Goal: Task Accomplishment & Management: Manage account settings

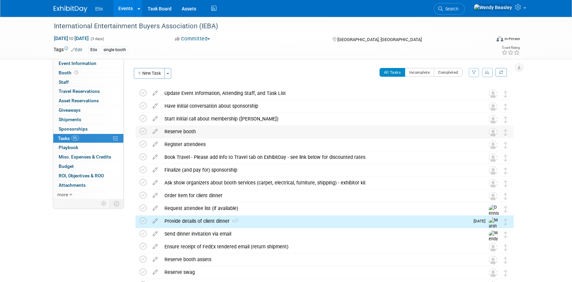
scroll to position [105, 0]
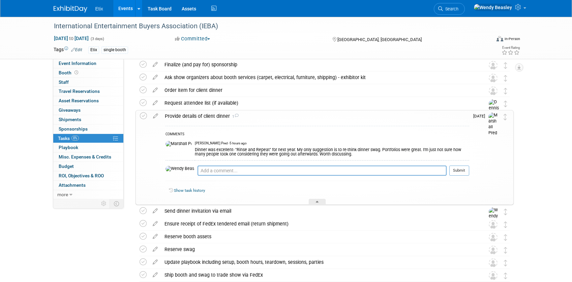
click at [284, 126] on div "COMMENTS Marshall Pred - 5 hours ago Dinner was excellent- "Rinse and Repeat" f…" at bounding box center [317, 155] width 304 height 59
click at [262, 118] on div "Provide details of client dinner 1" at bounding box center [315, 116] width 308 height 11
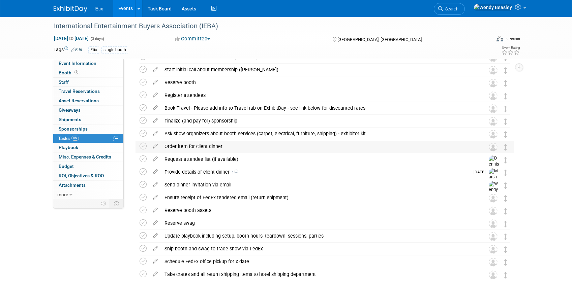
scroll to position [40, 0]
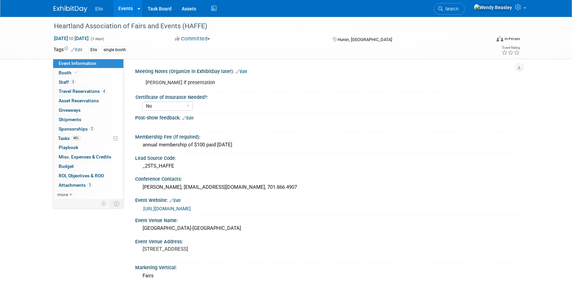
select select "No"
click at [458, 9] on span "Search" at bounding box center [451, 8] width 16 height 5
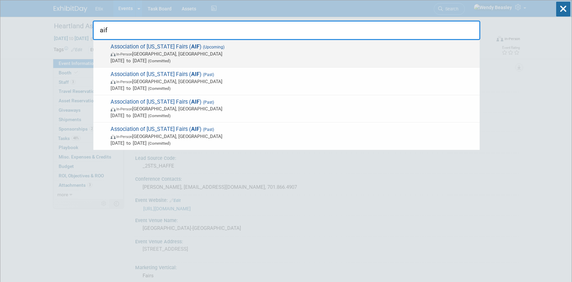
type input "aif"
click at [191, 58] on span "Dec 12, 2025 to Dec 14, 2025 (Committed)" at bounding box center [294, 60] width 366 height 7
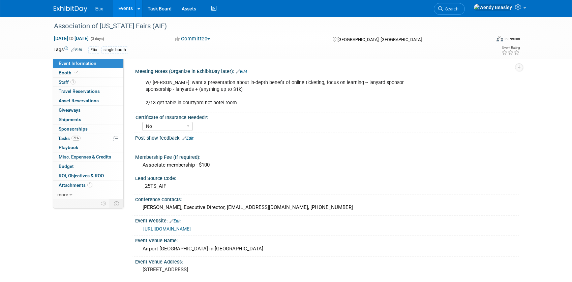
select select "No"
click at [183, 165] on div "Associate membership - $100" at bounding box center [326, 165] width 373 height 10
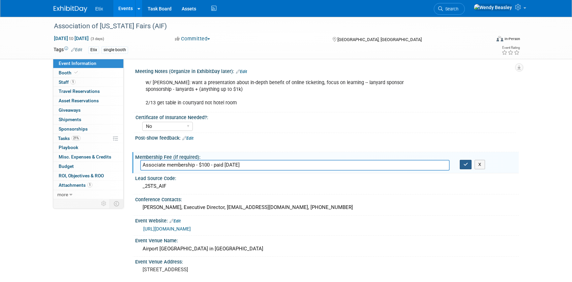
type input "Associate membership - $100 - paid [DATE]"
click at [465, 165] on icon "button" at bounding box center [465, 164] width 5 height 4
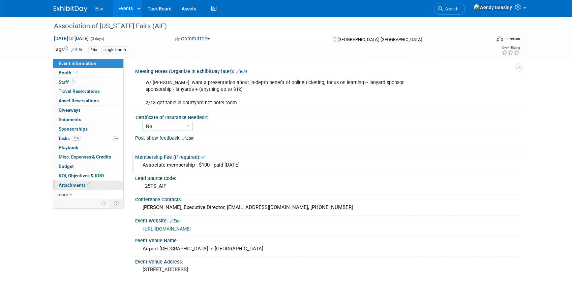
click at [72, 186] on span "Attachments 1" at bounding box center [76, 185] width 34 height 5
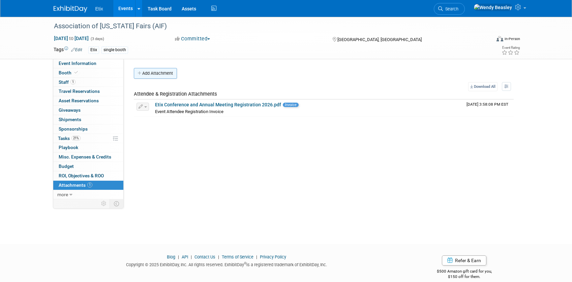
click at [156, 71] on button "Add Attachment" at bounding box center [155, 73] width 43 height 11
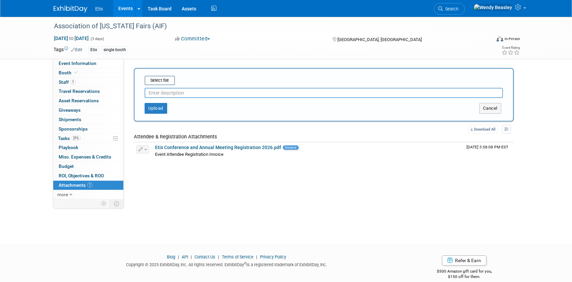
click at [168, 93] on input "text" at bounding box center [324, 93] width 358 height 10
type input "Membership renewal invoice ($100)"
click at [161, 79] on input "file" at bounding box center [134, 81] width 80 height 8
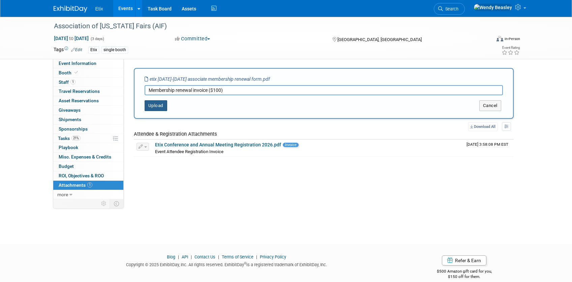
click at [155, 108] on button "Upload" at bounding box center [156, 105] width 23 height 11
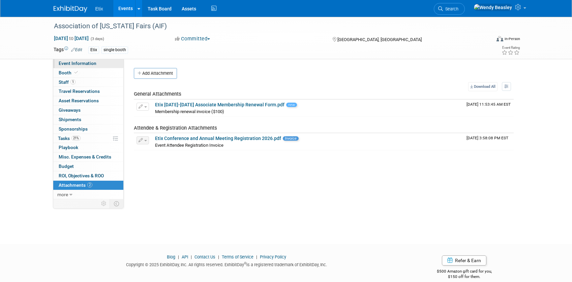
click at [72, 64] on span "Event Information" at bounding box center [78, 63] width 38 height 5
select select "No"
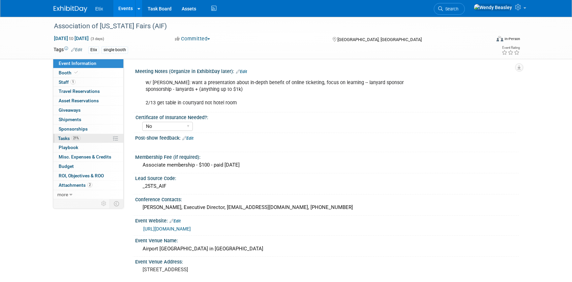
click at [65, 137] on span "Tasks 21%" at bounding box center [69, 138] width 23 height 5
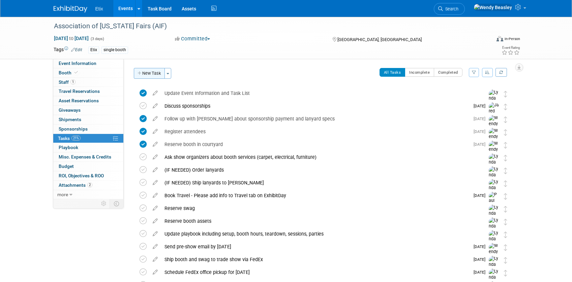
click at [150, 73] on button "New Task" at bounding box center [149, 73] width 31 height 11
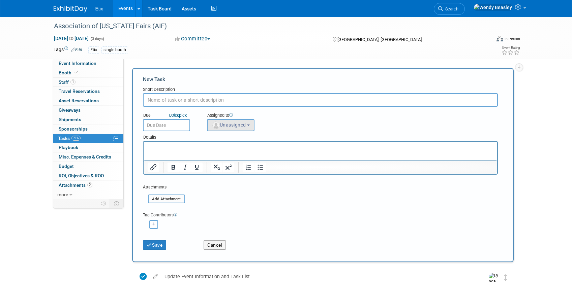
paste input "Pay organization membership dues"
type input "Pay organization membership dues"
click at [239, 126] on span "Unassigned" at bounding box center [229, 124] width 34 height 5
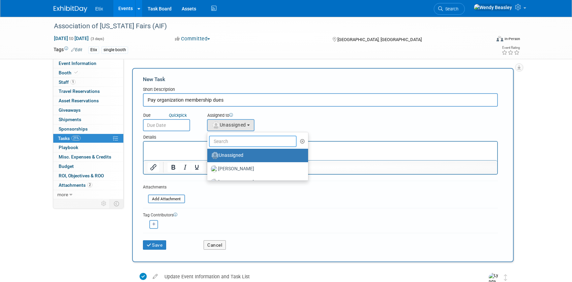
click at [236, 143] on input "text" at bounding box center [253, 141] width 88 height 11
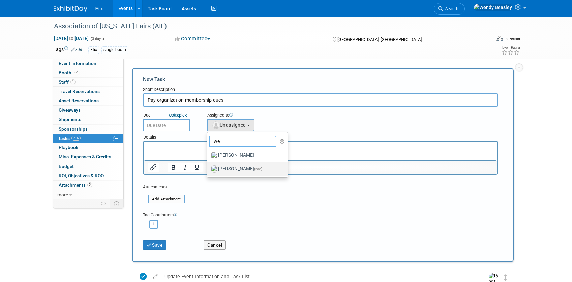
type input "we"
click at [224, 170] on label "Wendy Beasley (me)" at bounding box center [246, 169] width 70 height 11
click at [208, 170] on input "Wendy Beasley (me)" at bounding box center [206, 168] width 4 height 4
select select "67d77b69-99bf-450c-bf82-adffa46a8a34"
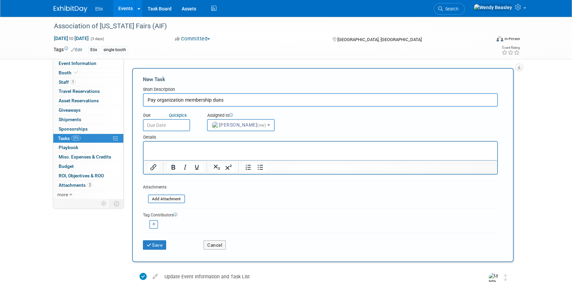
click at [174, 124] on input "text" at bounding box center [166, 125] width 47 height 12
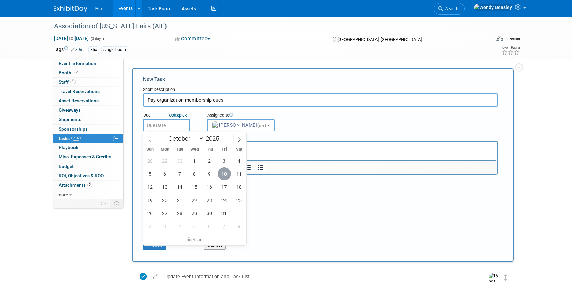
click at [223, 176] on span "10" at bounding box center [224, 174] width 13 height 13
type input "Oct 10, 2025"
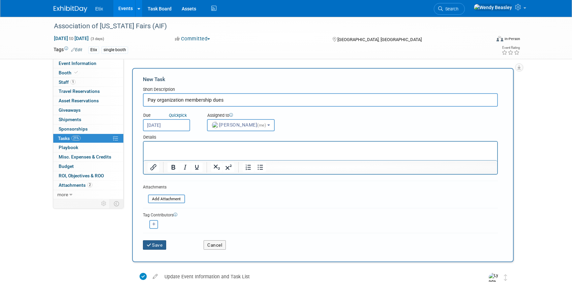
click at [155, 246] on button "Save" at bounding box center [155, 245] width 24 height 9
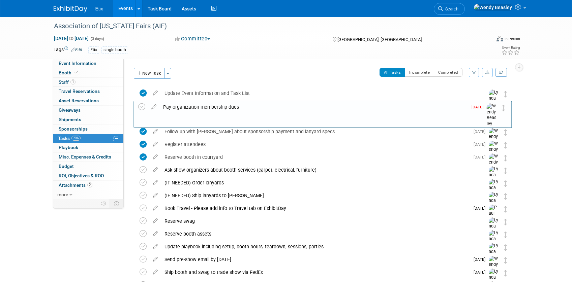
drag, startPoint x: 506, startPoint y: 94, endPoint x: 454, endPoint y: 109, distance: 54.1
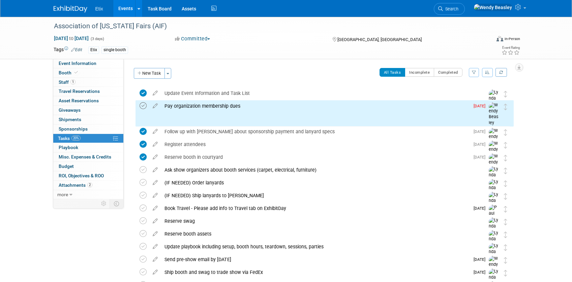
click at [144, 106] on icon at bounding box center [143, 105] width 7 height 7
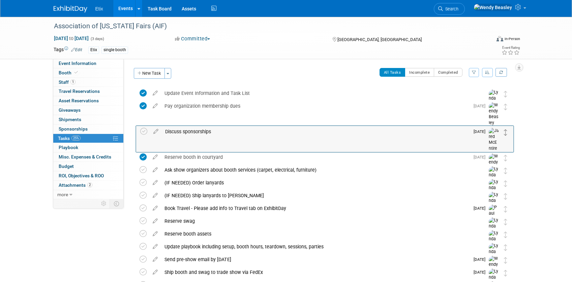
drag, startPoint x: 507, startPoint y: 121, endPoint x: 507, endPoint y: 134, distance: 12.8
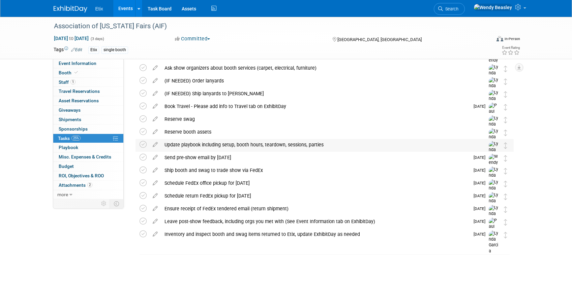
scroll to position [102, 0]
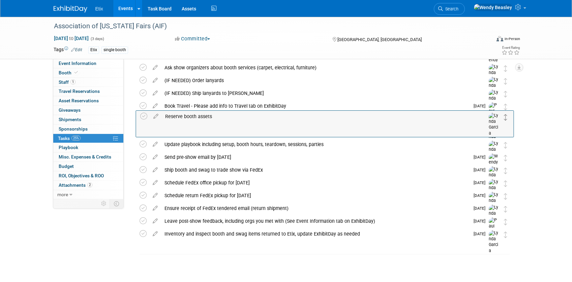
drag, startPoint x: 505, startPoint y: 133, endPoint x: 505, endPoint y: 118, distance: 15.5
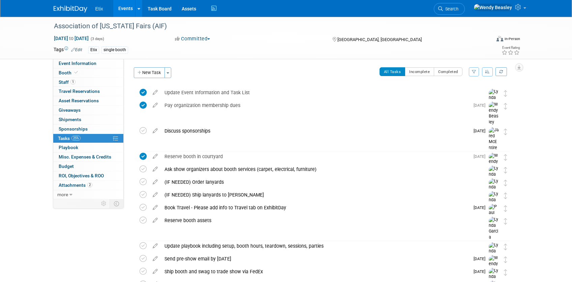
scroll to position [0, 0]
click at [129, 9] on link "Events" at bounding box center [125, 8] width 25 height 17
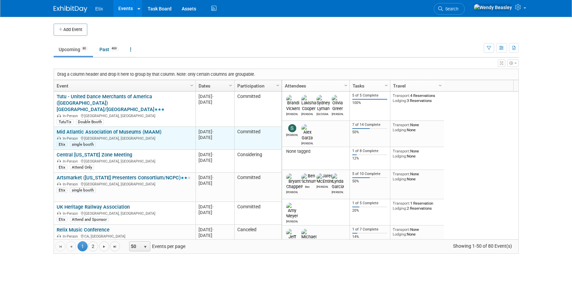
click at [137, 129] on link "Mid Atlantic Association of Museums (MAAM)" at bounding box center [109, 132] width 105 height 6
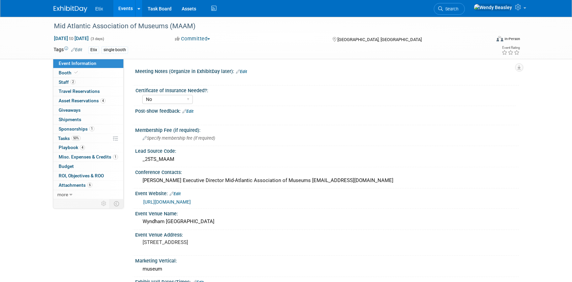
select select "No"
click at [62, 140] on span "Tasks 50%" at bounding box center [69, 138] width 23 height 5
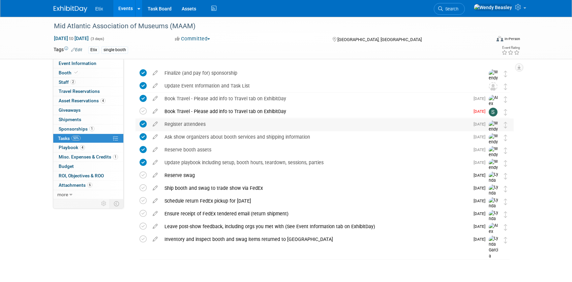
scroll to position [26, 0]
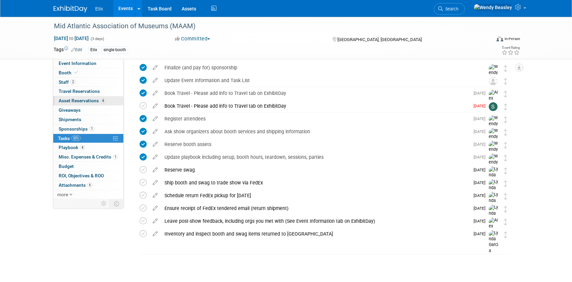
click at [74, 99] on span "Asset Reservations 4" at bounding box center [82, 100] width 47 height 5
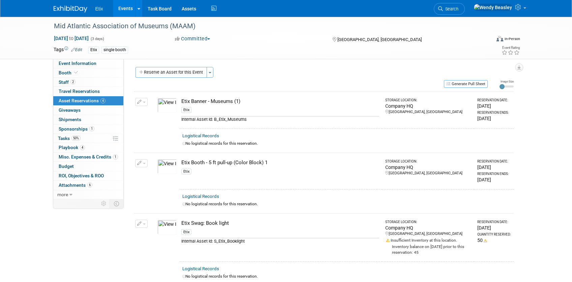
scroll to position [0, 0]
click at [66, 138] on span "Tasks 50%" at bounding box center [69, 138] width 23 height 5
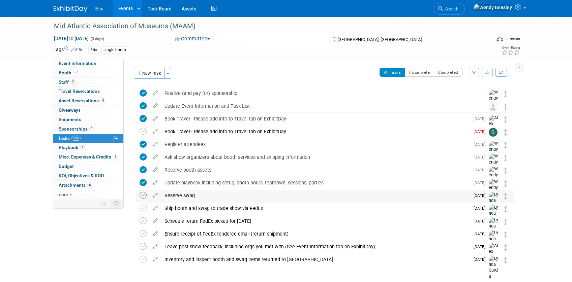
click at [144, 196] on icon at bounding box center [143, 195] width 7 height 7
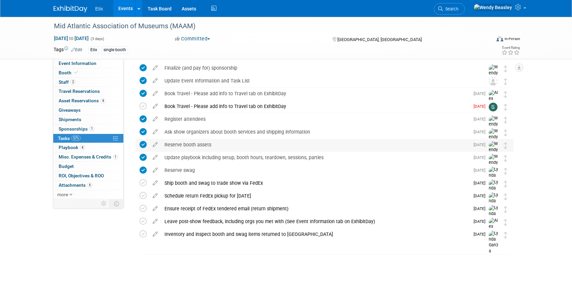
scroll to position [26, 0]
click at [202, 195] on div "Schedule return FedEx pickup for October 31" at bounding box center [315, 195] width 308 height 11
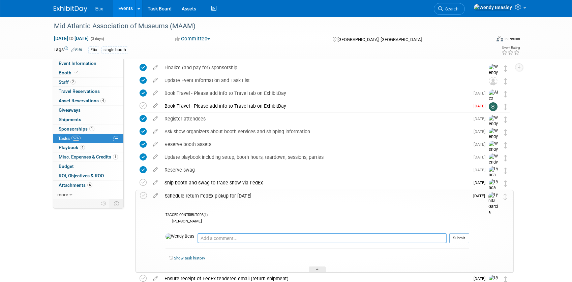
click at [208, 237] on textarea at bounding box center [322, 239] width 249 height 10
type textarea "Contact Hotel where event is taking place and ensure correct location for pickup"
click at [461, 239] on button "Submit" at bounding box center [459, 239] width 20 height 10
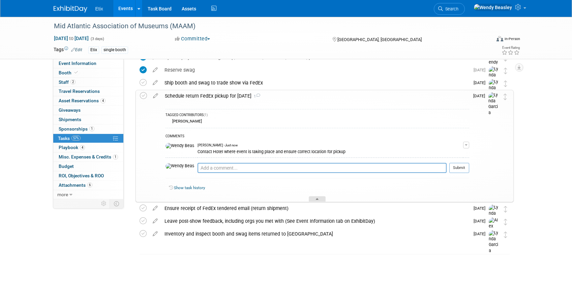
click at [319, 199] on div at bounding box center [317, 200] width 17 height 6
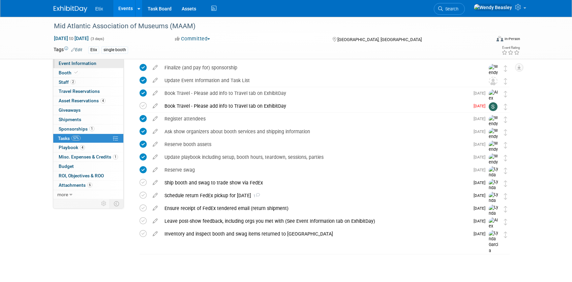
click at [75, 65] on span "Event Information" at bounding box center [78, 63] width 38 height 5
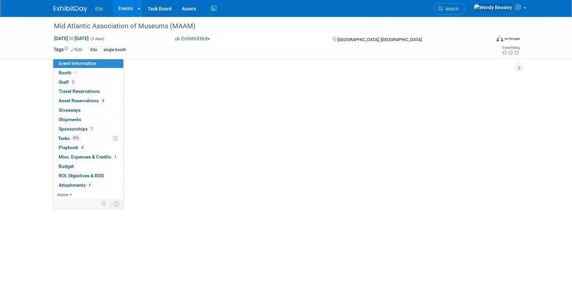
scroll to position [0, 0]
select select "No"
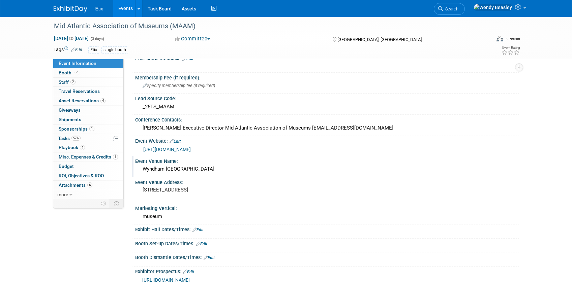
scroll to position [129, 0]
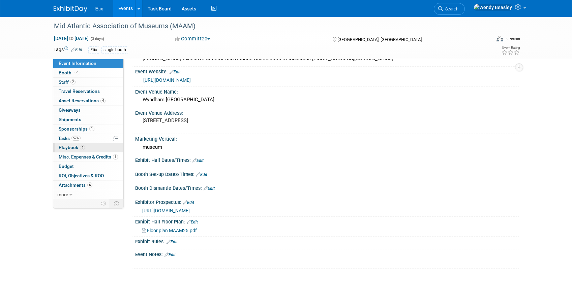
click at [68, 149] on span "Playbook 4" at bounding box center [72, 147] width 26 height 5
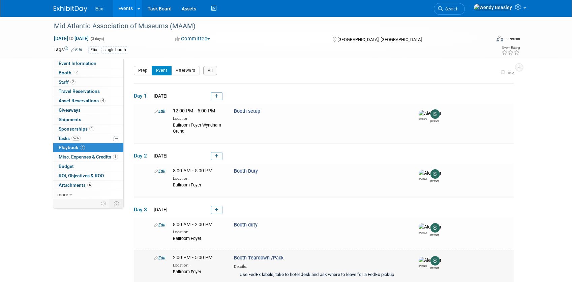
scroll to position [0, 0]
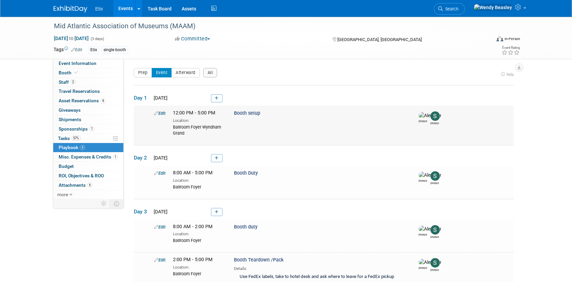
click at [244, 114] on span "Booth setup" at bounding box center [247, 114] width 26 height 6
click at [157, 112] on icon at bounding box center [156, 113] width 4 height 4
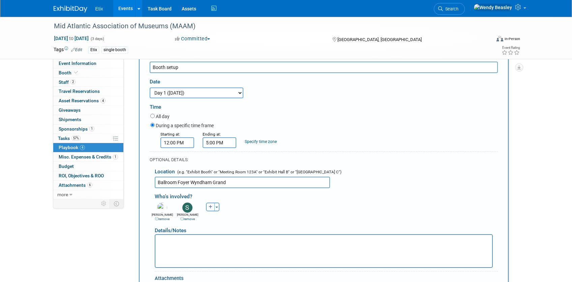
scroll to position [157, 0]
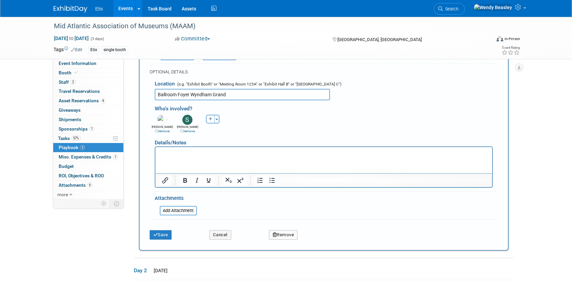
click at [176, 153] on p "Rich Text Area. Press ALT-0 for help." at bounding box center [323, 153] width 329 height 7
click at [163, 237] on button "Save" at bounding box center [161, 235] width 22 height 9
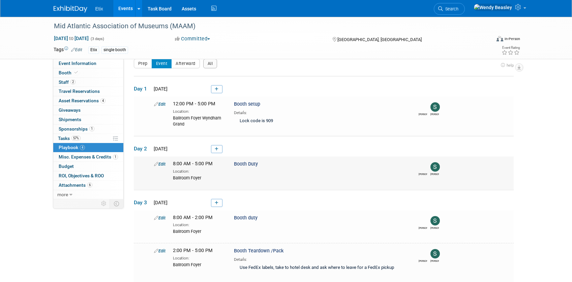
scroll to position [22, 0]
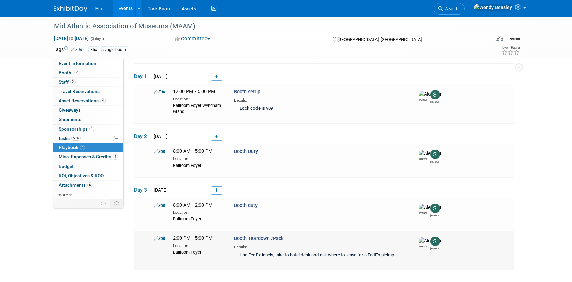
click at [157, 240] on icon at bounding box center [156, 239] width 4 height 4
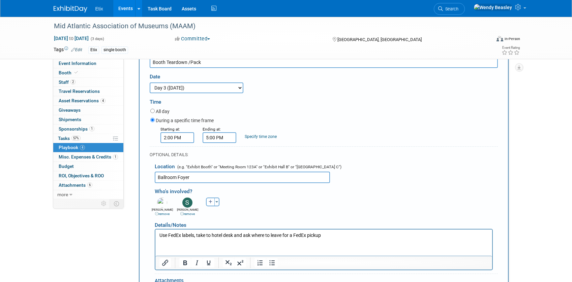
scroll to position [228, 0]
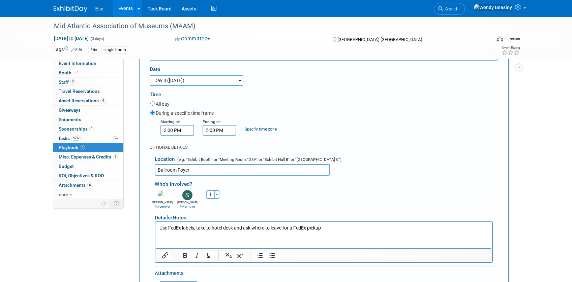
click at [194, 229] on p "Use FedEx labels, take to hotel desk and ask where to leave for a FedEx pickup" at bounding box center [323, 228] width 329 height 7
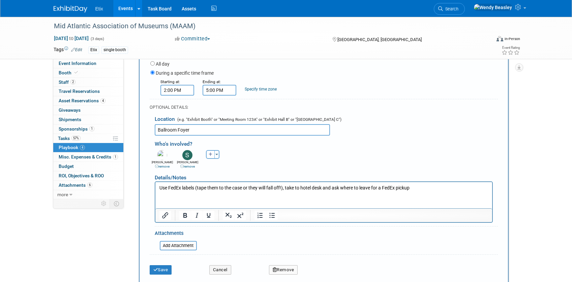
scroll to position [326, 0]
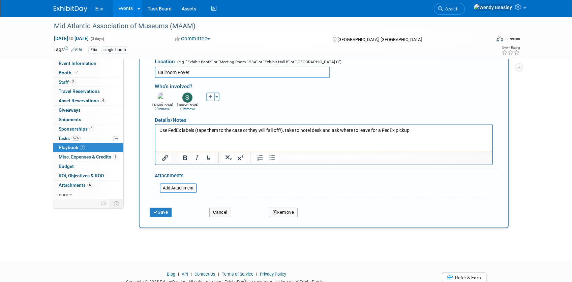
click at [208, 130] on p "Use FedEx labels (tape them to the case or they will fall off!), take to hotel …" at bounding box center [323, 130] width 329 height 7
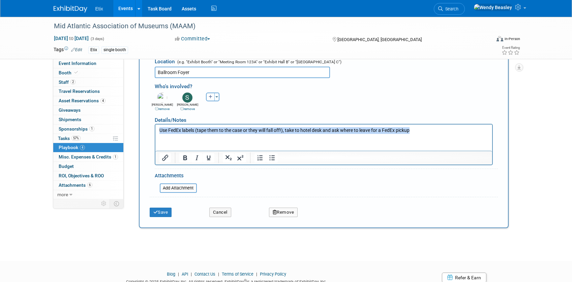
click at [208, 130] on p "Use FedEx labels (tape them to the case or they will fall off!), take to hotel …" at bounding box center [323, 130] width 329 height 7
copy p "Use FedEx labels (tape them to the case or they will fall off!), take to hotel …"
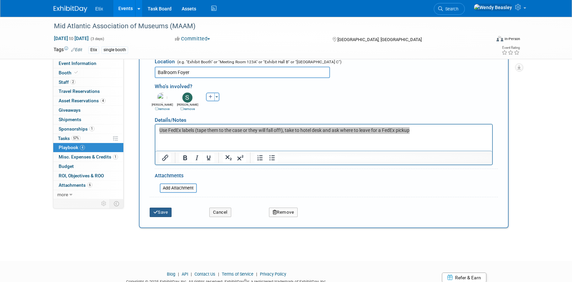
click at [164, 208] on button "Save" at bounding box center [161, 212] width 22 height 9
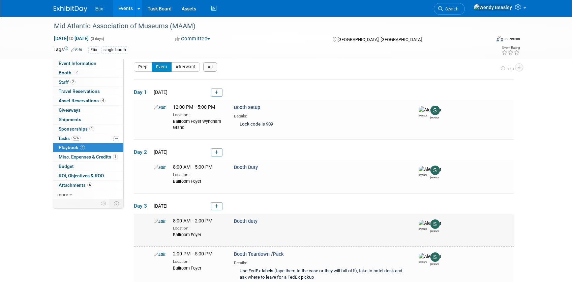
scroll to position [0, 0]
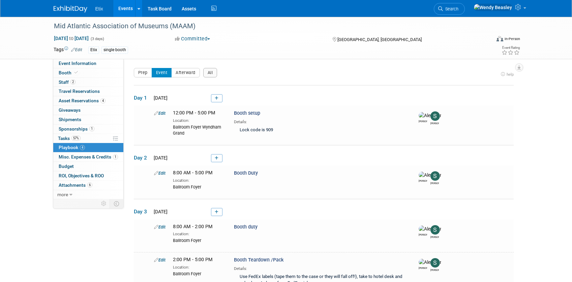
click at [128, 10] on link "Events" at bounding box center [125, 8] width 25 height 17
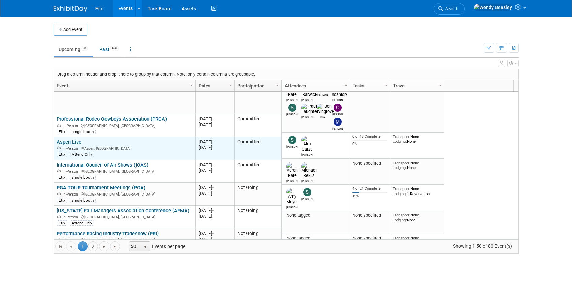
click at [71, 139] on link "Aspen Live" at bounding box center [69, 142] width 25 height 6
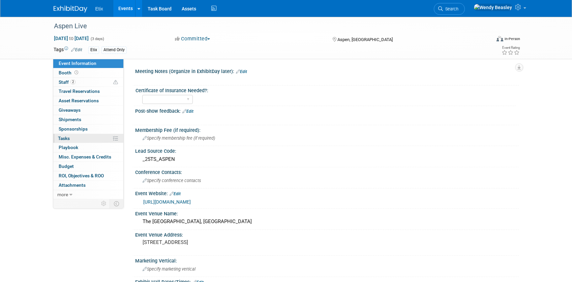
click at [64, 139] on span "Tasks 0%" at bounding box center [64, 138] width 12 height 5
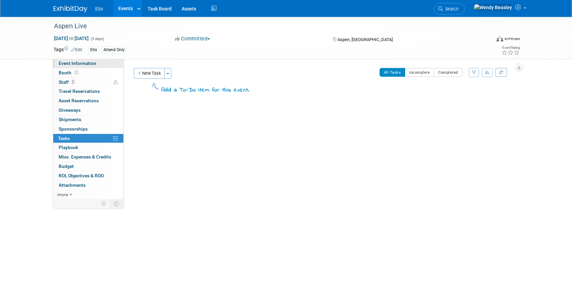
click at [74, 64] on span "Event Information" at bounding box center [78, 63] width 38 height 5
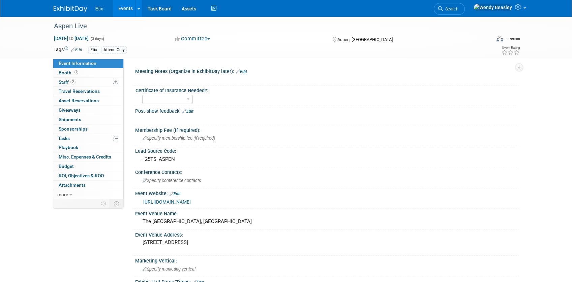
click at [238, 73] on link "Edit" at bounding box center [241, 71] width 11 height 5
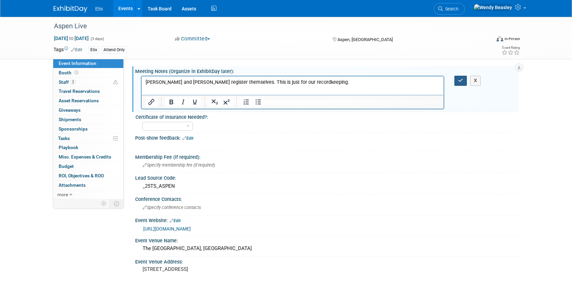
drag, startPoint x: 460, startPoint y: 82, endPoint x: 302, endPoint y: 8, distance: 174.5
click at [460, 82] on icon "button" at bounding box center [460, 80] width 5 height 5
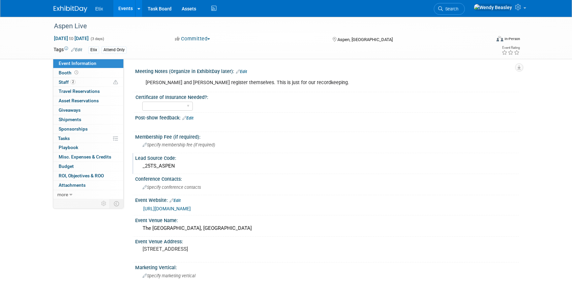
click at [152, 166] on div "_25TS_ASPEN" at bounding box center [326, 166] width 373 height 10
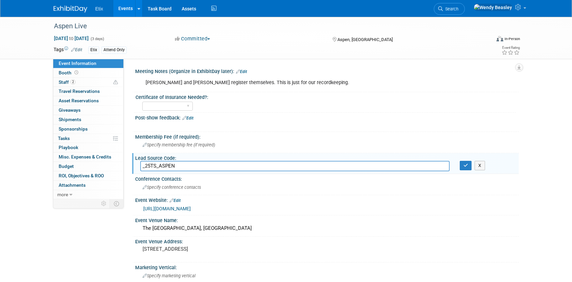
click at [130, 11] on link "Events" at bounding box center [125, 8] width 25 height 17
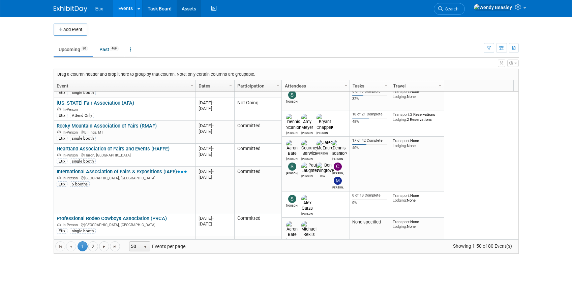
scroll to position [243, 0]
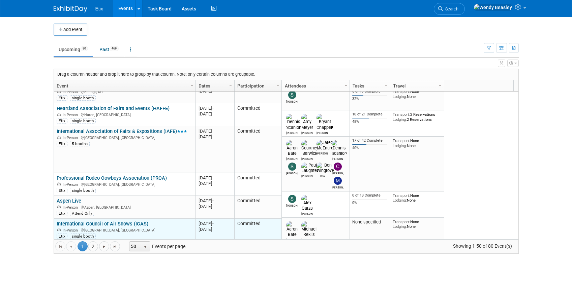
click at [103, 221] on link "International Council of Air Shows (ICAS)" at bounding box center [103, 224] width 92 height 6
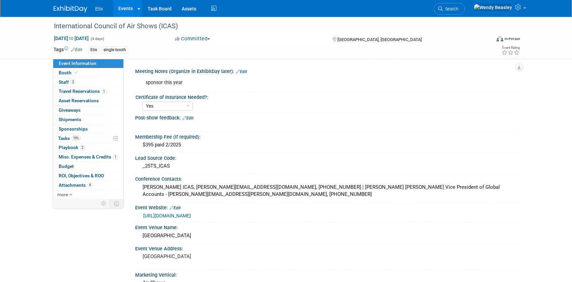
select select "Yes"
click at [64, 71] on span "Booth" at bounding box center [69, 72] width 21 height 5
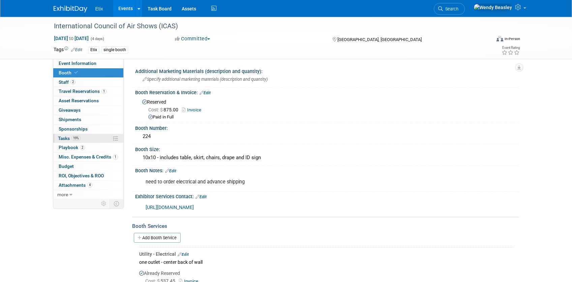
click at [64, 139] on span "Tasks 19%" at bounding box center [69, 138] width 23 height 5
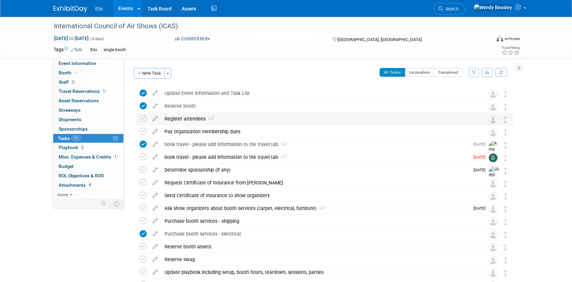
click at [212, 119] on icon at bounding box center [212, 119] width 4 height 4
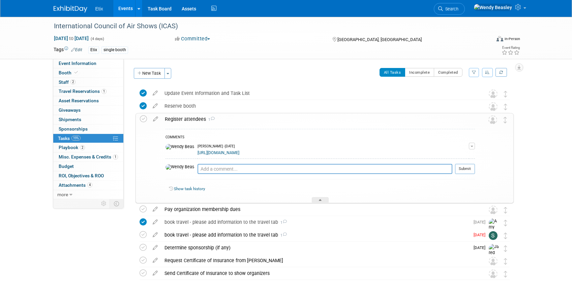
click at [212, 119] on icon at bounding box center [212, 119] width 4 height 4
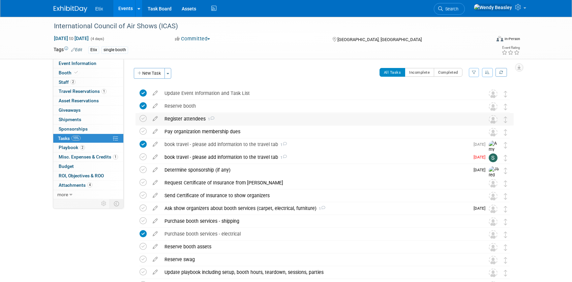
click at [494, 121] on img at bounding box center [493, 119] width 9 height 9
click at [158, 119] on icon at bounding box center [155, 117] width 12 height 8
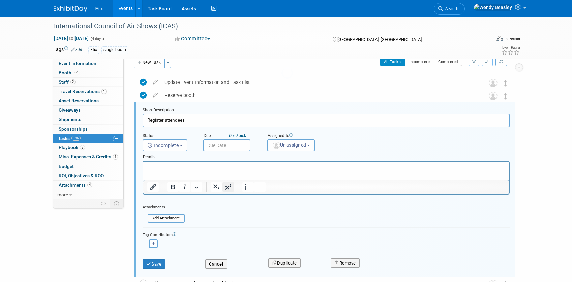
scroll to position [14, 0]
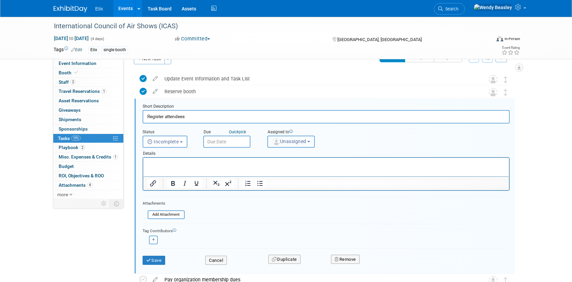
click at [289, 142] on span "Unassigned" at bounding box center [289, 141] width 34 height 5
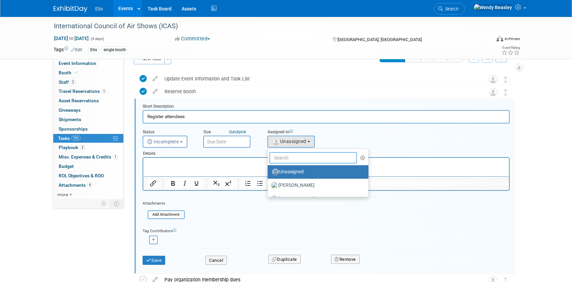
click at [288, 163] on input "text" at bounding box center [313, 157] width 88 height 11
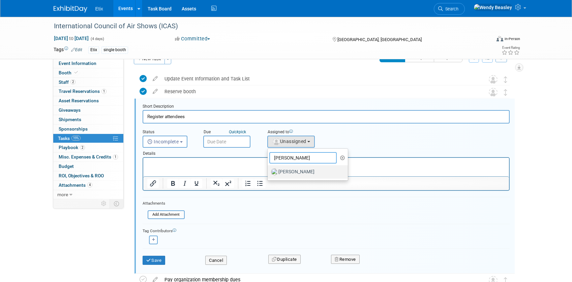
type input "[PERSON_NAME]"
click at [286, 173] on label "[PERSON_NAME]" at bounding box center [306, 172] width 70 height 11
click at [269, 173] on input "[PERSON_NAME]" at bounding box center [266, 171] width 4 height 4
select select "e83abd84-2004-4464-820a-b93eea2d3b76"
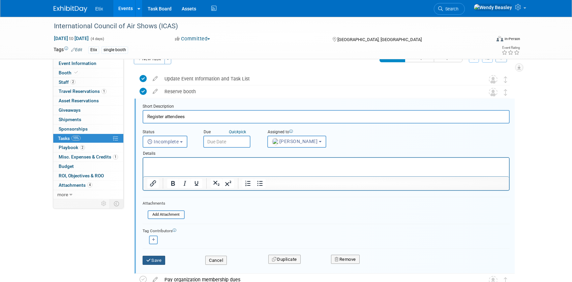
click at [157, 263] on button "Save" at bounding box center [154, 260] width 23 height 9
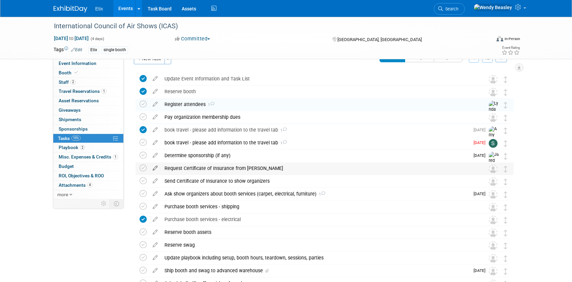
click at [154, 171] on link at bounding box center [155, 168] width 12 height 6
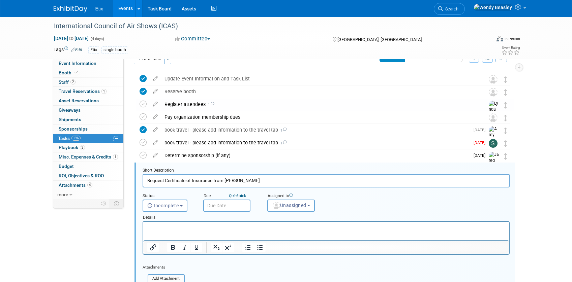
scroll to position [79, 0]
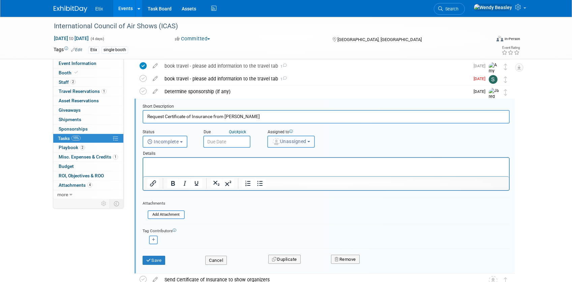
click at [311, 145] on button "Unassigned" at bounding box center [291, 142] width 48 height 12
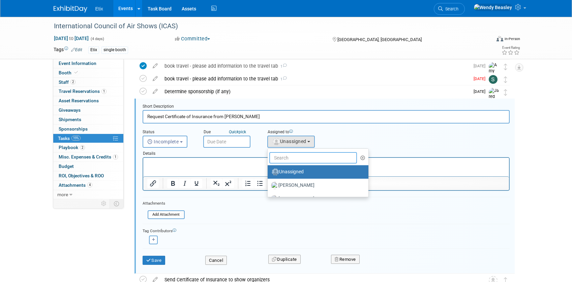
click at [305, 160] on input "text" at bounding box center [313, 157] width 88 height 11
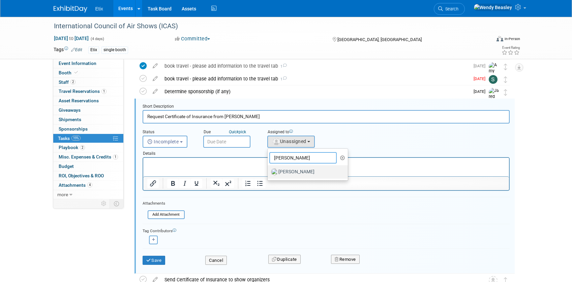
type input "[PERSON_NAME]"
click at [300, 170] on label "Lynda Garcia" at bounding box center [306, 172] width 70 height 11
click at [269, 170] on input "Lynda Garcia" at bounding box center [266, 171] width 4 height 4
select select "e83abd84-2004-4464-820a-b93eea2d3b76"
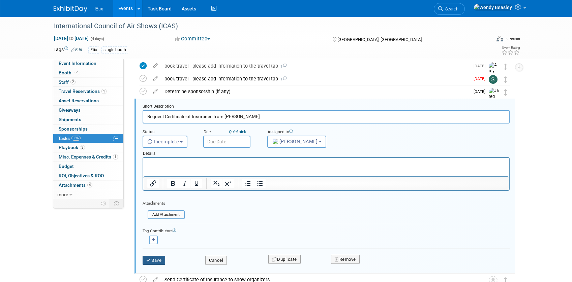
click at [161, 262] on button "Save" at bounding box center [154, 260] width 23 height 9
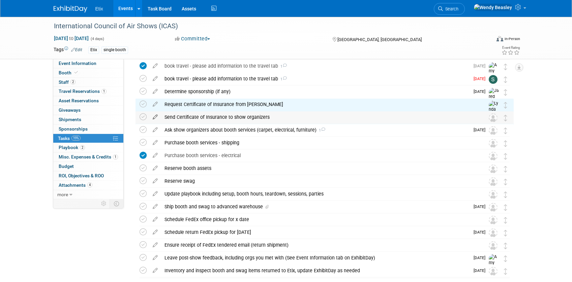
click at [155, 118] on icon at bounding box center [155, 116] width 12 height 8
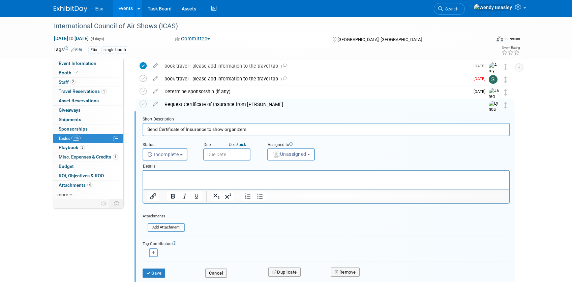
scroll to position [91, 0]
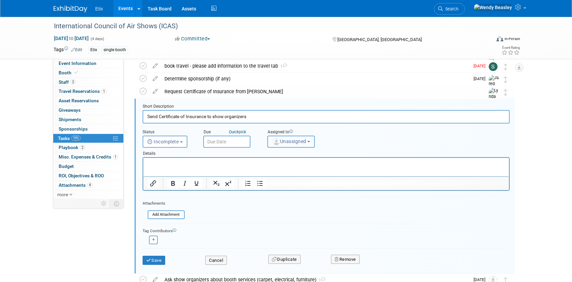
click at [303, 141] on span "Unassigned" at bounding box center [289, 141] width 34 height 5
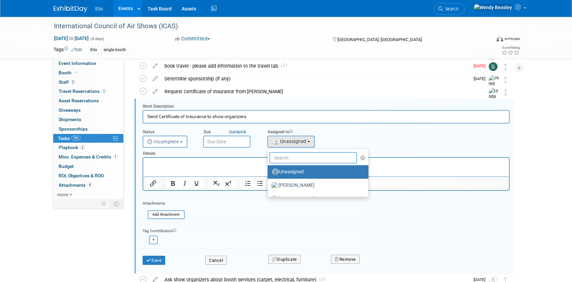
click at [300, 158] on input "text" at bounding box center [313, 157] width 88 height 11
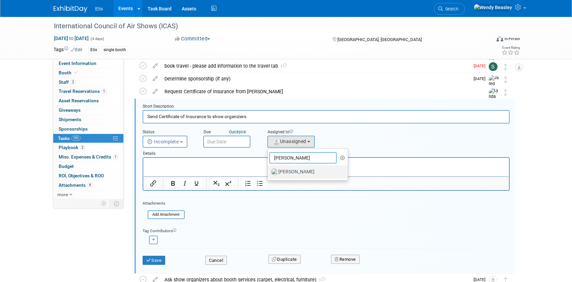
type input "[PERSON_NAME]"
click at [293, 175] on label "[PERSON_NAME]" at bounding box center [306, 172] width 70 height 11
click at [269, 174] on input "[PERSON_NAME]" at bounding box center [266, 171] width 4 height 4
select select "e83abd84-2004-4464-820a-b93eea2d3b76"
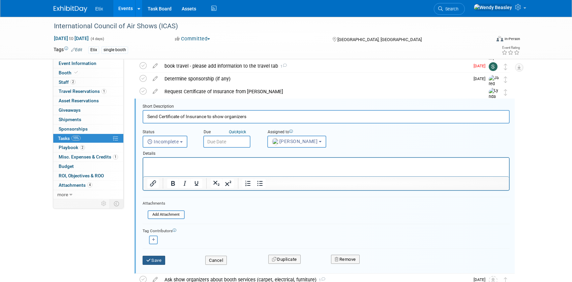
click at [158, 263] on button "Save" at bounding box center [154, 260] width 23 height 9
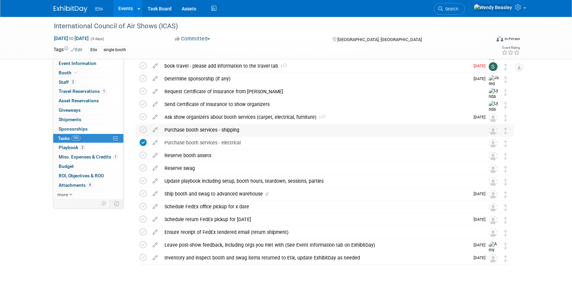
drag, startPoint x: 156, startPoint y: 129, endPoint x: 162, endPoint y: 129, distance: 5.4
click at [162, 129] on tr "Purchase booth services - shipping Pro tip: Press Ctrl-Enter to submit comment.…" at bounding box center [325, 130] width 370 height 12
click at [321, 117] on icon at bounding box center [323, 117] width 4 height 4
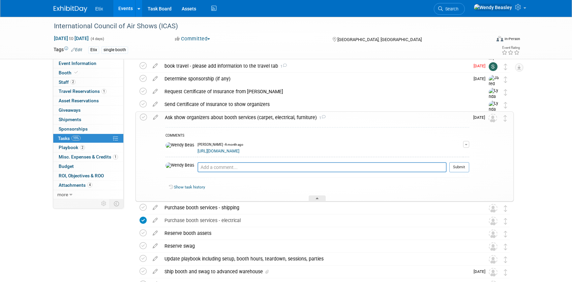
click at [239, 149] on link "https://www.freemanco.com/store/show/landing?showID=538428&ShowID=53294" at bounding box center [219, 151] width 42 height 5
click at [144, 117] on icon at bounding box center [143, 117] width 7 height 7
click at [244, 171] on textarea at bounding box center [322, 167] width 249 height 10
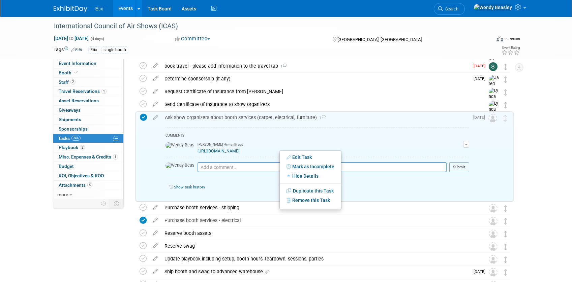
click at [223, 152] on link "https://www.freemanco.com/store/show/landing?showID=538428&ShowID=53294" at bounding box center [219, 151] width 42 height 5
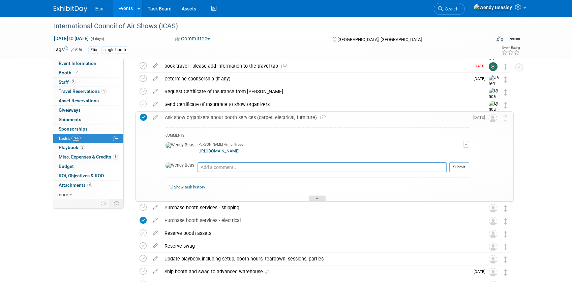
click at [320, 200] on div at bounding box center [317, 199] width 17 height 6
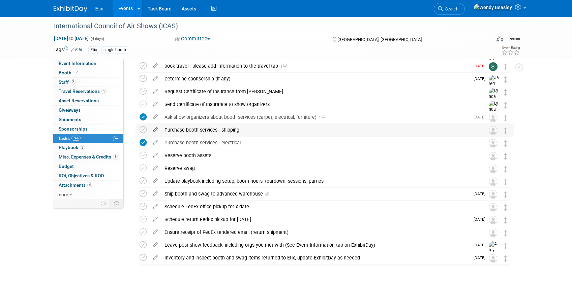
click at [153, 128] on icon at bounding box center [155, 128] width 12 height 8
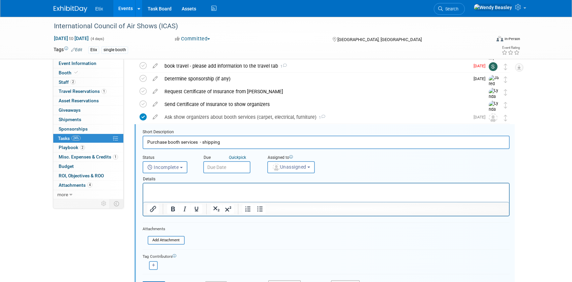
scroll to position [117, 0]
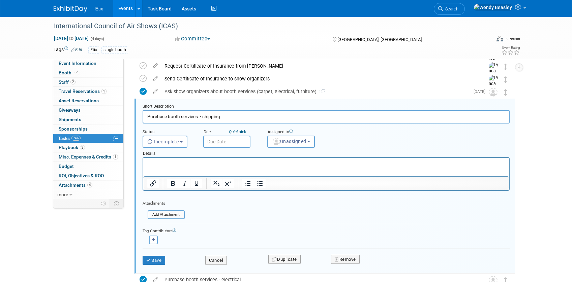
click at [222, 159] on html at bounding box center [326, 162] width 366 height 9
paste body "Rich Text Area. Press ALT-0 for help."
click at [154, 257] on button "Save" at bounding box center [154, 260] width 23 height 9
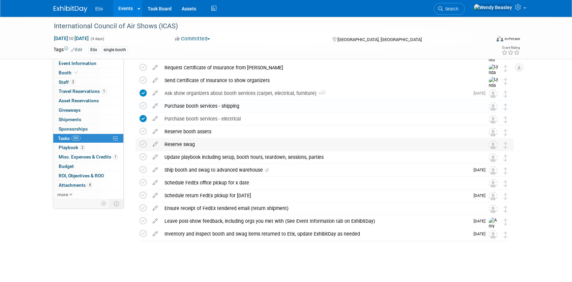
scroll to position [115, 0]
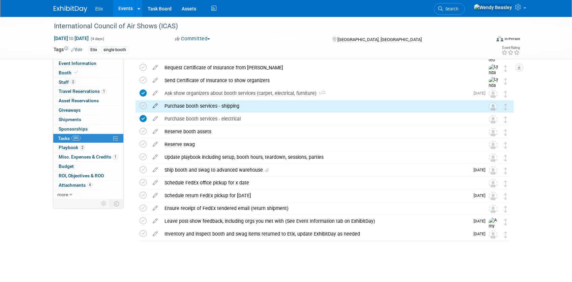
click at [158, 109] on link at bounding box center [155, 106] width 12 height 6
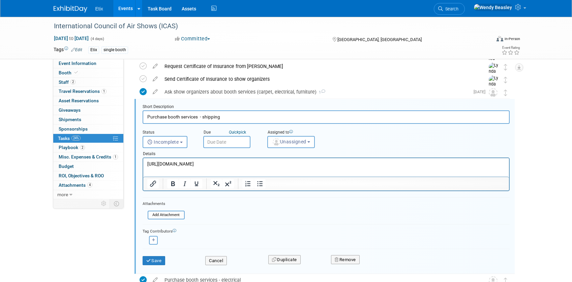
scroll to position [117, 0]
click at [310, 141] on b "button" at bounding box center [308, 141] width 3 height 1
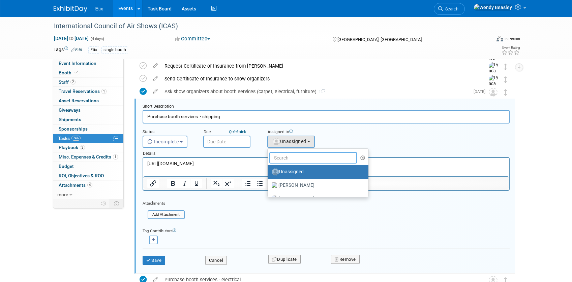
click at [306, 155] on input "text" at bounding box center [313, 157] width 88 height 11
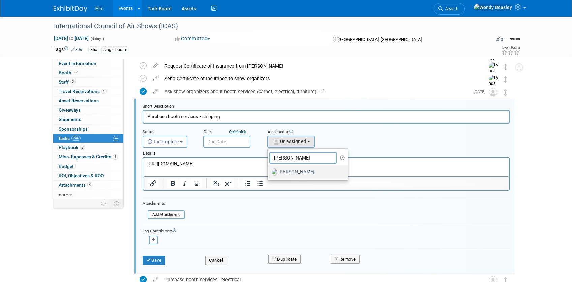
type input "[PERSON_NAME]"
click at [281, 174] on label "[PERSON_NAME]" at bounding box center [306, 172] width 70 height 11
click at [269, 174] on input "[PERSON_NAME]" at bounding box center [266, 171] width 4 height 4
select select "e83abd84-2004-4464-820a-b93eea2d3b76"
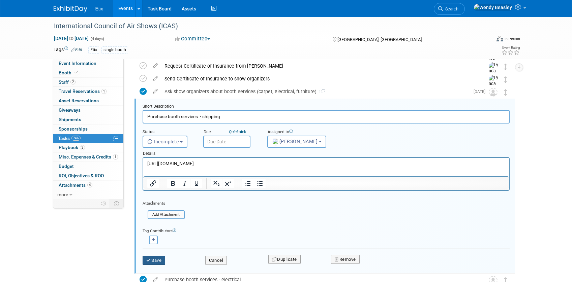
click at [161, 263] on button "Save" at bounding box center [154, 260] width 23 height 9
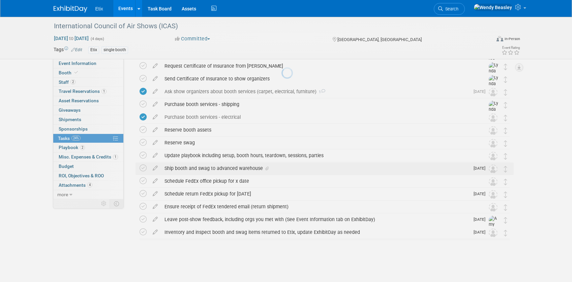
scroll to position [115, 0]
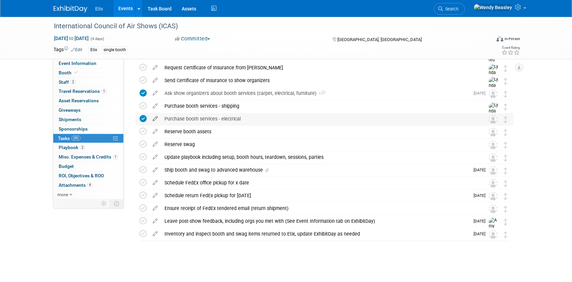
click at [154, 119] on icon at bounding box center [155, 117] width 12 height 8
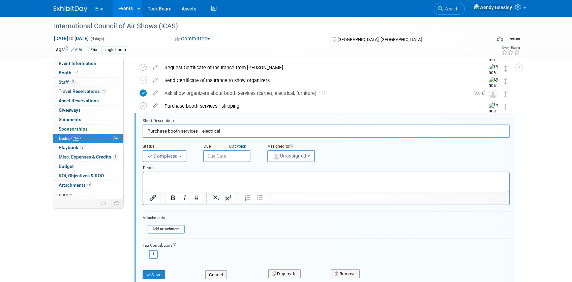
scroll to position [130, 0]
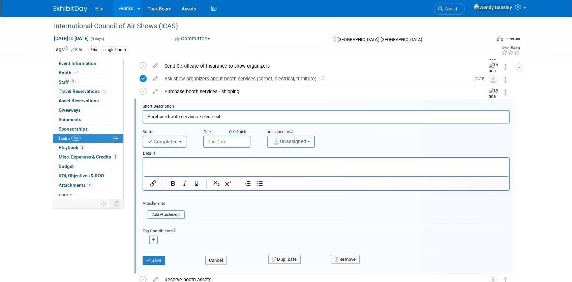
click at [287, 141] on span "Unassigned" at bounding box center [289, 141] width 34 height 5
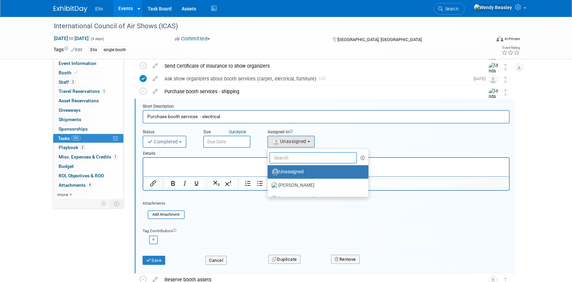
click at [287, 155] on input "text" at bounding box center [313, 157] width 88 height 11
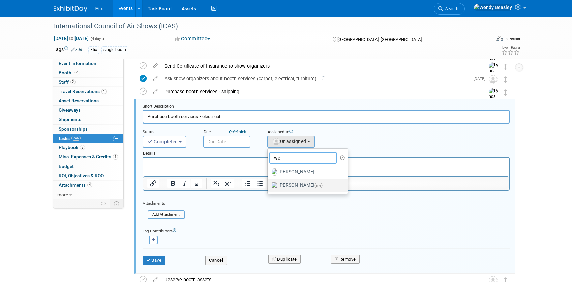
type input "we"
click at [294, 184] on label "[PERSON_NAME] (me)" at bounding box center [306, 185] width 70 height 11
click at [269, 184] on input "[PERSON_NAME] (me)" at bounding box center [266, 185] width 4 height 4
select select "67d77b69-99bf-450c-bf82-adffa46a8a34"
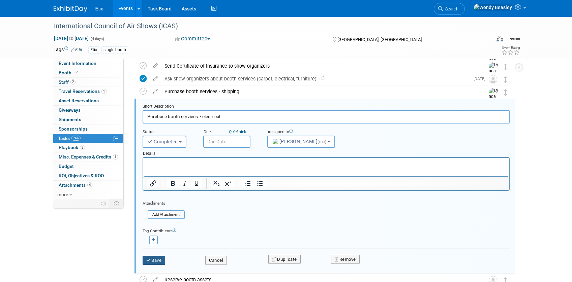
click at [161, 264] on button "Save" at bounding box center [154, 260] width 23 height 9
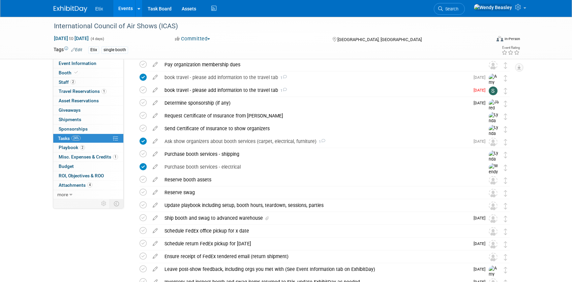
scroll to position [60, 0]
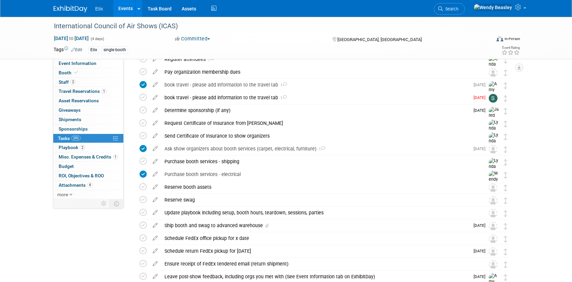
click at [206, 162] on div "Purchase booth services - shipping" at bounding box center [318, 161] width 314 height 11
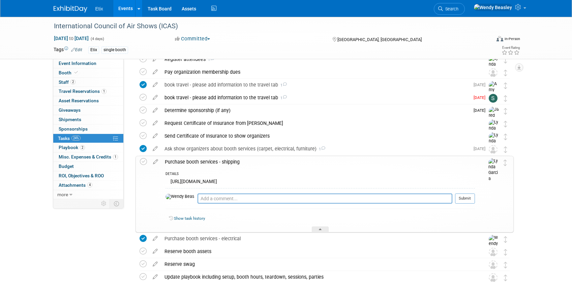
click at [223, 181] on div "https://www.freemanco.com/store/show/landing?showID=538428&ShowID=53294" at bounding box center [319, 183] width 309 height 10
drag, startPoint x: 362, startPoint y: 184, endPoint x: 170, endPoint y: 182, distance: 191.5
click at [170, 182] on div "https://www.freemanco.com/store/show/landing?showID=538428&ShowID=53294" at bounding box center [319, 183] width 309 height 10
copy div "https://www.freemanco.com/store/show/landing?showID=538428&ShowID=53294"
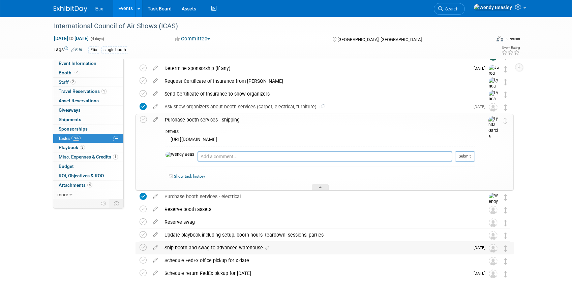
scroll to position [158, 0]
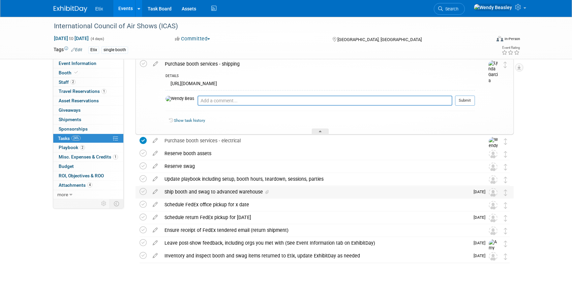
click at [235, 192] on div "Ship booth and swag to advanced warehouse" at bounding box center [315, 191] width 308 height 11
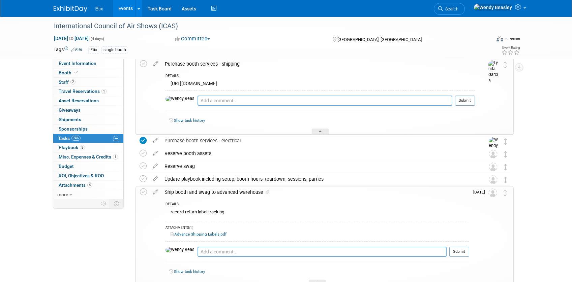
click at [216, 250] on textarea at bounding box center [322, 252] width 249 height 10
paste textarea "ADVANCE WAREHOUSE 6675 West Sunset Road Las Vegas, NV 89118"
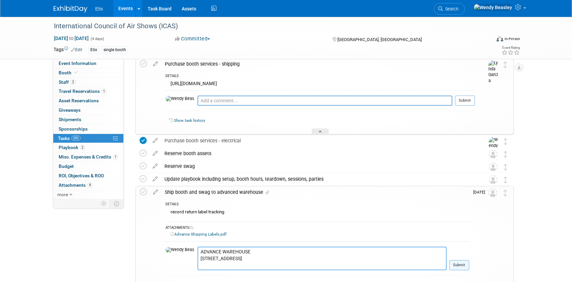
type textarea "ADVANCE WAREHOUSE 6675 West Sunset Road Las Vegas, NV 89118"
click at [457, 266] on button "Submit" at bounding box center [459, 266] width 20 height 10
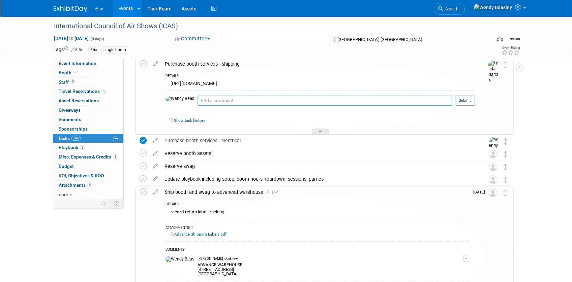
click at [199, 235] on link "Advance Shipping Labels.pdf" at bounding box center [199, 234] width 56 height 5
click at [154, 192] on icon at bounding box center [156, 191] width 12 height 8
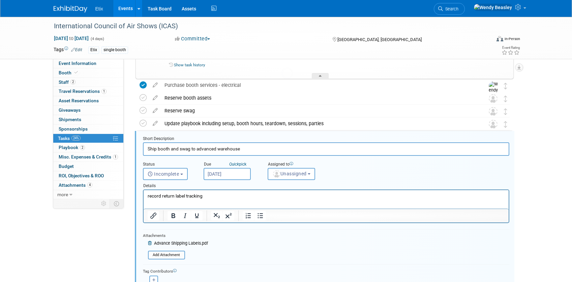
scroll to position [246, 0]
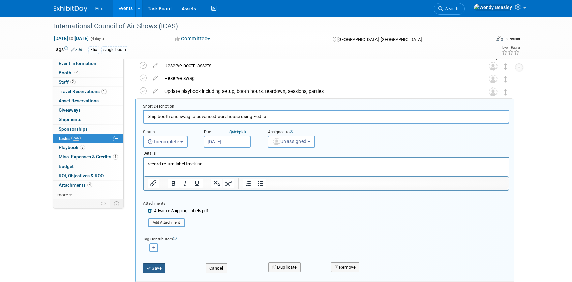
type input "Ship booth and swag to advanced warehouse using FedEx"
click at [149, 267] on icon "submit" at bounding box center [149, 268] width 5 height 4
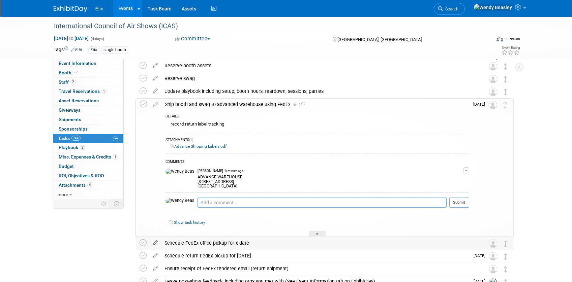
click at [155, 244] on icon at bounding box center [155, 242] width 12 height 8
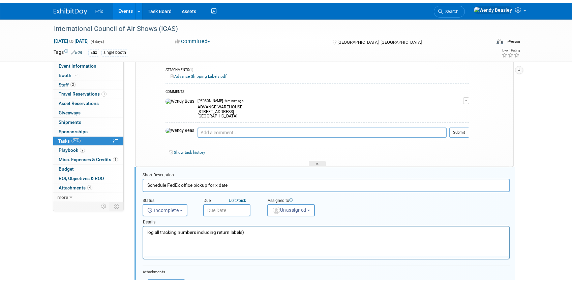
scroll to position [385, 0]
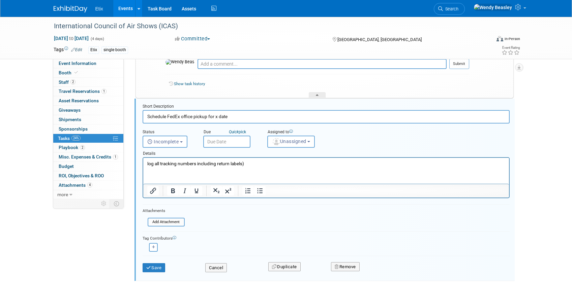
click at [235, 139] on input "text" at bounding box center [226, 142] width 47 height 12
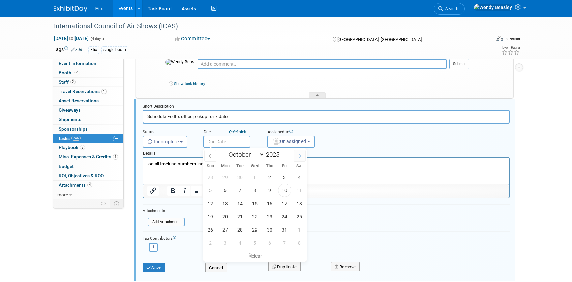
click at [298, 156] on icon at bounding box center [299, 156] width 5 height 5
select select "10"
click at [226, 202] on span "10" at bounding box center [225, 203] width 13 height 13
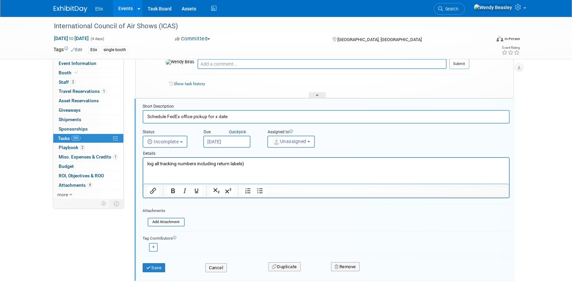
click at [231, 142] on input "Nov 10, 2025" at bounding box center [226, 142] width 47 height 12
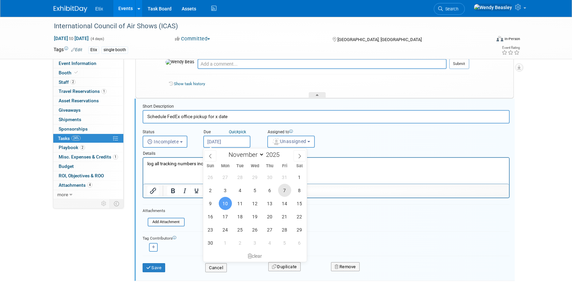
click at [285, 190] on span "7" at bounding box center [284, 190] width 13 height 13
type input "Nov 7, 2025"
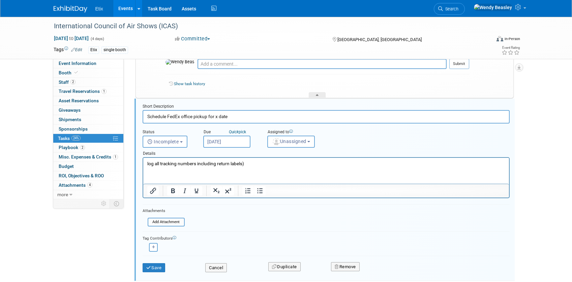
drag, startPoint x: 220, startPoint y: 120, endPoint x: 252, endPoint y: 125, distance: 32.9
click at [252, 125] on form "Short Description Schedule FedEx office pickup for x date Status <i class="far …" at bounding box center [326, 192] width 377 height 176
type input "Schedule FedEx office pickup for [DATE]"
click at [157, 269] on button "Save" at bounding box center [154, 268] width 23 height 9
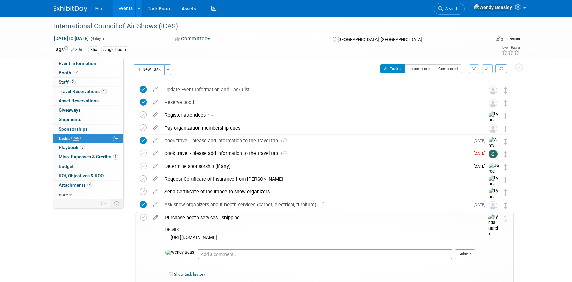
scroll to position [0, 0]
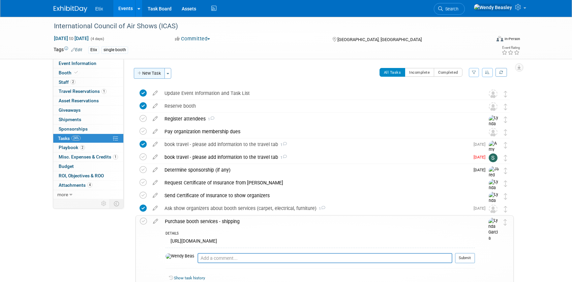
click at [145, 75] on button "New Task" at bounding box center [149, 73] width 31 height 11
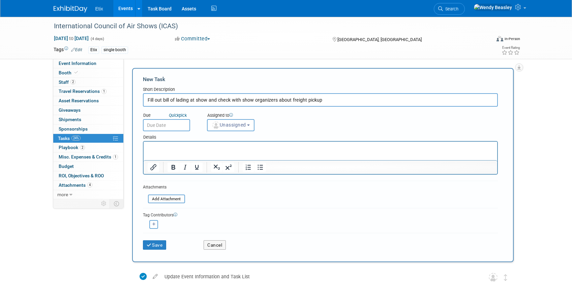
drag, startPoint x: 289, startPoint y: 99, endPoint x: 335, endPoint y: 106, distance: 47.0
click at [335, 106] on input "Fill out bill of lading at show and check with show organizers about freight pi…" at bounding box center [320, 99] width 355 height 13
type input "Fill out bill of lading at show and check with show organizers about where to a…"
click at [249, 127] on button "Unassigned" at bounding box center [231, 125] width 48 height 12
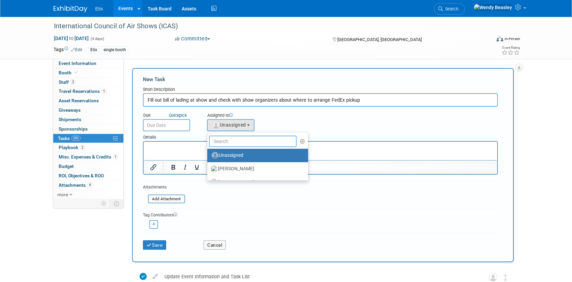
click at [239, 139] on input "text" at bounding box center [253, 141] width 88 height 11
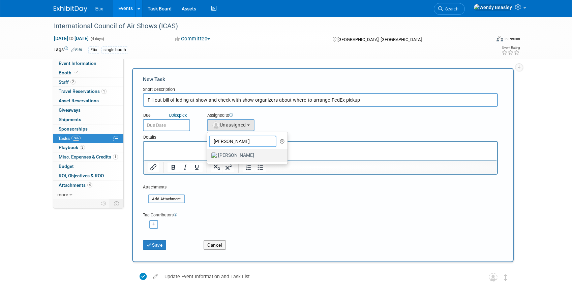
type input "amy"
click at [227, 155] on label "Amy Meyer" at bounding box center [246, 155] width 70 height 11
click at [208, 155] on input "Amy Meyer" at bounding box center [206, 155] width 4 height 4
select select "12fcdcba-f8de-47fe-a7e1-393fac71e8df"
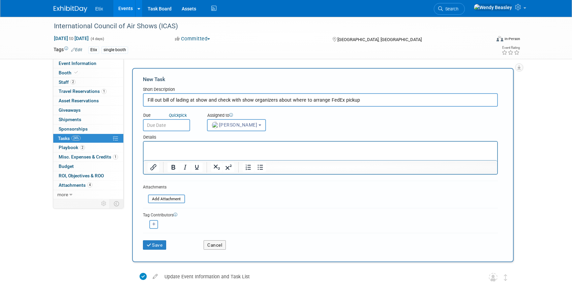
click at [162, 126] on input "text" at bounding box center [166, 125] width 47 height 12
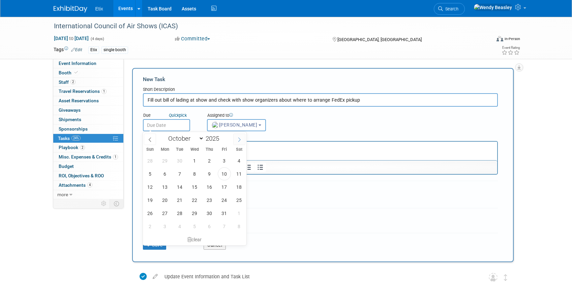
click at [240, 139] on icon at bounding box center [239, 140] width 5 height 5
select select "11"
click at [210, 172] on span "11" at bounding box center [209, 174] width 13 height 13
type input "[DATE]"
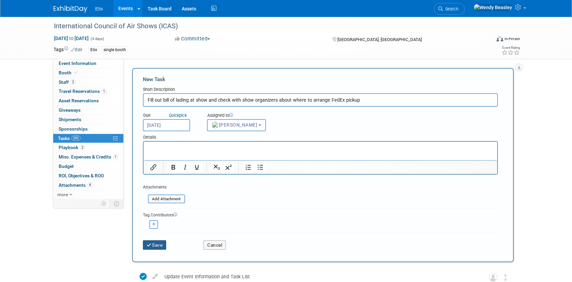
click at [154, 249] on button "Save" at bounding box center [155, 245] width 24 height 9
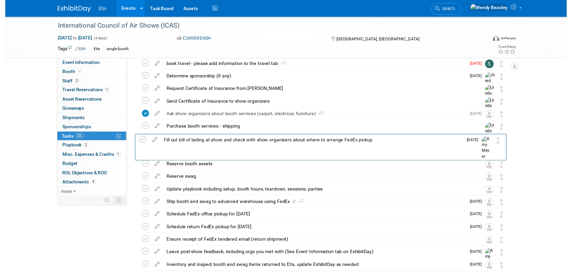
scroll to position [101, 0]
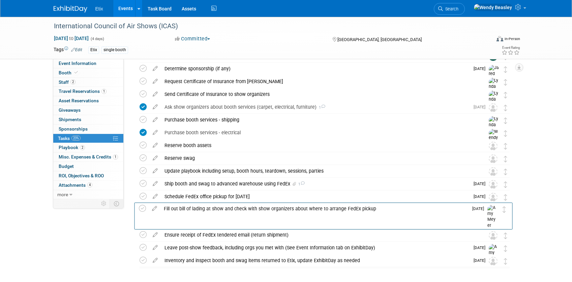
drag, startPoint x: 507, startPoint y: 94, endPoint x: 506, endPoint y: 208, distance: 114.3
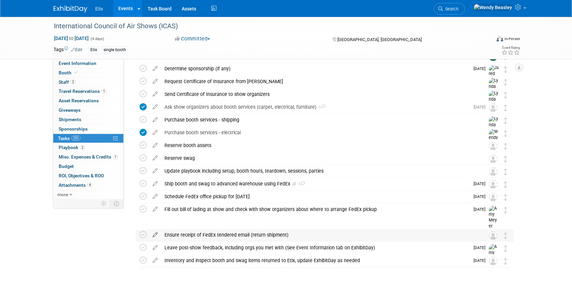
click at [155, 234] on icon at bounding box center [155, 234] width 12 height 8
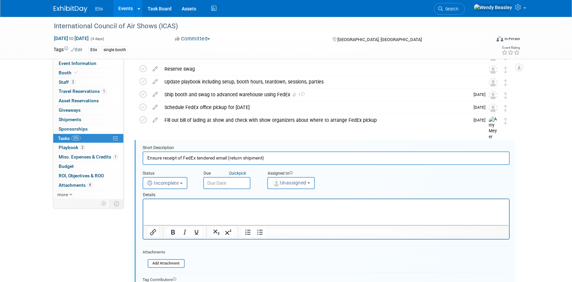
scroll to position [232, 0]
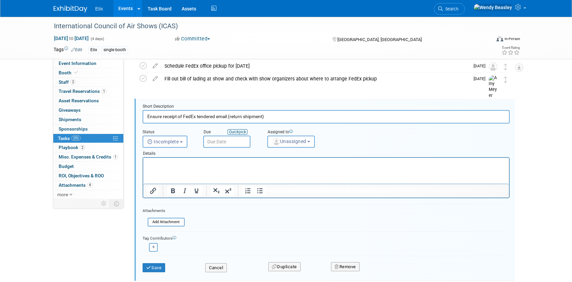
click at [234, 134] on icon "Quick" at bounding box center [234, 132] width 10 height 5
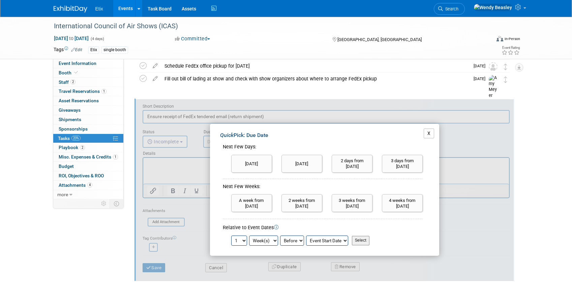
click at [429, 135] on button "X" at bounding box center [429, 133] width 10 height 9
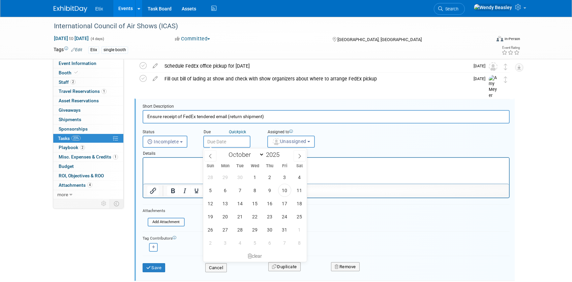
click at [233, 144] on input "text" at bounding box center [226, 142] width 47 height 12
click at [300, 157] on icon at bounding box center [299, 156] width 5 height 5
click at [299, 157] on icon at bounding box center [299, 156] width 5 height 5
select select "11"
click at [282, 191] on span "12" at bounding box center [284, 190] width 13 height 13
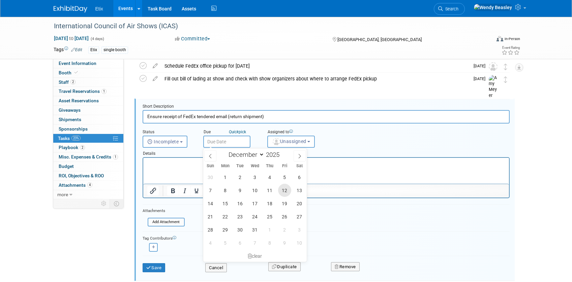
type input "Dec 12, 2025"
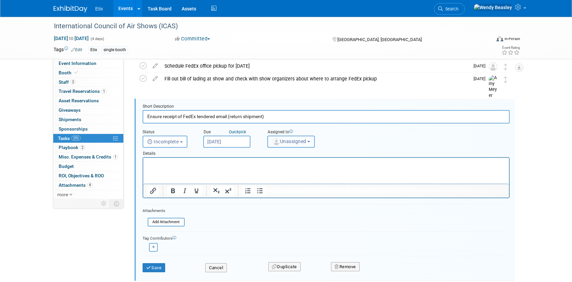
click at [292, 144] on span "Unassigned" at bounding box center [289, 141] width 34 height 5
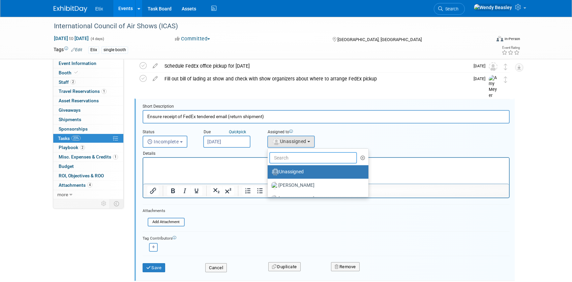
click at [293, 161] on input "text" at bounding box center [313, 157] width 88 height 11
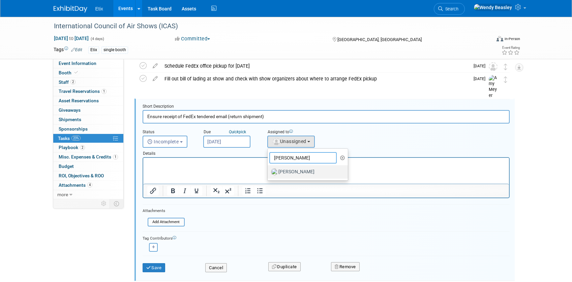
type input "Lynda"
click at [290, 171] on label "[PERSON_NAME]" at bounding box center [306, 172] width 70 height 11
click at [269, 171] on input "[PERSON_NAME]" at bounding box center [266, 171] width 4 height 4
select select "e83abd84-2004-4464-820a-b93eea2d3b76"
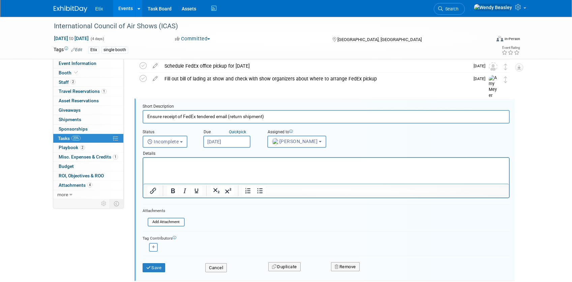
click at [157, 273] on div "Save Cancel Duplicate Remove" at bounding box center [326, 267] width 377 height 16
click at [158, 270] on button "Save" at bounding box center [154, 268] width 23 height 9
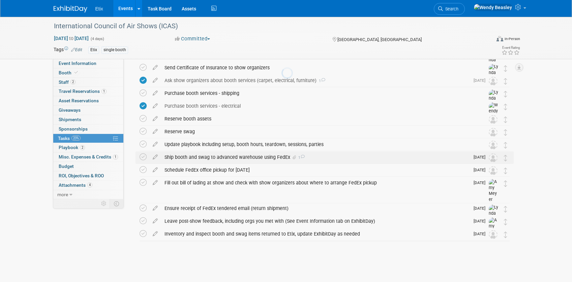
scroll to position [128, 0]
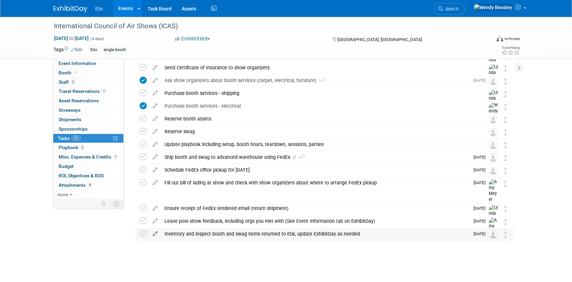
click at [154, 235] on icon at bounding box center [155, 233] width 12 height 8
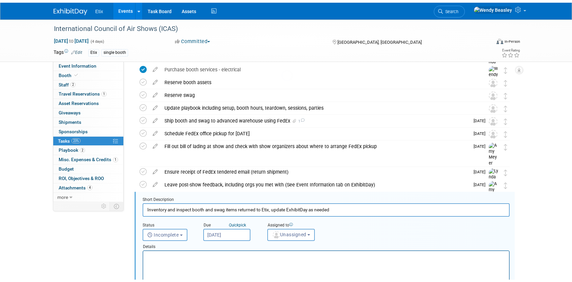
scroll to position [258, 0]
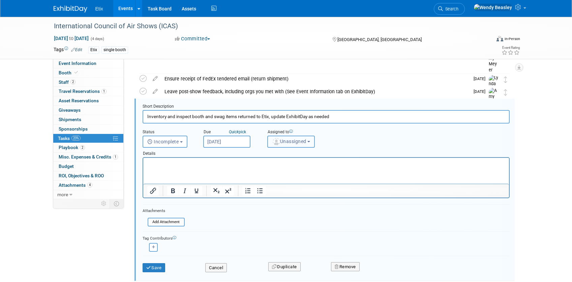
click at [290, 141] on span "Unassigned" at bounding box center [289, 141] width 34 height 5
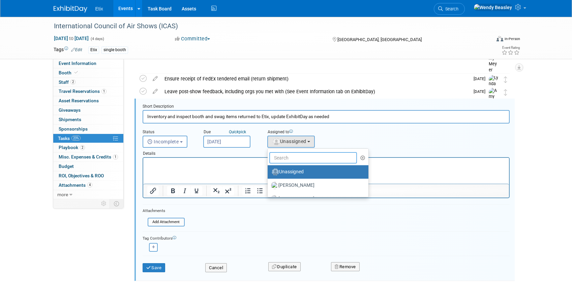
click at [291, 157] on input "text" at bounding box center [313, 157] width 88 height 11
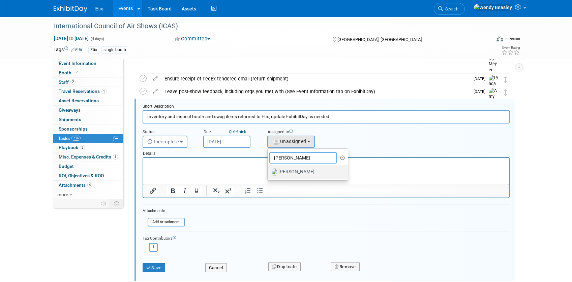
type input "Lynda"
click at [300, 172] on label "[PERSON_NAME]" at bounding box center [306, 172] width 70 height 11
click at [269, 172] on input "Lynda Garcia" at bounding box center [266, 171] width 4 height 4
select select "e83abd84-2004-4464-820a-b93eea2d3b76"
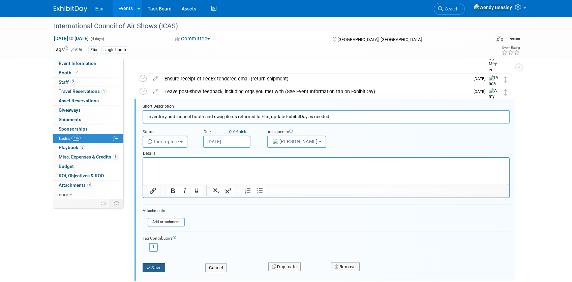
click at [157, 271] on button "Save" at bounding box center [154, 268] width 23 height 9
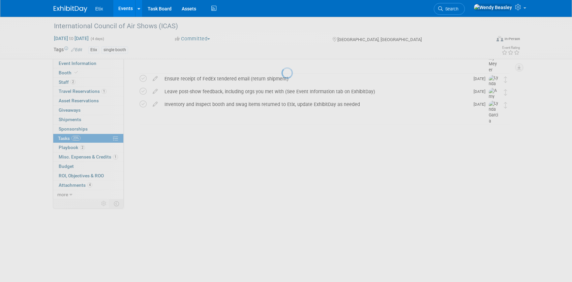
scroll to position [128, 0]
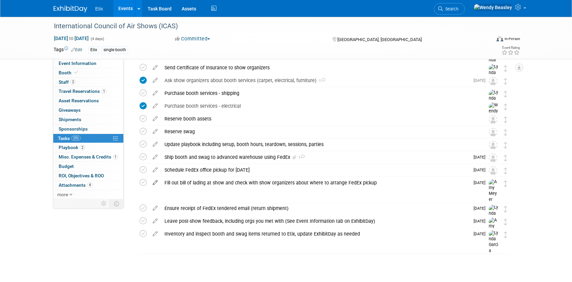
click at [154, 185] on icon at bounding box center [155, 181] width 12 height 8
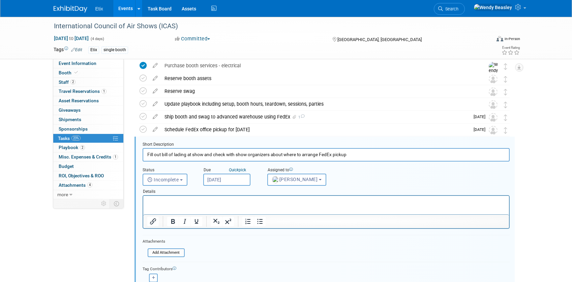
scroll to position [207, 0]
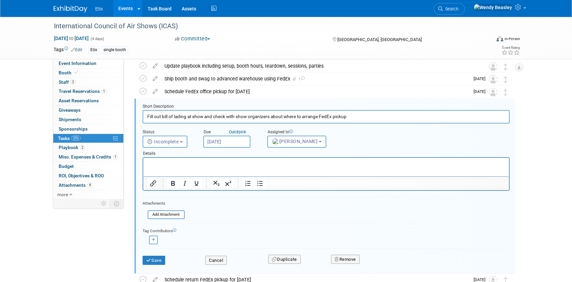
click at [324, 119] on input "Fill out bill of lading at show and check with show organizers about where to a…" at bounding box center [326, 116] width 367 height 13
click at [216, 118] on input "Fill out bill of lading at show and check with show organizers about where to a…" at bounding box center [326, 116] width 367 height 13
drag, startPoint x: 214, startPoint y: 117, endPoint x: 386, endPoint y: 124, distance: 172.0
click at [386, 124] on form "Short Description Fill out bill of lading at show and check with show organizer…" at bounding box center [326, 188] width 377 height 168
type input "Fill out bill of lading at show and take labeled case to Paris/Bally's FedEx Ce…"
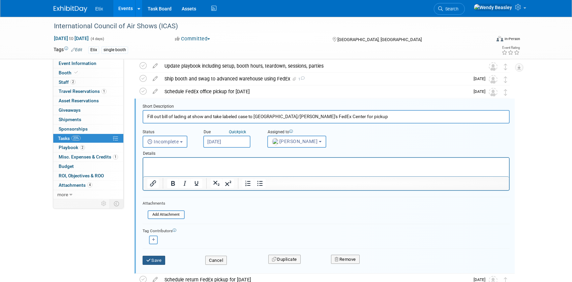
click at [152, 262] on button "Save" at bounding box center [154, 260] width 23 height 9
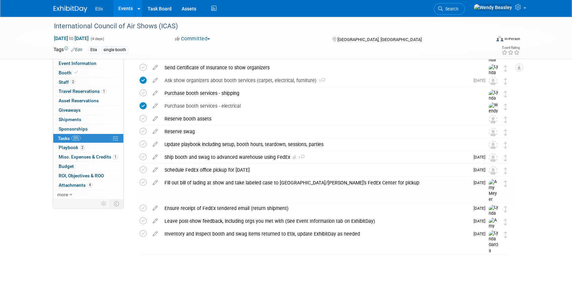
scroll to position [128, 0]
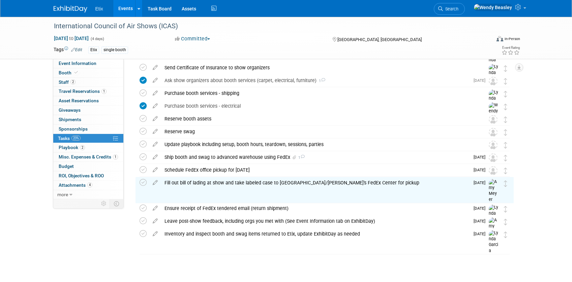
click at [233, 195] on div "Schedule return FedEx pickup for Dec 12" at bounding box center [315, 195] width 308 height 11
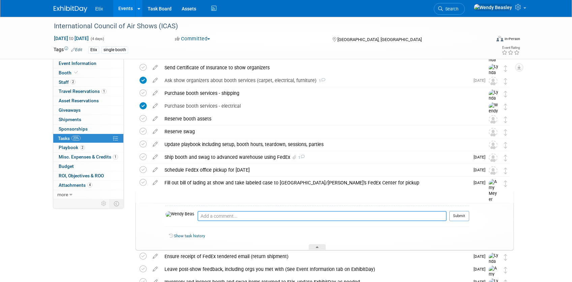
click at [212, 216] on textarea at bounding box center [322, 216] width 249 height 10
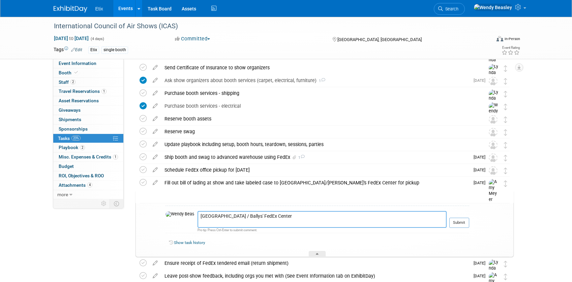
paste textarea "3655 Las Vegas Blvd S Las Vegas, Nevada 89109"
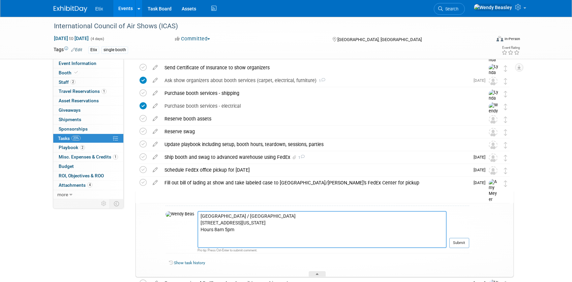
type textarea "Paris / Ballys' FedEx Center 3655 Las Vegas Blvd S Las Vegas, Nevada 89109 Hour…"
drag, startPoint x: 180, startPoint y: 217, endPoint x: 230, endPoint y: 243, distance: 56.8
click at [230, 243] on textarea "Paris / Ballys' FedEx Center 3655 Las Vegas Blvd S Las Vegas, Nevada 89109 Hour…" at bounding box center [322, 229] width 249 height 37
click at [458, 243] on button "Submit" at bounding box center [459, 243] width 20 height 10
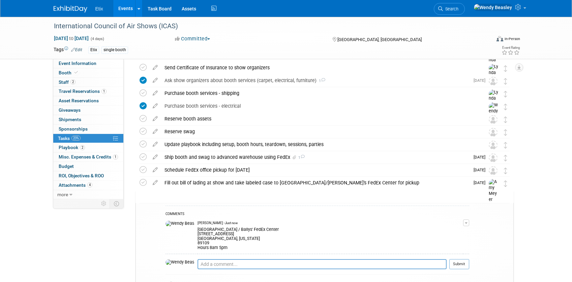
click at [241, 181] on div "Fill out bill of lading at show and take labeled case to Paris/Bally's FedEx Ce…" at bounding box center [315, 182] width 308 height 11
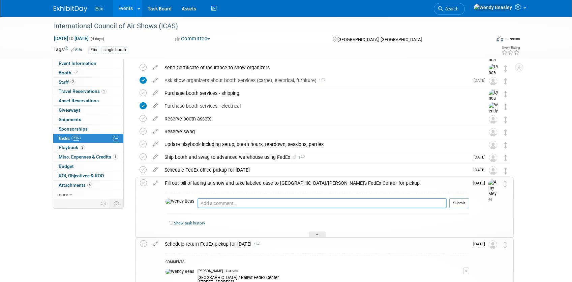
click at [227, 201] on textarea at bounding box center [322, 204] width 249 height 10
paste textarea "Paris / Ballys' FedEx Center 3655 Las Vegas Blvd S Las Vegas, Nevada 89109 Hour…"
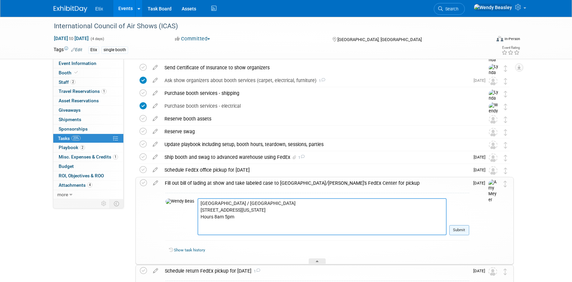
type textarea "Paris / Ballys' FedEx Center 3655 Las Vegas Blvd S Las Vegas, Nevada 89109 Hour…"
click at [461, 232] on button "Submit" at bounding box center [459, 230] width 20 height 10
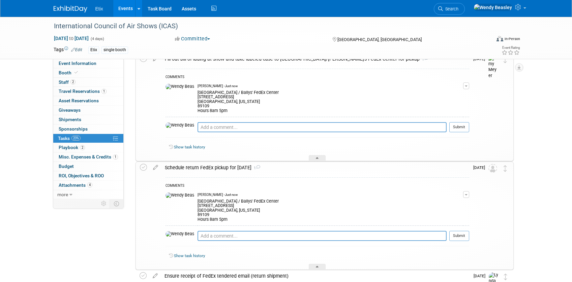
scroll to position [252, 0]
click at [324, 265] on div at bounding box center [317, 268] width 17 height 6
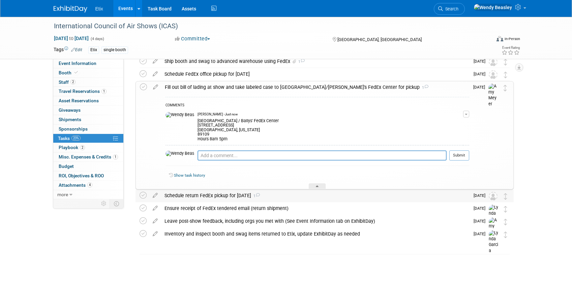
scroll to position [224, 0]
click at [316, 186] on icon at bounding box center [317, 188] width 3 height 4
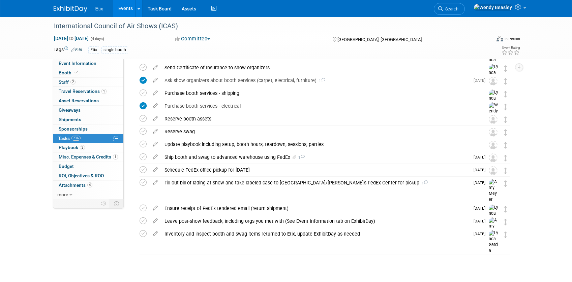
scroll to position [128, 0]
click at [72, 64] on span "Event Information" at bounding box center [78, 63] width 38 height 5
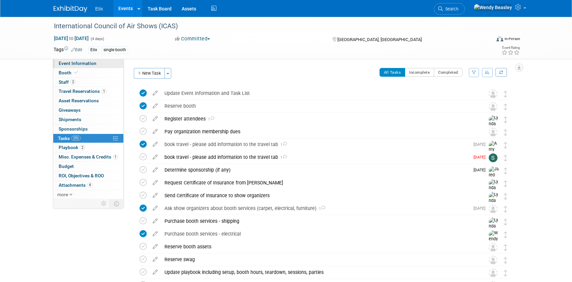
select select "Yes"
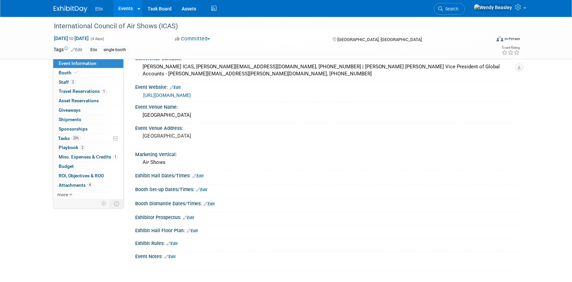
scroll to position [122, 0]
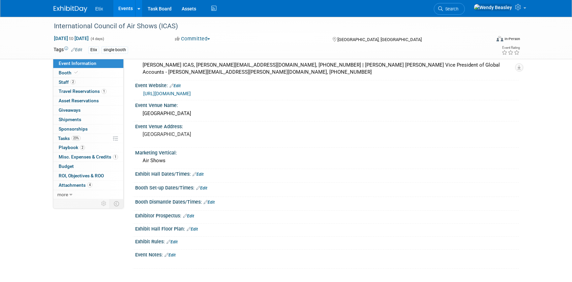
click at [194, 230] on link "Edit" at bounding box center [192, 229] width 11 height 5
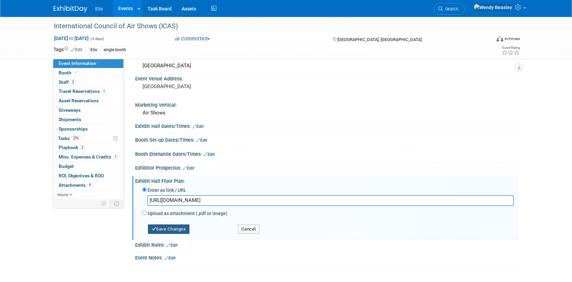
type input "https://airshows.aero/Page/BoothDraw"
click at [174, 231] on button "Save Changes" at bounding box center [169, 229] width 42 height 9
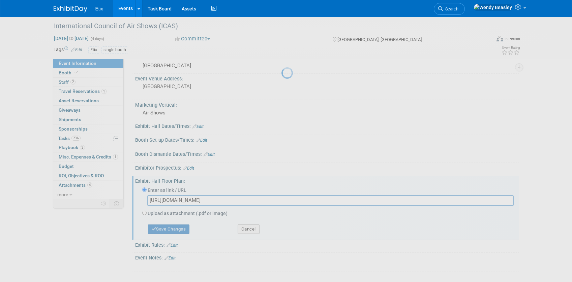
scroll to position [130, 0]
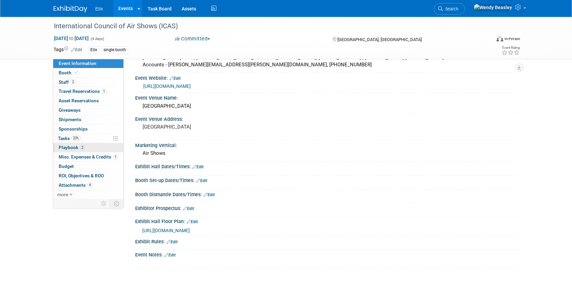
click at [70, 147] on span "Playbook 2" at bounding box center [72, 147] width 26 height 5
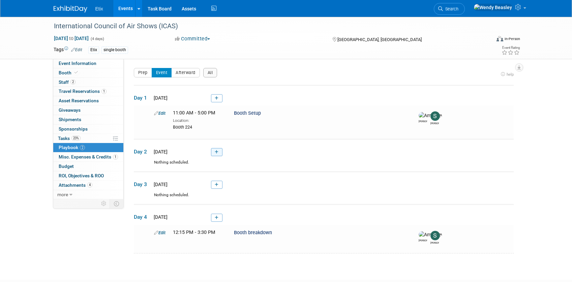
click at [215, 154] on icon at bounding box center [217, 152] width 4 height 4
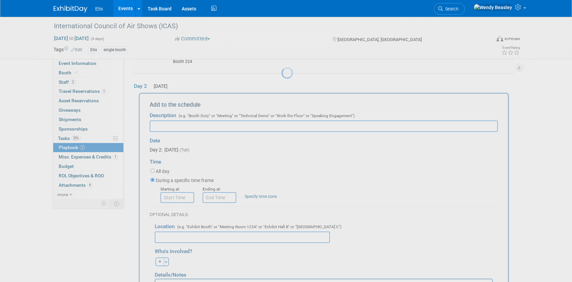
scroll to position [76, 0]
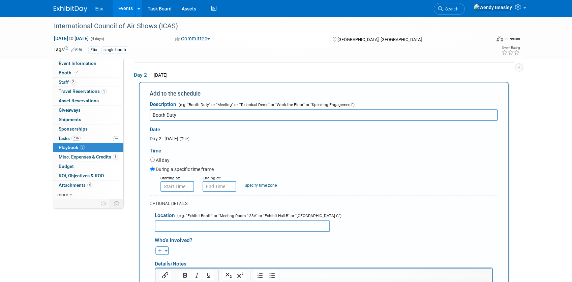
type input "Booth Duty"
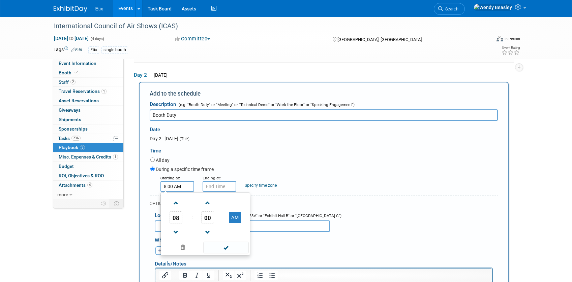
click at [170, 187] on input "8:00 AM" at bounding box center [177, 186] width 34 height 11
click at [178, 202] on span at bounding box center [176, 204] width 12 height 12
click at [208, 221] on span "00" at bounding box center [207, 218] width 13 height 12
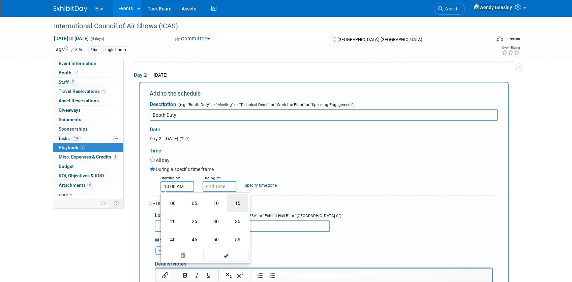
click at [237, 205] on td "15" at bounding box center [238, 203] width 22 height 18
type input "10:15 AM"
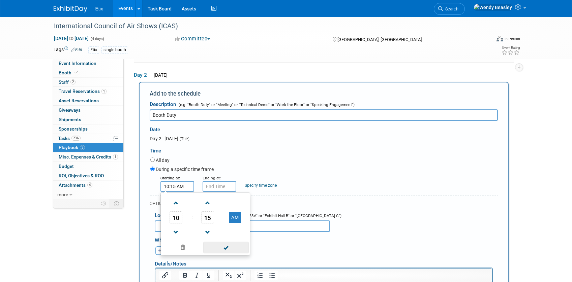
click at [224, 247] on span at bounding box center [226, 248] width 46 height 12
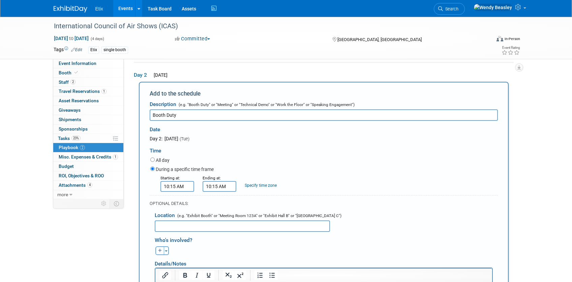
click at [209, 185] on input "10:15 AM" at bounding box center [220, 186] width 34 height 11
click at [218, 202] on span at bounding box center [218, 204] width 12 height 12
type input "12:15 PM"
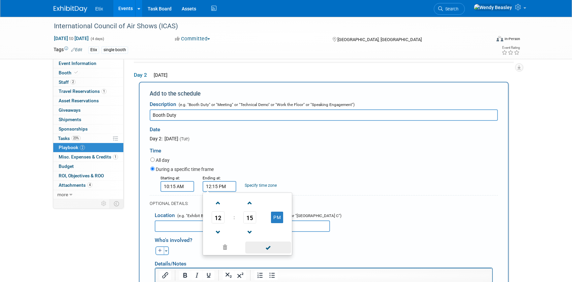
click at [270, 249] on span at bounding box center [268, 248] width 46 height 12
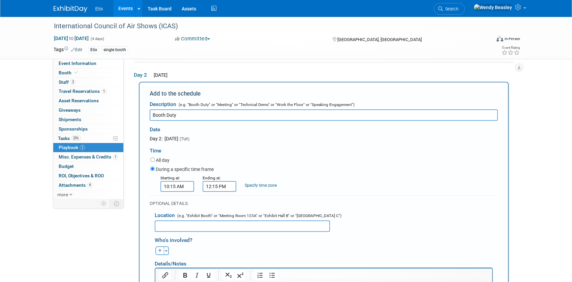
click at [168, 225] on input "text" at bounding box center [242, 226] width 175 height 11
type input "Exhibit booth"
click at [160, 254] on button "button" at bounding box center [159, 251] width 9 height 9
select select
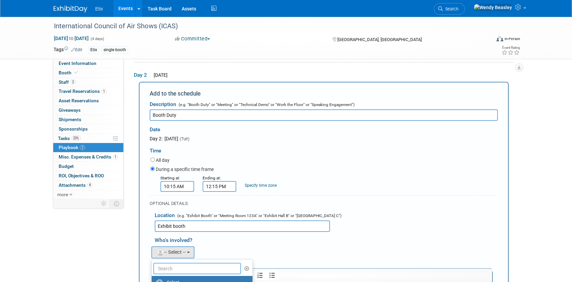
click at [178, 269] on input "text" at bounding box center [197, 268] width 88 height 11
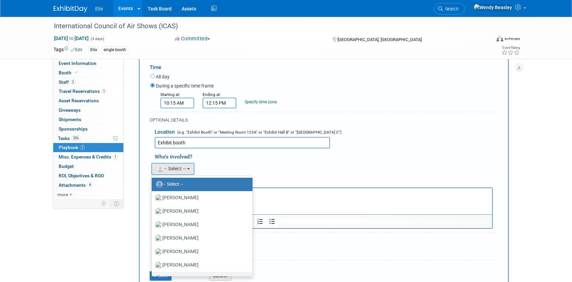
scroll to position [53, 0]
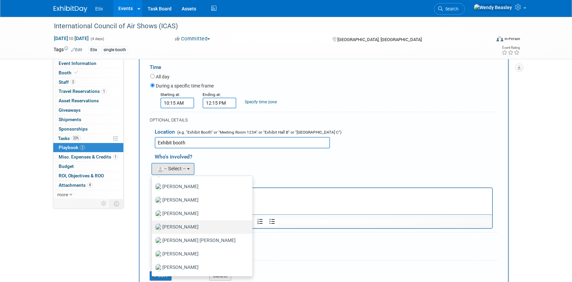
click at [187, 226] on label "[PERSON_NAME]" at bounding box center [200, 227] width 91 height 11
click at [153, 226] on input "[PERSON_NAME]" at bounding box center [150, 226] width 4 height 4
select select "12fcdcba-f8de-47fe-a7e1-393fac71e8df"
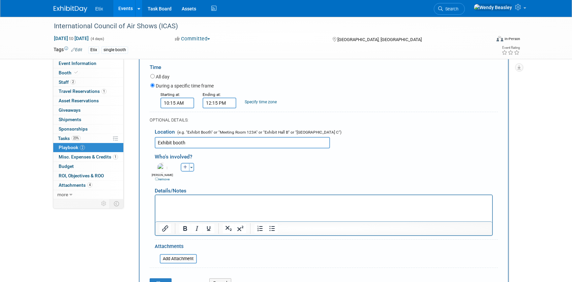
click at [187, 168] on button "button" at bounding box center [185, 167] width 9 height 9
select select
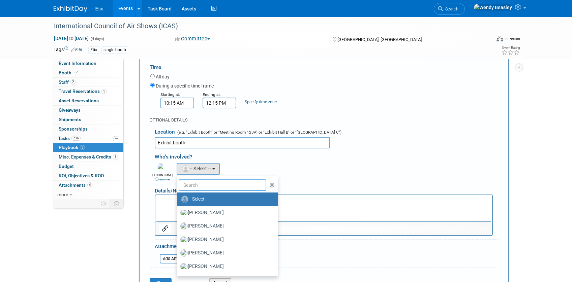
click at [205, 186] on input "text" at bounding box center [223, 185] width 88 height 11
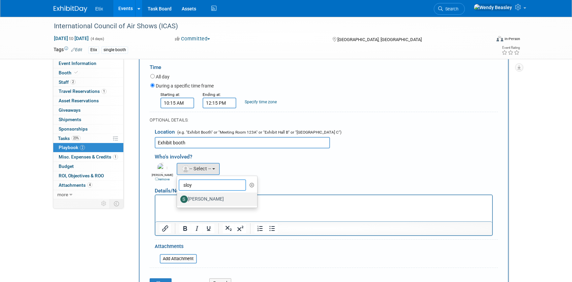
type input "sloy"
drag, startPoint x: 210, startPoint y: 200, endPoint x: 51, endPoint y: 6, distance: 251.4
click at [210, 200] on label "[PERSON_NAME]" at bounding box center [215, 199] width 70 height 11
click at [178, 200] on input "[PERSON_NAME]" at bounding box center [176, 199] width 4 height 4
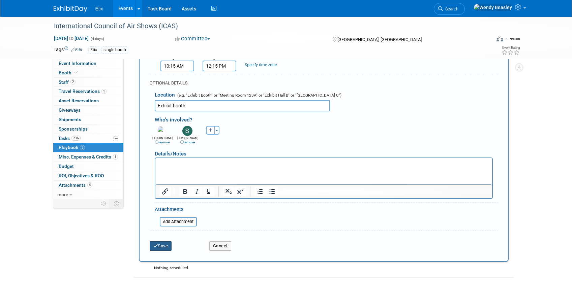
click at [168, 248] on button "Save" at bounding box center [161, 246] width 22 height 9
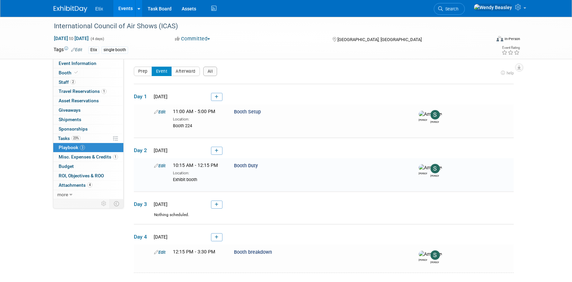
scroll to position [0, 0]
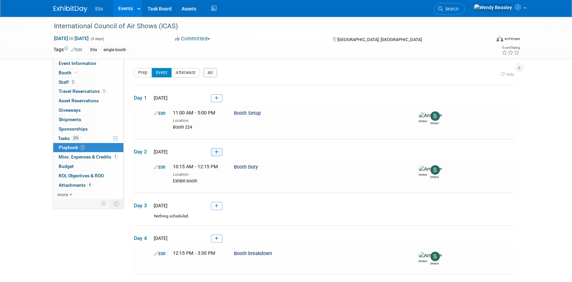
click at [218, 151] on link at bounding box center [216, 152] width 11 height 8
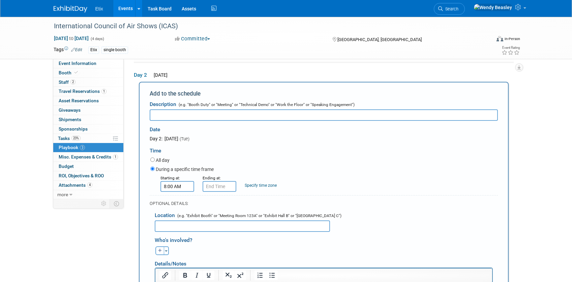
click at [173, 184] on input "8:00 AM" at bounding box center [177, 186] width 34 height 11
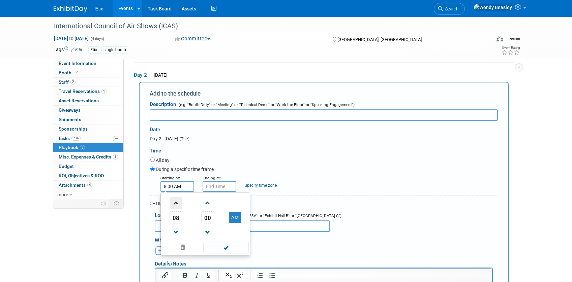
click at [176, 205] on span at bounding box center [176, 204] width 12 height 12
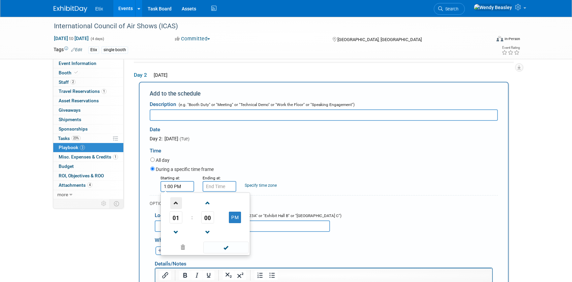
click at [176, 205] on span at bounding box center [176, 204] width 12 height 12
click at [206, 217] on span "00" at bounding box center [207, 218] width 13 height 12
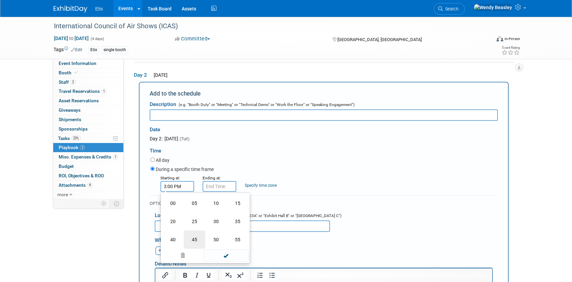
click at [198, 234] on td "45" at bounding box center [195, 240] width 22 height 18
type input "3:45 PM"
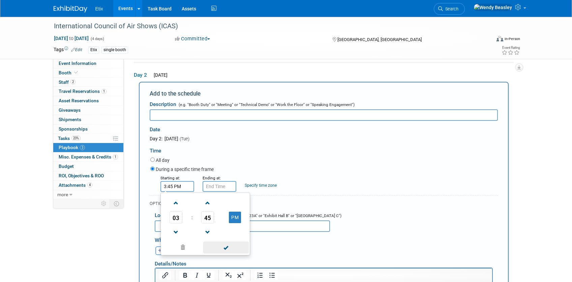
drag, startPoint x: 229, startPoint y: 251, endPoint x: 225, endPoint y: 222, distance: 30.0
click at [229, 251] on span at bounding box center [226, 248] width 46 height 12
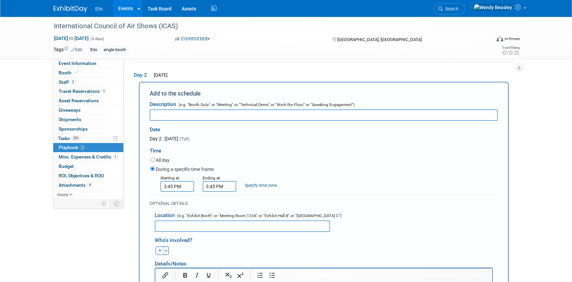
click at [211, 186] on input "3:45 PM" at bounding box center [220, 186] width 34 height 11
click at [219, 202] on span at bounding box center [218, 204] width 12 height 12
click at [246, 217] on span "45" at bounding box center [249, 218] width 13 height 12
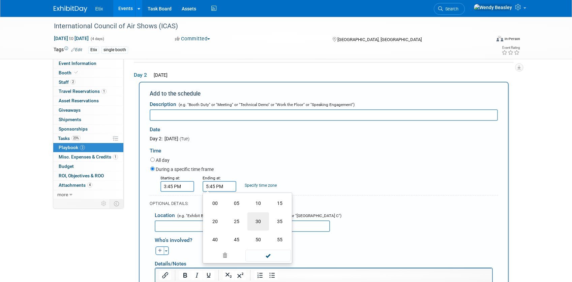
click at [257, 222] on td "30" at bounding box center [258, 222] width 22 height 18
type input "5:30 PM"
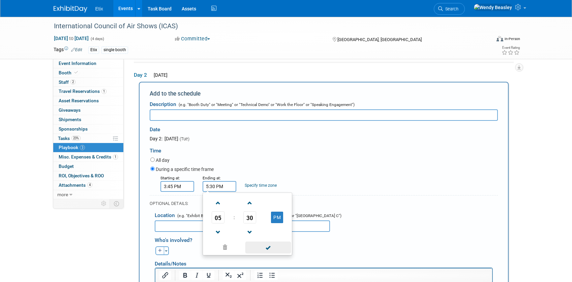
click at [269, 249] on span at bounding box center [268, 248] width 46 height 12
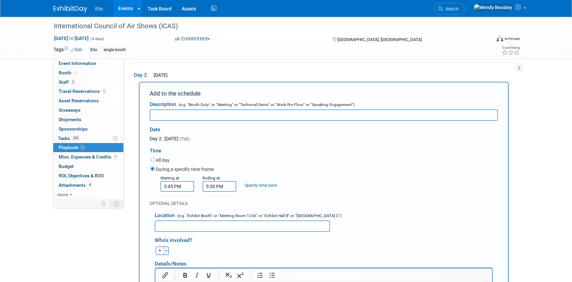
click at [190, 229] on input "text" at bounding box center [242, 226] width 175 height 11
click at [183, 119] on input "text" at bounding box center [324, 115] width 348 height 11
type input "Booth duty"
click at [187, 224] on input "text" at bounding box center [242, 226] width 175 height 11
type input "Exhibit booth"
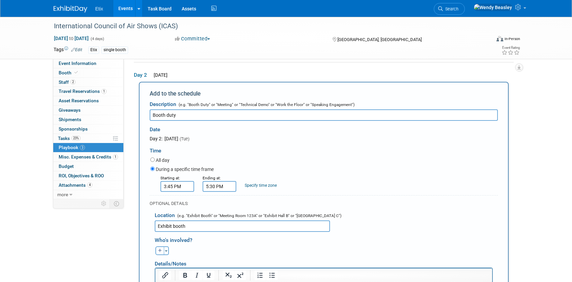
click at [163, 256] on div "Details/Notes" at bounding box center [324, 261] width 338 height 12
click at [161, 252] on icon "button" at bounding box center [160, 251] width 4 height 4
select select
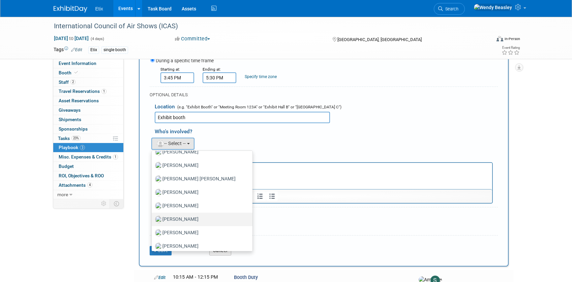
scroll to position [56, 0]
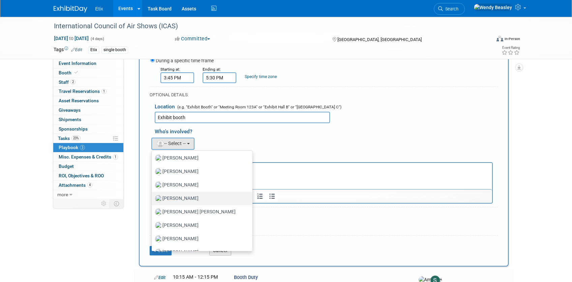
click at [186, 198] on label "[PERSON_NAME]" at bounding box center [200, 198] width 91 height 11
click at [153, 198] on input "[PERSON_NAME]" at bounding box center [150, 198] width 4 height 4
select select "12fcdcba-f8de-47fe-a7e1-393fac71e8df"
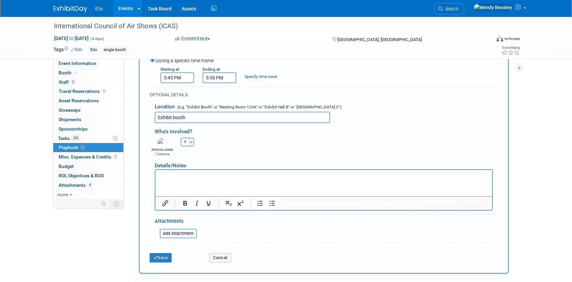
click at [183, 142] on icon "button" at bounding box center [185, 142] width 4 height 4
select select
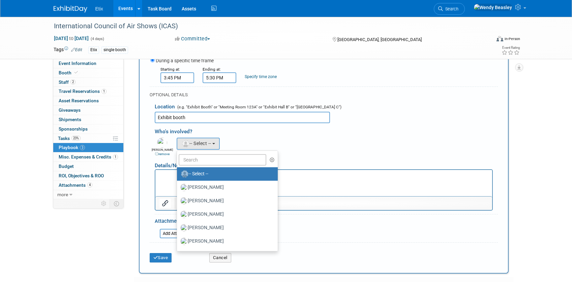
click at [213, 167] on ul "-- Select -- Aaron Bare Alex Garza Alex Scott Alyssa Newell Amanda Rice Amy Mey…" at bounding box center [227, 201] width 101 height 101
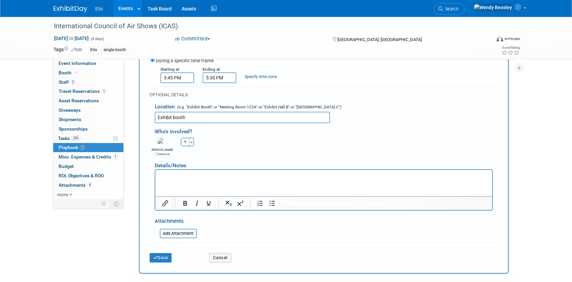
click at [186, 142] on icon "button" at bounding box center [185, 142] width 4 height 4
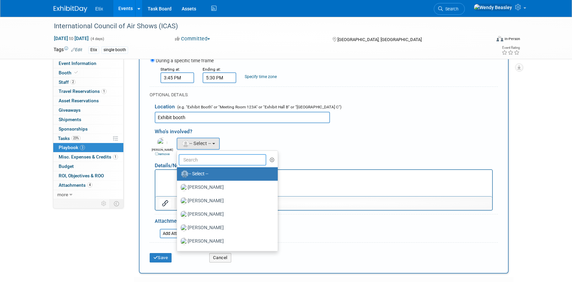
click at [203, 158] on input "text" at bounding box center [223, 159] width 88 height 11
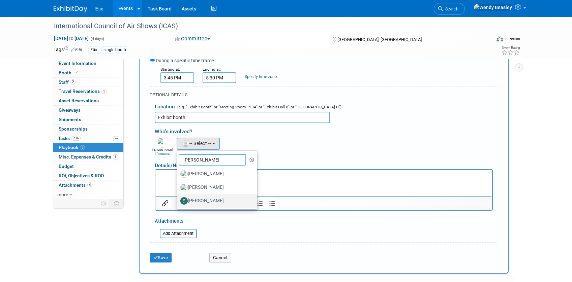
type input "[PERSON_NAME]"
click at [213, 201] on label "[PERSON_NAME]" at bounding box center [215, 201] width 70 height 11
click at [178, 201] on input "[PERSON_NAME]" at bounding box center [176, 200] width 4 height 4
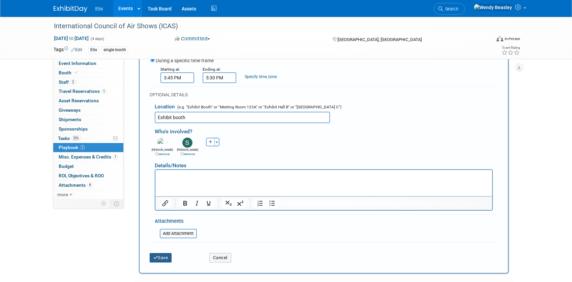
click at [168, 259] on button "Save" at bounding box center [161, 257] width 22 height 9
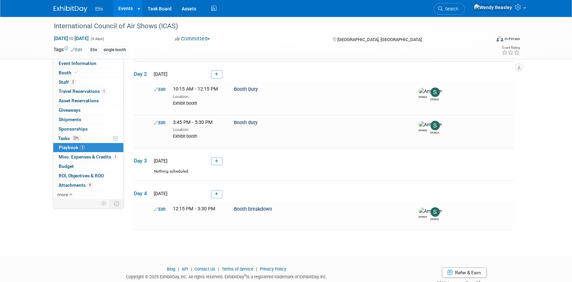
scroll to position [99, 0]
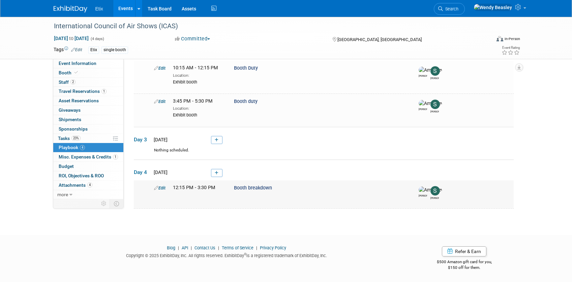
click at [154, 189] on icon at bounding box center [156, 188] width 4 height 4
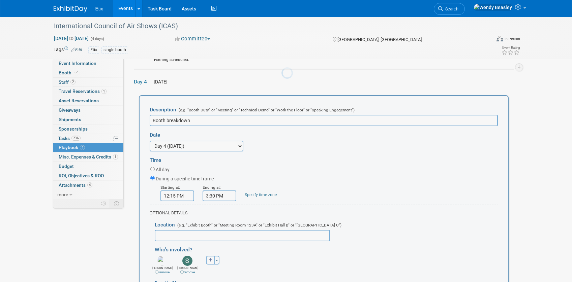
scroll to position [203, 0]
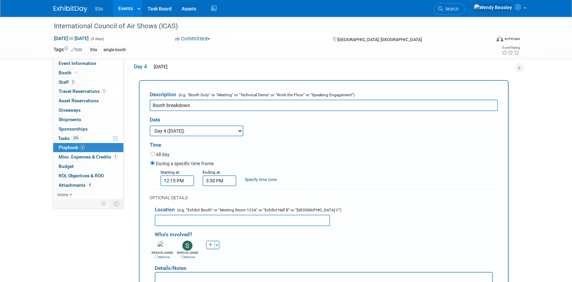
click at [189, 222] on input "text" at bounding box center [242, 220] width 175 height 11
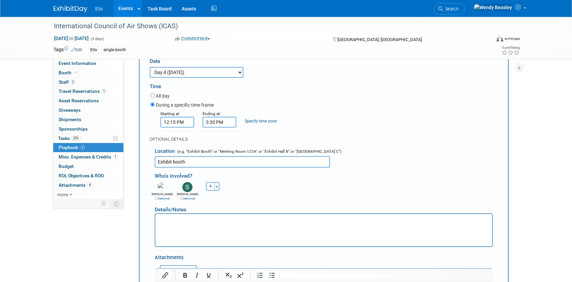
scroll to position [266, 0]
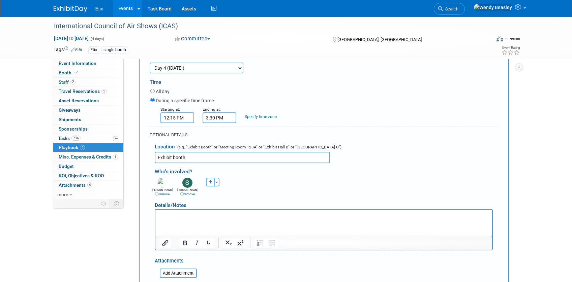
type input "Exhibit booth"
click at [178, 219] on html at bounding box center [323, 214] width 337 height 9
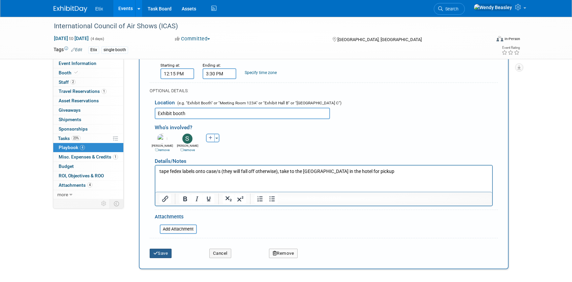
click at [162, 251] on button "Save" at bounding box center [161, 253] width 22 height 9
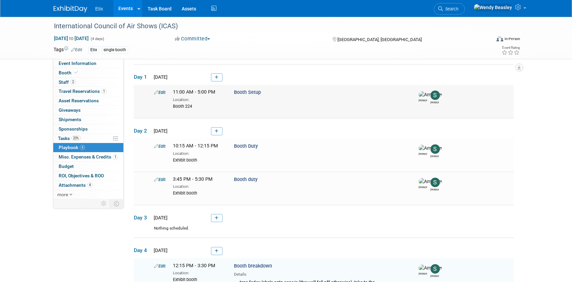
scroll to position [0, 0]
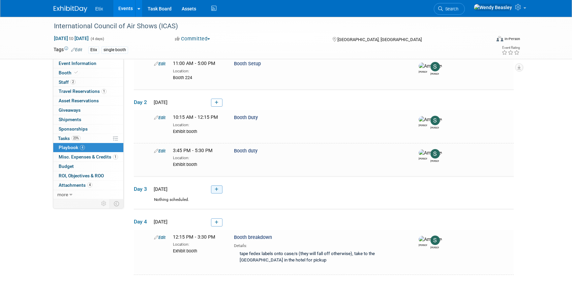
click at [216, 189] on icon at bounding box center [217, 190] width 4 height 4
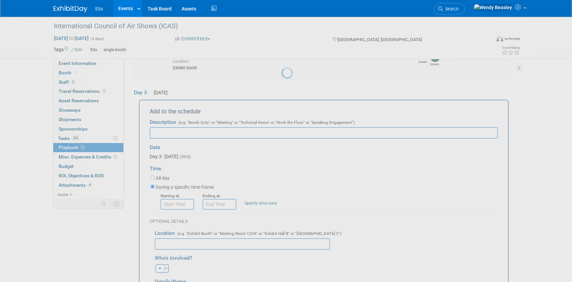
scroll to position [163, 0]
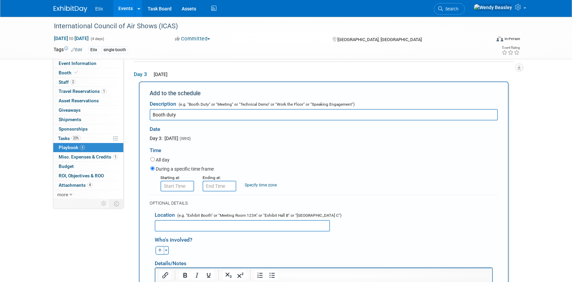
type input "Booth duty"
click at [171, 186] on input "8:00 AM" at bounding box center [177, 186] width 34 height 11
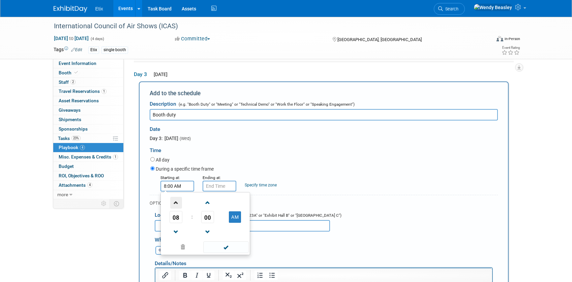
click at [176, 202] on span at bounding box center [176, 203] width 12 height 12
click at [205, 218] on span "00" at bounding box center [207, 217] width 13 height 12
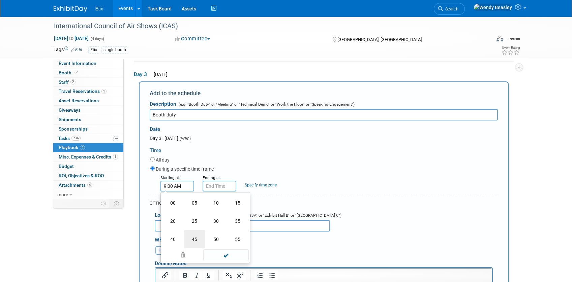
click at [196, 238] on td "45" at bounding box center [195, 240] width 22 height 18
type input "9:45 AM"
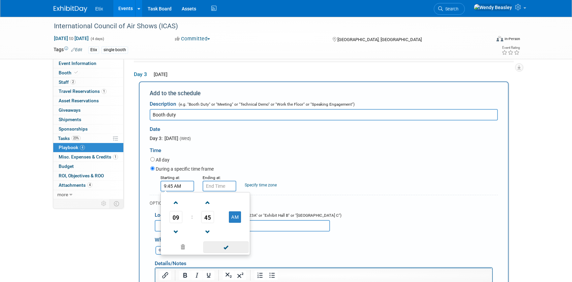
click at [228, 249] on span at bounding box center [226, 248] width 46 height 12
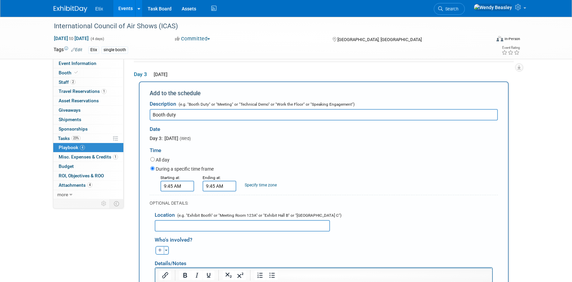
click at [218, 185] on input "9:45 AM" at bounding box center [220, 186] width 34 height 11
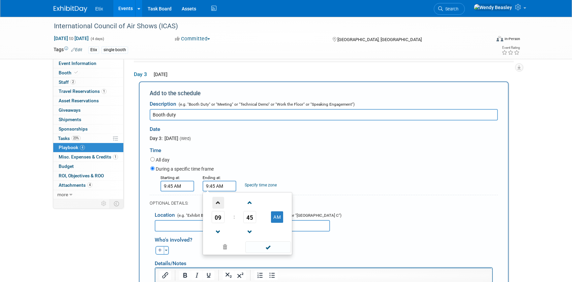
click at [220, 205] on span at bounding box center [218, 203] width 12 height 12
click at [250, 217] on span "45" at bounding box center [249, 217] width 13 height 12
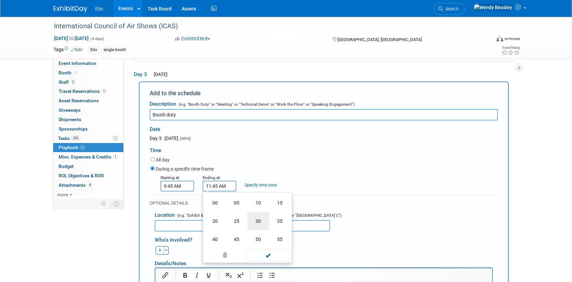
click at [259, 222] on td "30" at bounding box center [258, 221] width 22 height 18
type input "11:30 AM"
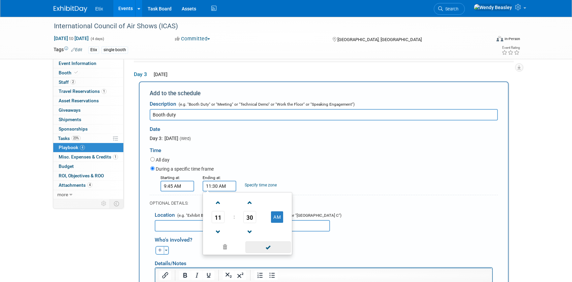
click at [270, 247] on span at bounding box center [268, 248] width 46 height 12
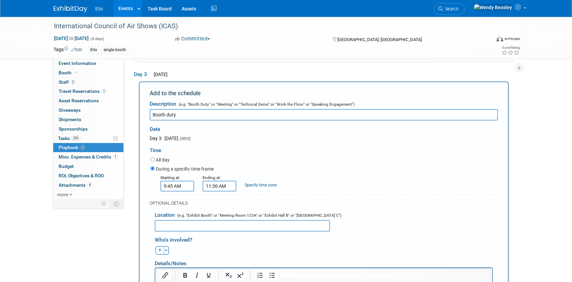
click at [194, 225] on input "text" at bounding box center [242, 225] width 175 height 11
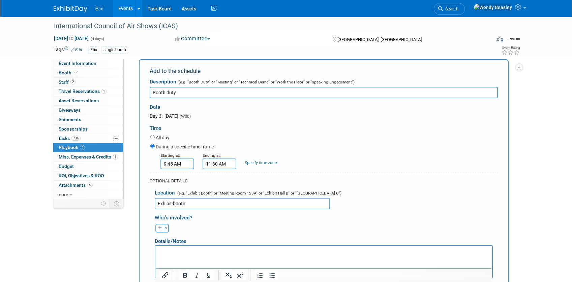
scroll to position [221, 0]
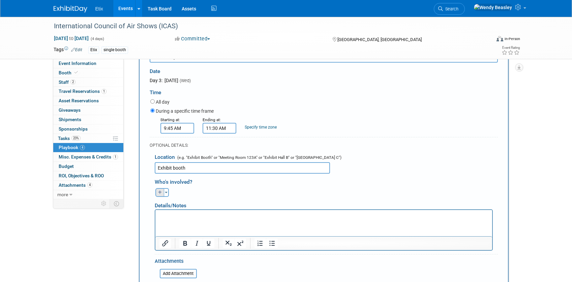
type input "Exhibit booth"
click at [161, 192] on icon "button" at bounding box center [160, 193] width 4 height 4
select select
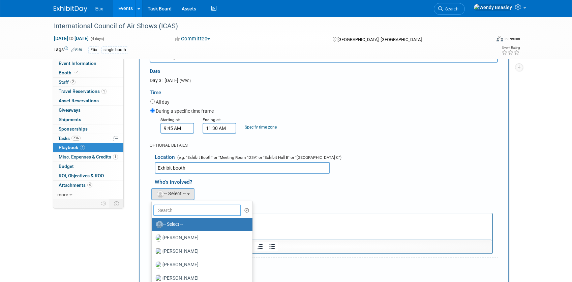
click at [182, 212] on input "text" at bounding box center [197, 210] width 88 height 11
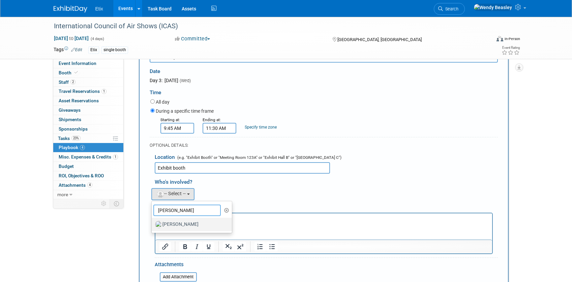
type input "[PERSON_NAME]"
click at [174, 225] on label "[PERSON_NAME]" at bounding box center [190, 224] width 70 height 11
click at [153, 225] on input "[PERSON_NAME]" at bounding box center [150, 224] width 4 height 4
select select "12fcdcba-f8de-47fe-a7e1-393fac71e8df"
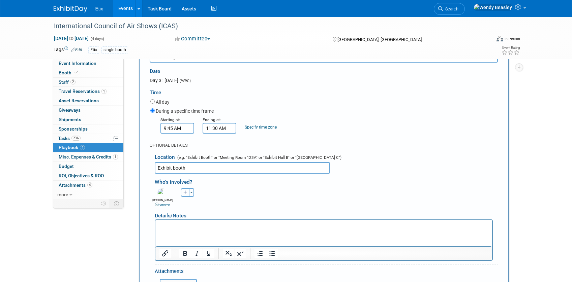
click at [187, 193] on button "button" at bounding box center [185, 192] width 9 height 9
select select
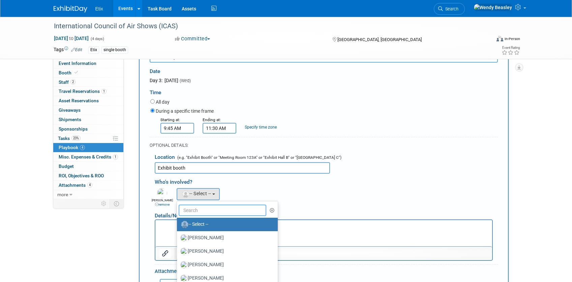
click at [201, 208] on input "text" at bounding box center [223, 210] width 88 height 11
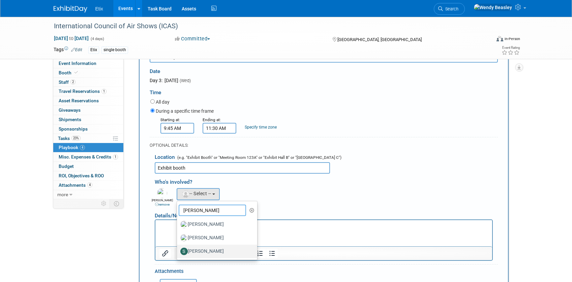
type input "[PERSON_NAME]"
click at [208, 253] on label "[PERSON_NAME]" at bounding box center [215, 251] width 70 height 11
click at [178, 253] on input "[PERSON_NAME]" at bounding box center [176, 251] width 4 height 4
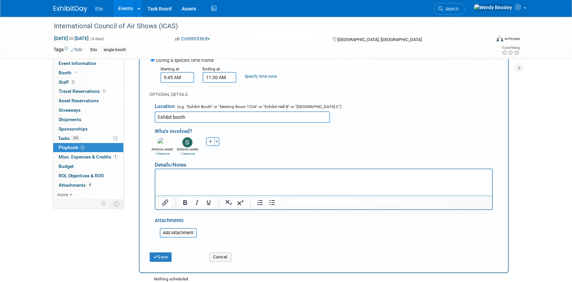
scroll to position [343, 0]
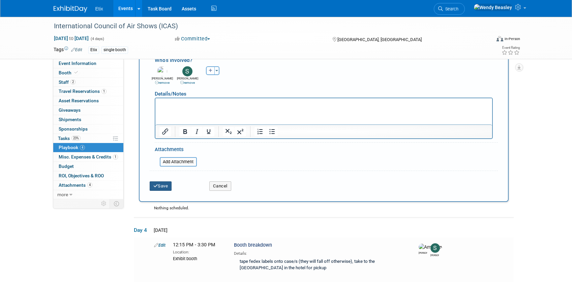
click at [164, 187] on button "Save" at bounding box center [161, 186] width 22 height 9
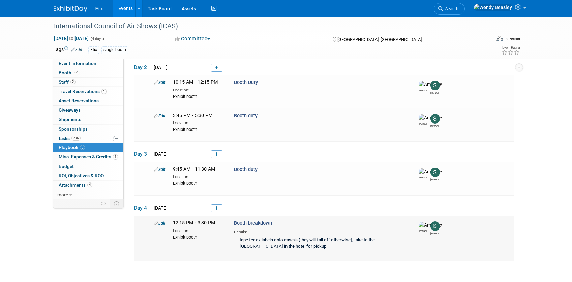
scroll to position [137, 0]
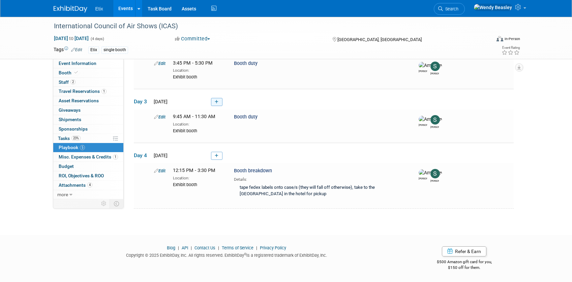
click at [217, 101] on icon at bounding box center [217, 102] width 4 height 4
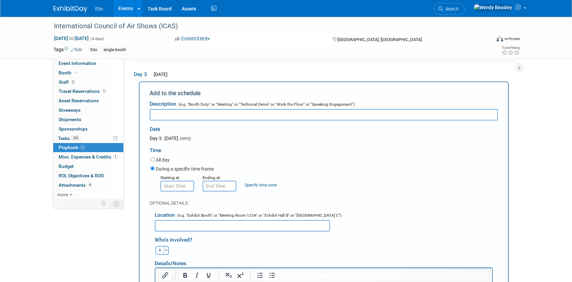
scroll to position [0, 0]
type input "Booth duty"
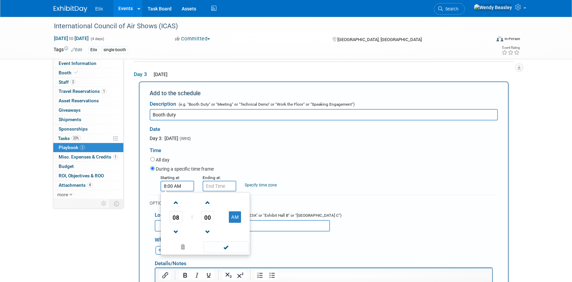
click at [171, 184] on input "8:00 AM" at bounding box center [177, 186] width 34 height 11
click at [174, 203] on span at bounding box center [176, 203] width 12 height 12
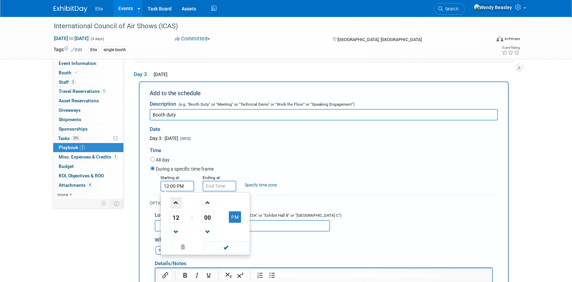
click at [174, 203] on span at bounding box center [176, 203] width 12 height 12
click at [207, 216] on span "00" at bounding box center [207, 217] width 13 height 12
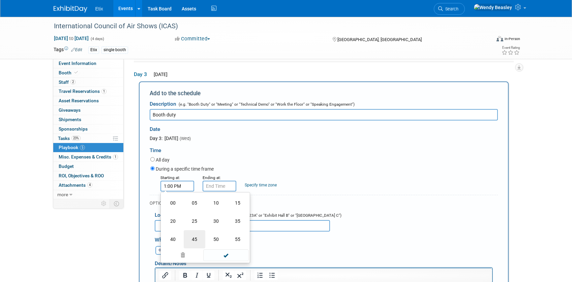
click at [191, 242] on td "45" at bounding box center [195, 240] width 22 height 18
type input "1:45 PM"
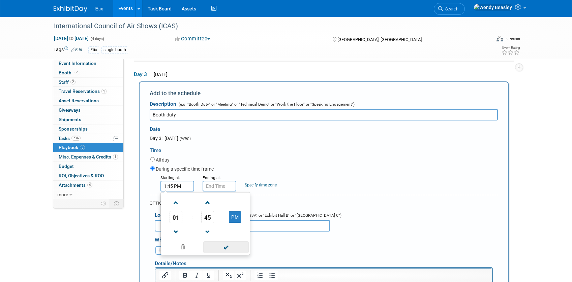
click at [228, 249] on span at bounding box center [226, 248] width 46 height 12
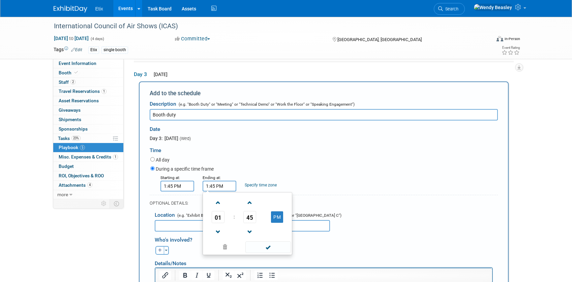
click at [212, 187] on input "1:45 PM" at bounding box center [220, 186] width 34 height 11
click at [220, 204] on span at bounding box center [218, 203] width 12 height 12
click at [253, 215] on span "45" at bounding box center [249, 217] width 13 height 12
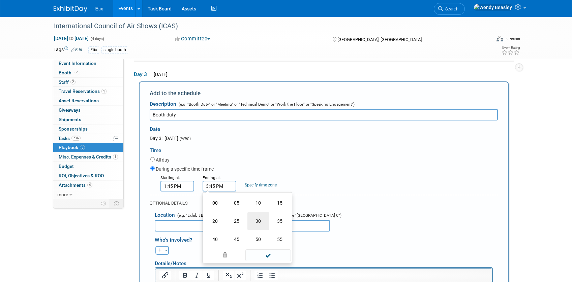
click at [258, 222] on td "30" at bounding box center [258, 221] width 22 height 18
type input "3:30 PM"
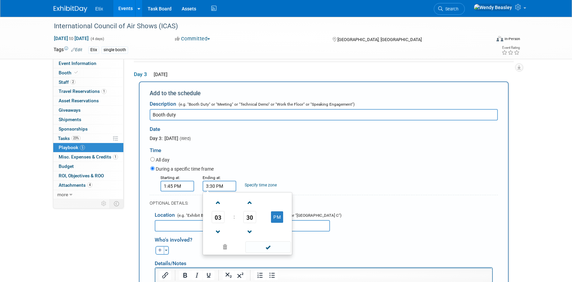
drag, startPoint x: 305, startPoint y: 227, endPoint x: 294, endPoint y: 228, distance: 10.8
click at [305, 227] on input "text" at bounding box center [242, 225] width 175 height 11
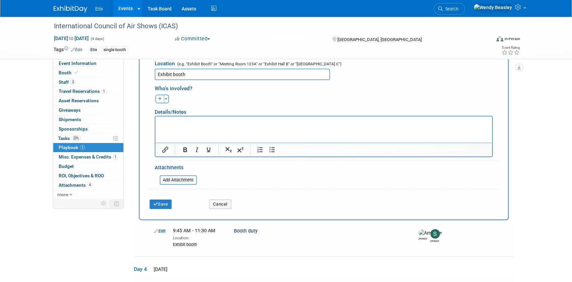
scroll to position [286, 0]
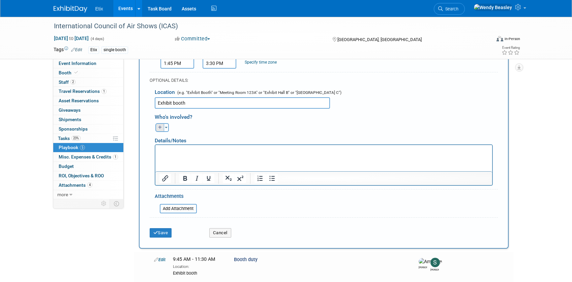
type input "Exhibit booth"
click at [161, 127] on icon "button" at bounding box center [160, 128] width 4 height 4
select select
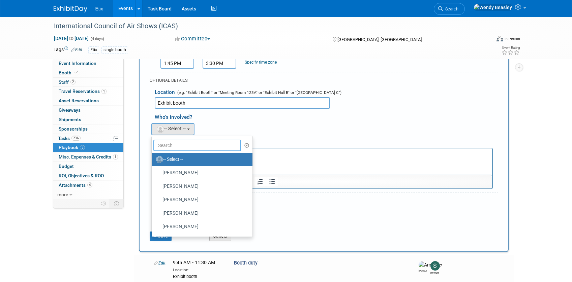
click at [177, 143] on input "text" at bounding box center [197, 145] width 88 height 11
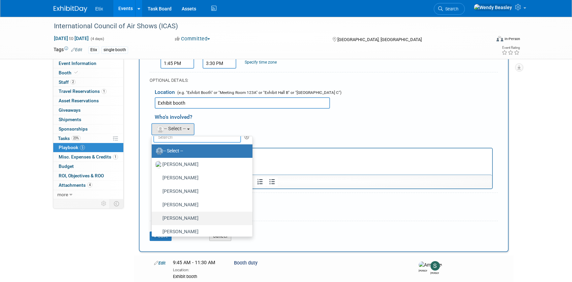
scroll to position [64, 0]
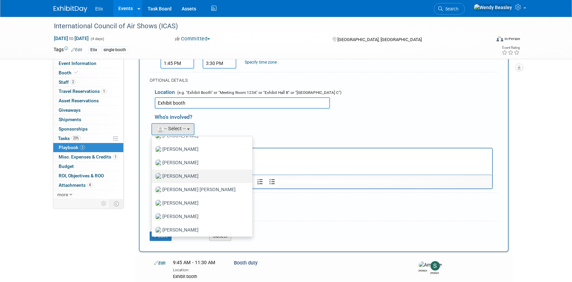
click at [193, 176] on label "[PERSON_NAME]" at bounding box center [200, 176] width 91 height 11
click at [153, 176] on input "[PERSON_NAME]" at bounding box center [150, 176] width 4 height 4
select select "12fcdcba-f8de-47fe-a7e1-393fac71e8df"
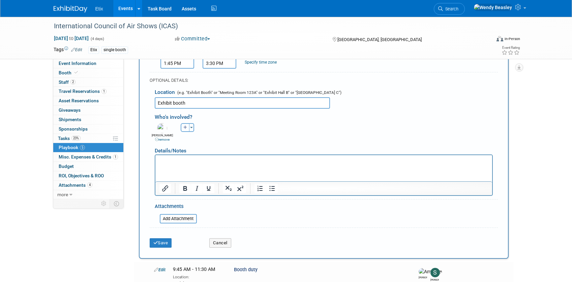
click at [184, 127] on icon "button" at bounding box center [185, 128] width 4 height 4
select select
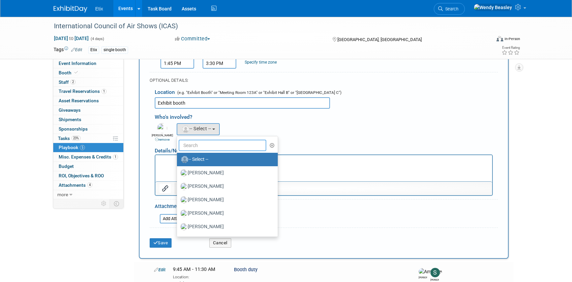
click at [201, 147] on input "text" at bounding box center [223, 145] width 88 height 11
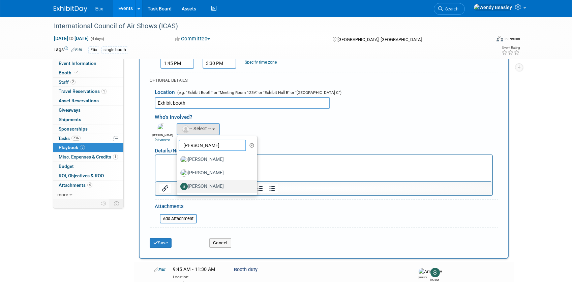
type input "[PERSON_NAME]"
click at [215, 185] on label "[PERSON_NAME]" at bounding box center [215, 186] width 70 height 11
click at [178, 185] on input "[PERSON_NAME]" at bounding box center [176, 186] width 4 height 4
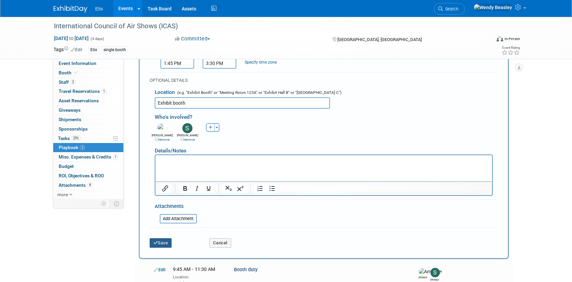
click at [159, 245] on button "Save" at bounding box center [161, 243] width 22 height 9
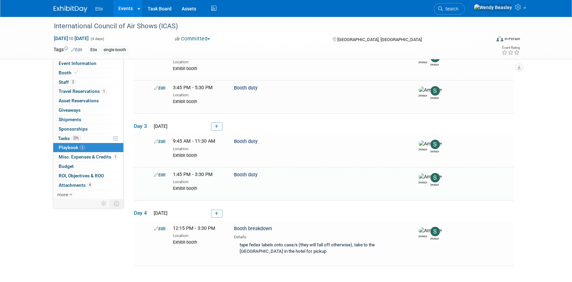
scroll to position [170, 0]
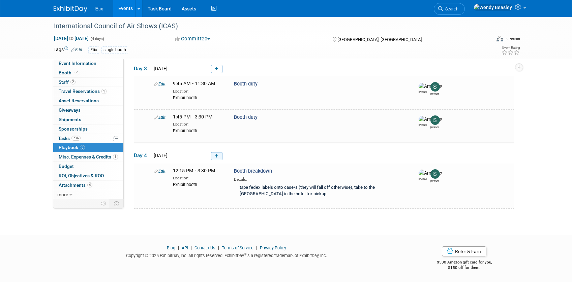
click at [212, 158] on link at bounding box center [216, 156] width 11 height 8
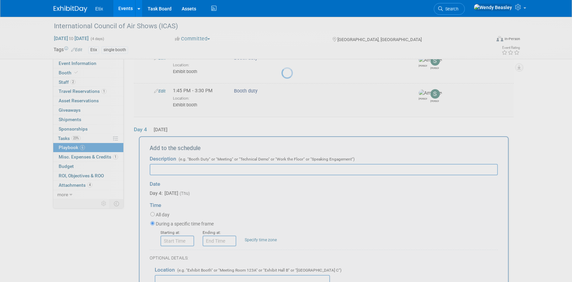
scroll to position [250, 0]
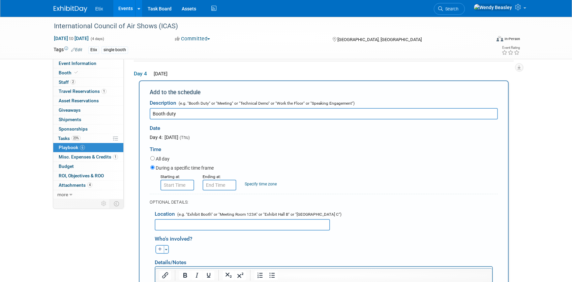
type input "Booth duty"
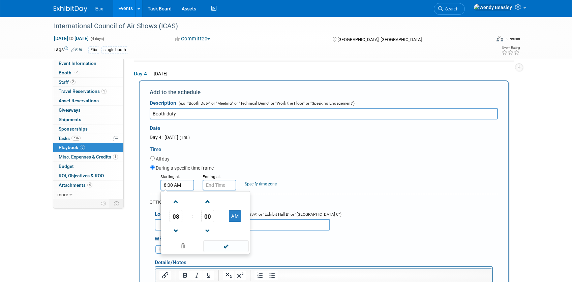
click at [177, 182] on input "8:00 AM" at bounding box center [177, 185] width 34 height 11
click at [176, 205] on span at bounding box center [176, 202] width 12 height 12
drag, startPoint x: 176, startPoint y: 205, endPoint x: 179, endPoint y: 201, distance: 4.6
click at [176, 205] on span at bounding box center [176, 202] width 12 height 12
type input "10:00 AM"
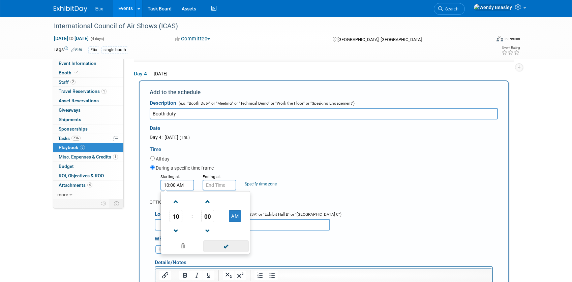
click at [218, 251] on span at bounding box center [226, 247] width 46 height 12
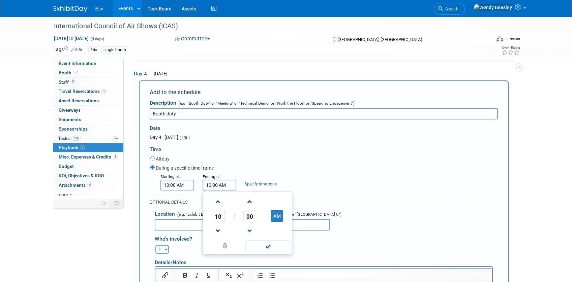
click at [209, 184] on input "10:00 AM" at bounding box center [220, 185] width 34 height 11
click at [221, 201] on span at bounding box center [218, 202] width 12 height 12
type input "12:00 PM"
click at [264, 249] on span at bounding box center [268, 247] width 46 height 12
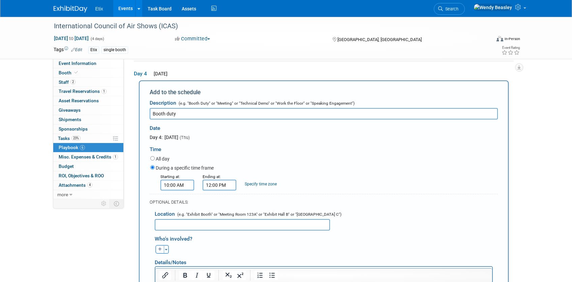
click at [208, 224] on input "text" at bounding box center [242, 224] width 175 height 11
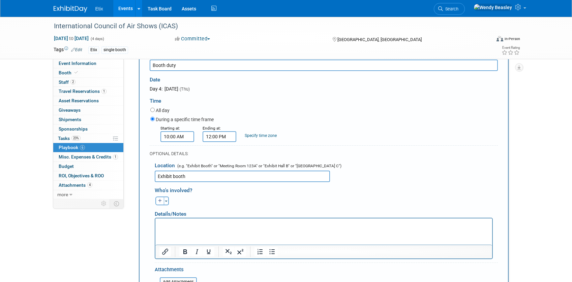
scroll to position [304, 0]
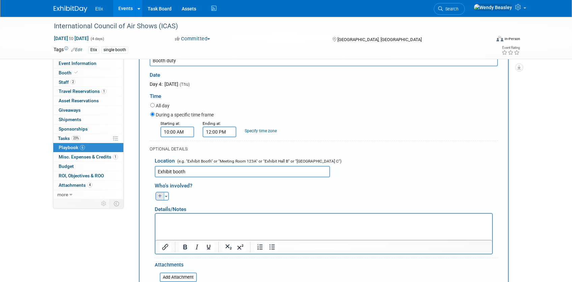
type input "Exhibit booth"
click at [160, 198] on icon "button" at bounding box center [160, 196] width 4 height 4
select select
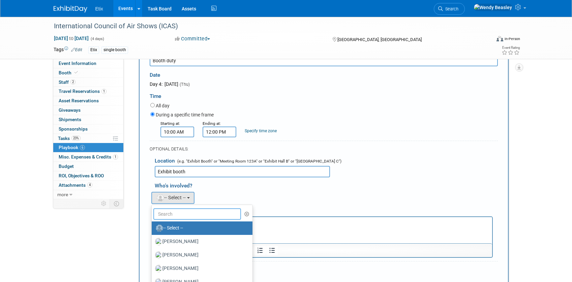
click at [179, 218] on input "text" at bounding box center [197, 214] width 88 height 11
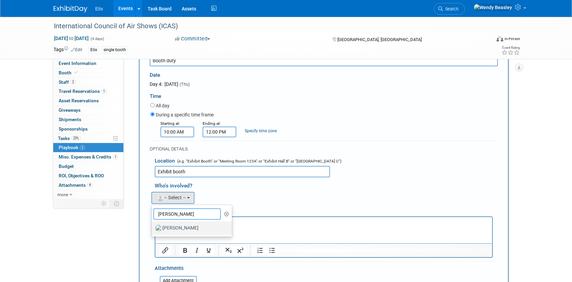
type input "[PERSON_NAME]"
click at [181, 230] on label "[PERSON_NAME]" at bounding box center [190, 228] width 70 height 11
click at [153, 230] on input "[PERSON_NAME]" at bounding box center [150, 227] width 4 height 4
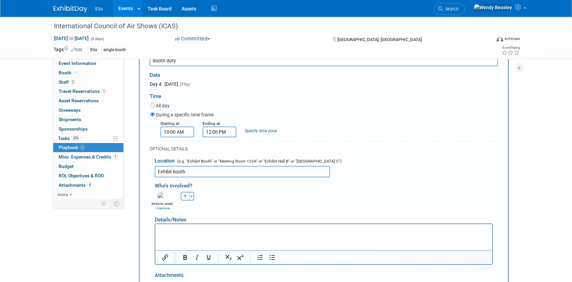
click at [183, 196] on icon "button" at bounding box center [185, 196] width 4 height 4
select select
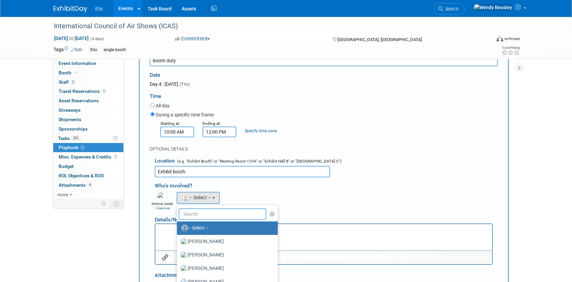
click at [197, 211] on input "text" at bounding box center [223, 214] width 88 height 11
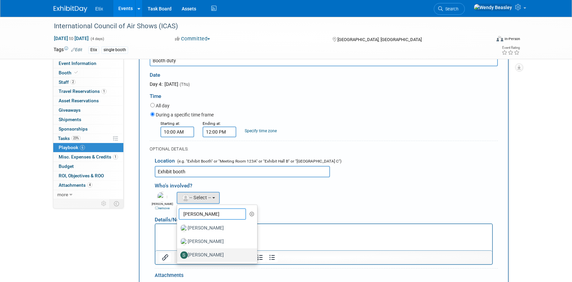
type input "[PERSON_NAME]"
click at [205, 256] on label "[PERSON_NAME]" at bounding box center [215, 255] width 70 height 11
click at [178, 256] on input "[PERSON_NAME]" at bounding box center [176, 254] width 4 height 4
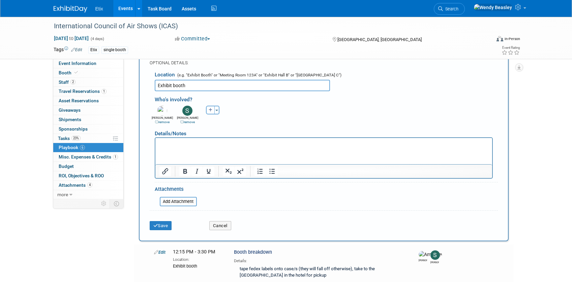
scroll to position [420, 0]
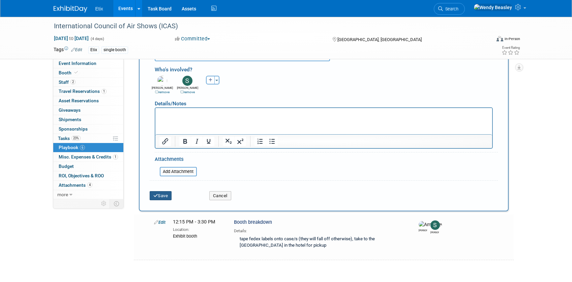
click at [164, 198] on button "Save" at bounding box center [161, 195] width 22 height 9
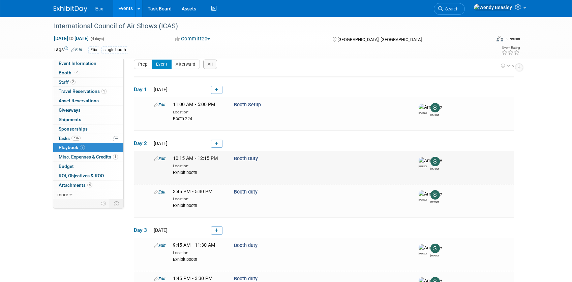
scroll to position [9, 0]
click at [124, 9] on link "Events" at bounding box center [125, 8] width 25 height 17
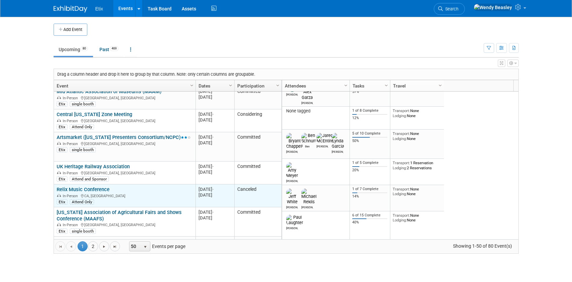
scroll to position [81, 0]
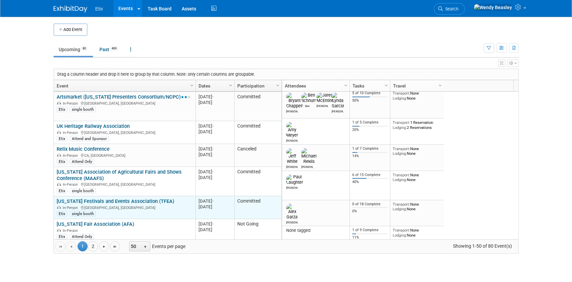
click at [120, 199] on link "[US_STATE] Festivals and Events Association (TFEA)" at bounding box center [116, 202] width 118 height 6
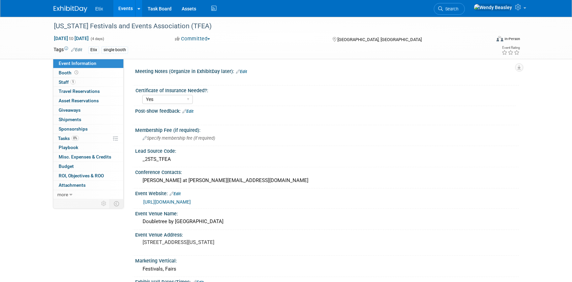
select select "Yes"
click at [77, 127] on span "Sponsorships 0" at bounding box center [73, 128] width 29 height 5
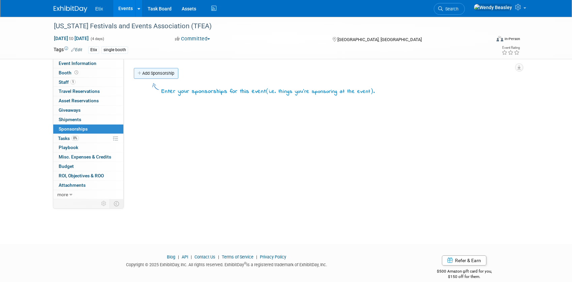
click at [154, 73] on link "Add Sponsorship" at bounding box center [156, 73] width 44 height 11
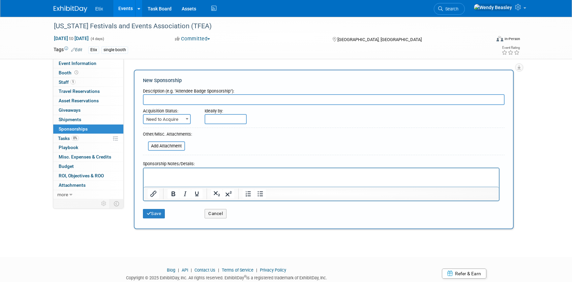
click at [170, 118] on span "Need to Acquire" at bounding box center [167, 119] width 47 height 9
select select "2"
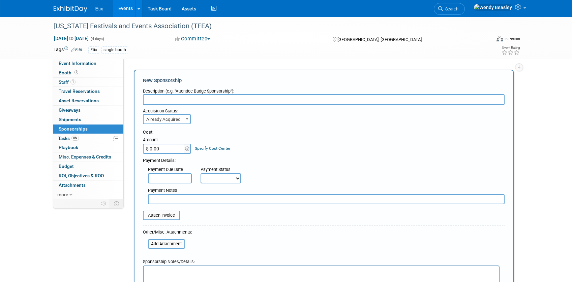
click at [157, 148] on input "$ 0.00" at bounding box center [164, 149] width 42 height 10
type input "$ 2,000.00"
click at [224, 177] on select "Not Paid Yet Partially Paid Paid in Full" at bounding box center [221, 179] width 40 height 10
select select "3"
click at [201, 174] on select "Not Paid Yet Partially Paid Paid in Full" at bounding box center [221, 179] width 40 height 10
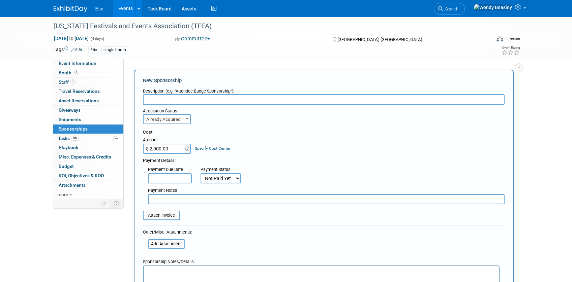
click at [174, 102] on input "text" at bounding box center [324, 99] width 362 height 11
type input "S"
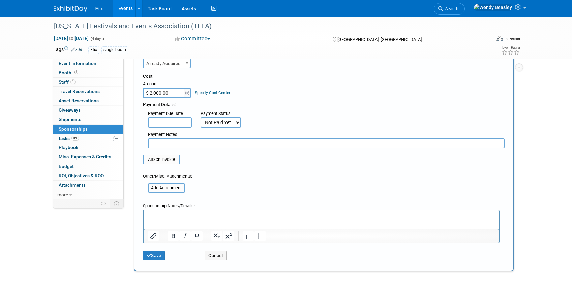
scroll to position [57, 0]
type input "General sponsorship"
click at [185, 216] on p "Rich Text Area. Press ALT-0 for help." at bounding box center [321, 215] width 348 height 7
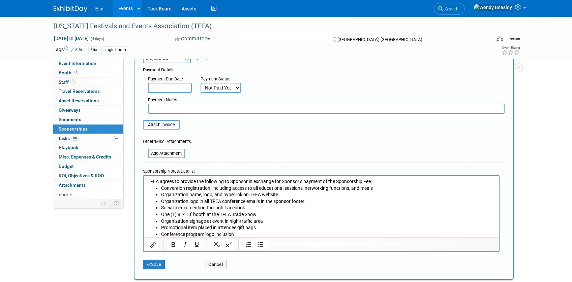
scroll to position [93, 0]
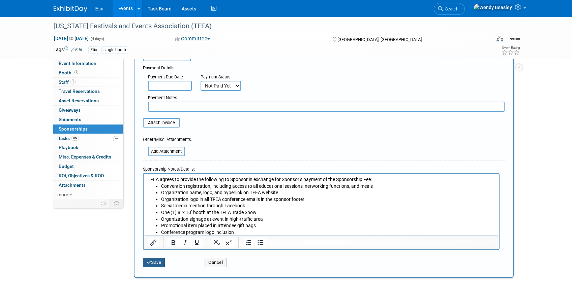
click at [156, 264] on button "Save" at bounding box center [154, 262] width 22 height 9
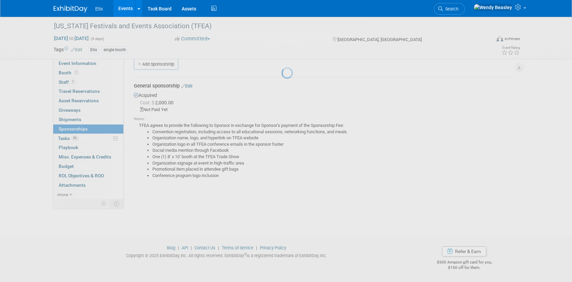
scroll to position [9, 0]
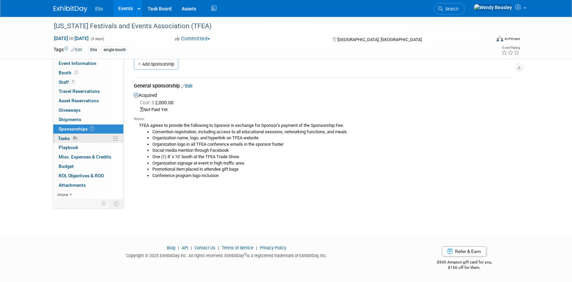
click at [65, 140] on span "Tasks 0%" at bounding box center [68, 138] width 21 height 5
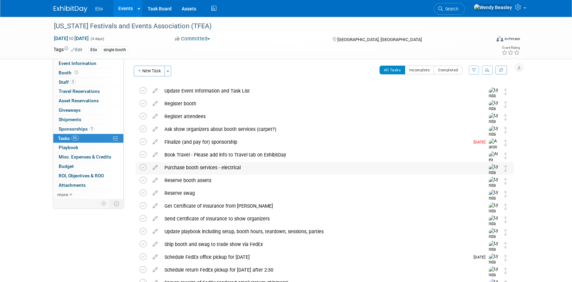
scroll to position [0, 0]
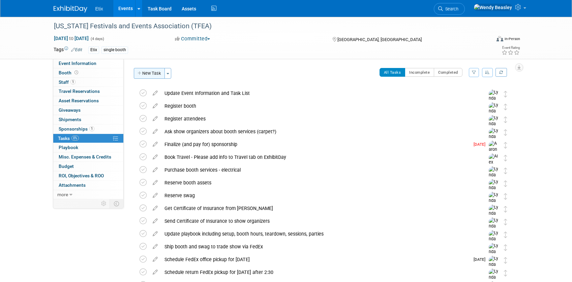
click at [152, 76] on button "New Task" at bounding box center [149, 73] width 31 height 11
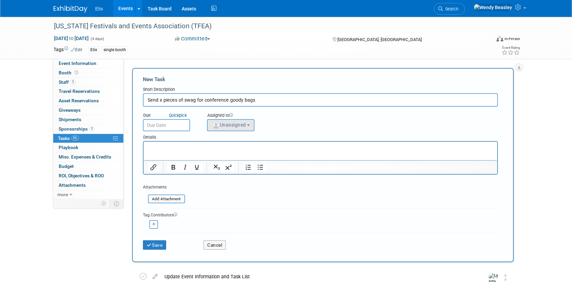
type input "Send x pieces of swag for conference goody bags"
click at [239, 127] on span "Unassigned" at bounding box center [229, 124] width 34 height 5
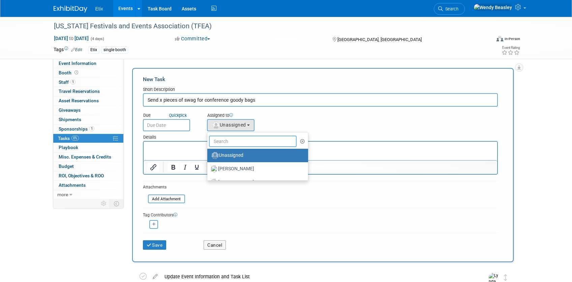
click at [239, 142] on input "text" at bounding box center [253, 141] width 88 height 11
click at [238, 143] on input "text" at bounding box center [253, 141] width 88 height 11
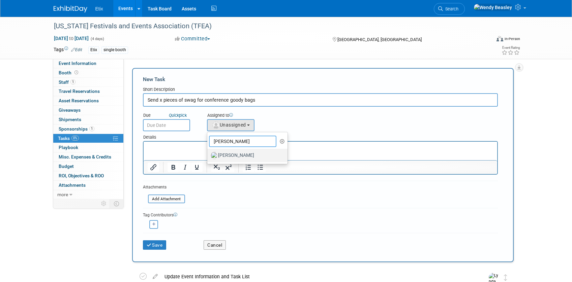
type input "lynda"
click at [244, 158] on label "[PERSON_NAME]" at bounding box center [246, 155] width 70 height 11
click at [208, 157] on input "[PERSON_NAME]" at bounding box center [206, 155] width 4 height 4
select select "e83abd84-2004-4464-820a-b93eea2d3b76"
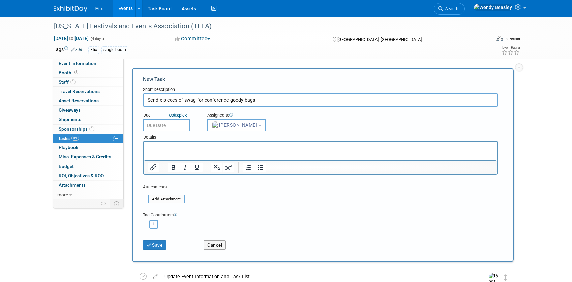
click at [151, 224] on button "button" at bounding box center [153, 224] width 9 height 9
select select
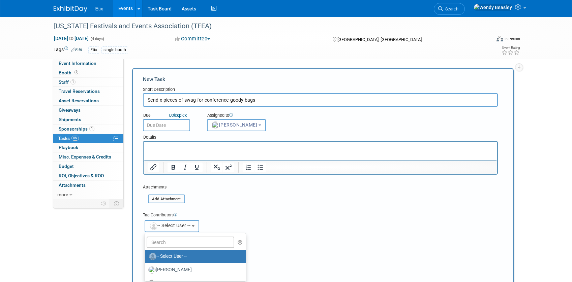
click at [169, 225] on span "-- Select User --" at bounding box center [169, 225] width 41 height 5
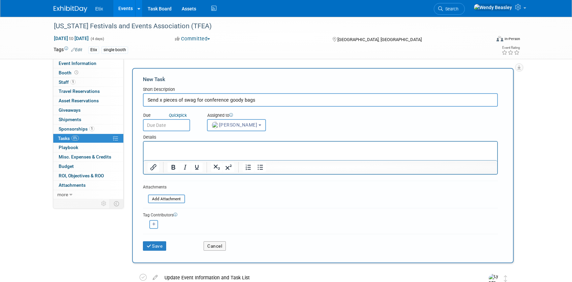
click at [163, 217] on div "Tag Contributors" at bounding box center [320, 214] width 355 height 7
click at [155, 225] on icon "button" at bounding box center [153, 225] width 3 height 4
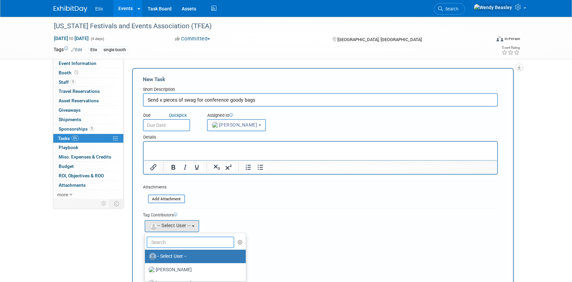
click at [169, 242] on input "text" at bounding box center [191, 242] width 88 height 11
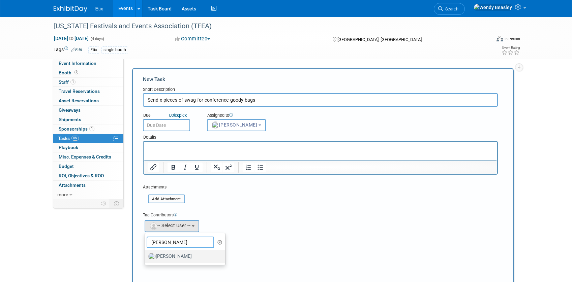
type input "jared"
click at [179, 258] on label "[PERSON_NAME]" at bounding box center [183, 256] width 70 height 11
click at [146, 258] on input "[PERSON_NAME]" at bounding box center [144, 256] width 4 height 4
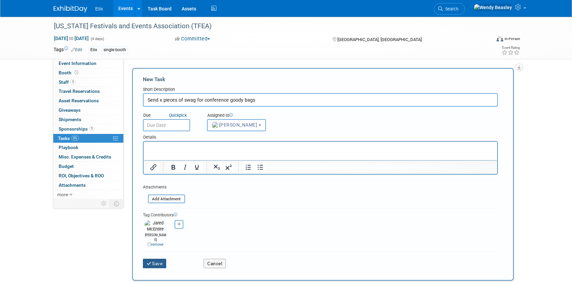
click at [162, 259] on button "Save" at bounding box center [155, 263] width 24 height 9
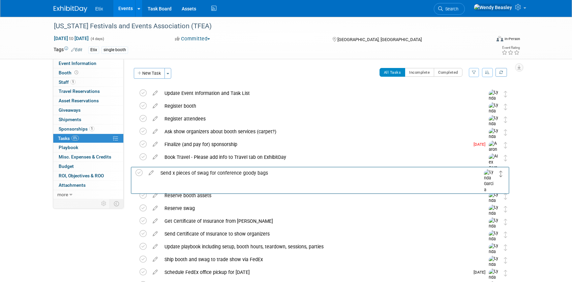
drag, startPoint x: 506, startPoint y: 94, endPoint x: 501, endPoint y: 173, distance: 79.3
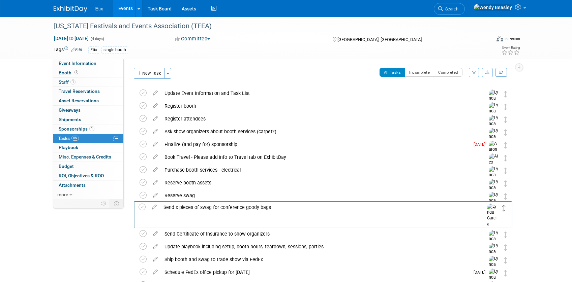
drag, startPoint x: 505, startPoint y: 172, endPoint x: 504, endPoint y: 209, distance: 36.8
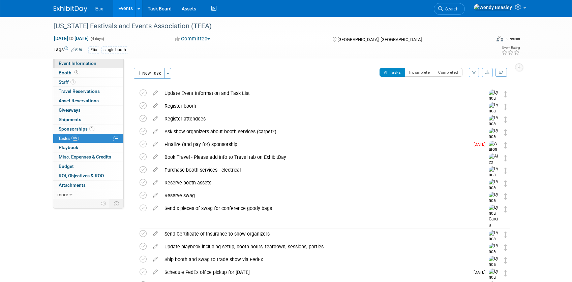
click at [67, 63] on span "Event Information" at bounding box center [78, 63] width 38 height 5
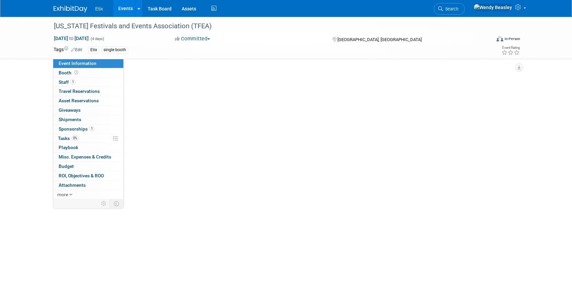
select select "Yes"
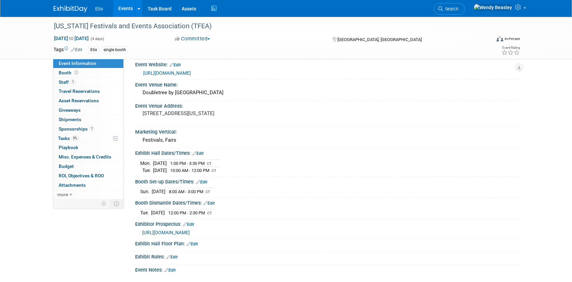
scroll to position [130, 0]
click at [190, 233] on span "https://www.tfea.org/p/conference/trade-show--exhibitor-information" at bounding box center [166, 232] width 48 height 5
click at [67, 138] on span "Tasks 0%" at bounding box center [68, 138] width 21 height 5
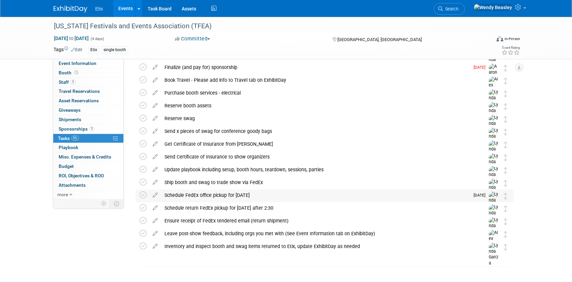
scroll to position [78, 0]
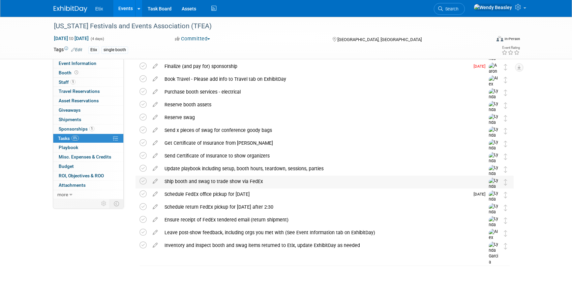
click at [245, 181] on div "Ship booth and swag to trade show via FedEx" at bounding box center [318, 181] width 314 height 11
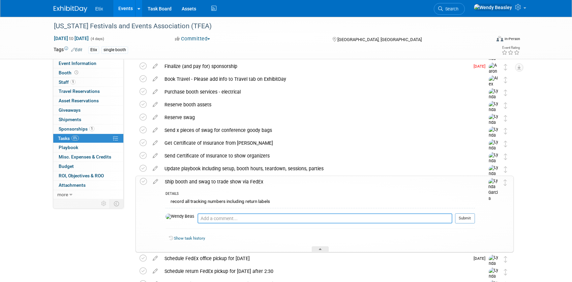
click at [231, 218] on textarea at bounding box center [325, 219] width 255 height 10
type textarea "U"
paste textarea "https://cdn.saffire.com/files.ashx?t=fg&rid=TFEA&f=vendor_form_(002).pdf&cb=afb…"
type textarea "fill out this shipping form https://cdn.saffire.com/files.ashx?t=fg&rid=TFEA&f=…"
click at [471, 217] on button "Submit" at bounding box center [465, 219] width 20 height 10
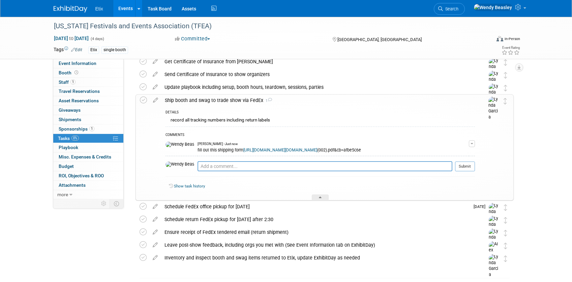
click at [325, 199] on div at bounding box center [320, 198] width 17 height 6
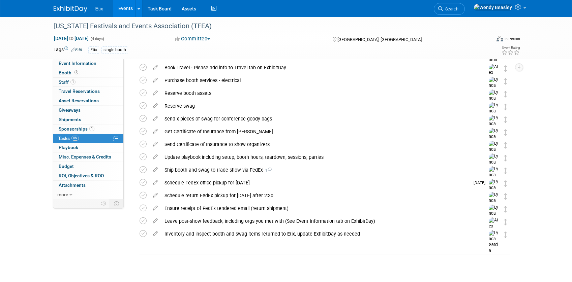
scroll to position [90, 0]
click at [71, 62] on span "Event Information" at bounding box center [78, 63] width 38 height 5
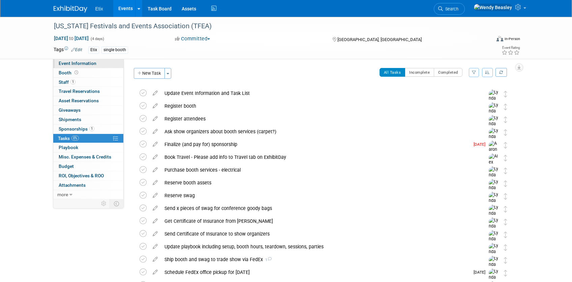
select select "Yes"
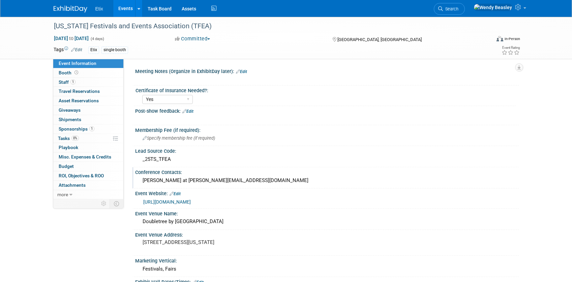
click at [158, 179] on div "Kay Wolf at Kay@tfea.org" at bounding box center [326, 181] width 373 height 10
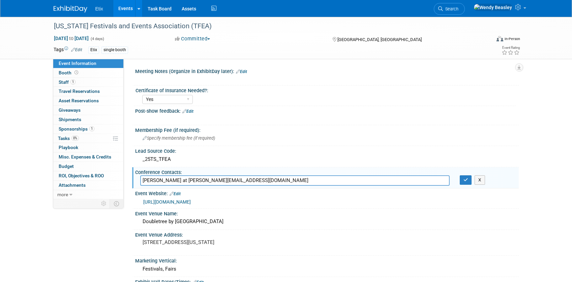
click at [142, 181] on input "Kay Wolf at Kay@tfea.org" at bounding box center [294, 181] width 309 height 10
type input "Dianna Lawrence Dianna.Lawrence@cor.gov | Kay Wolf at Kay@tfea.org"
click at [465, 181] on icon "button" at bounding box center [465, 180] width 5 height 4
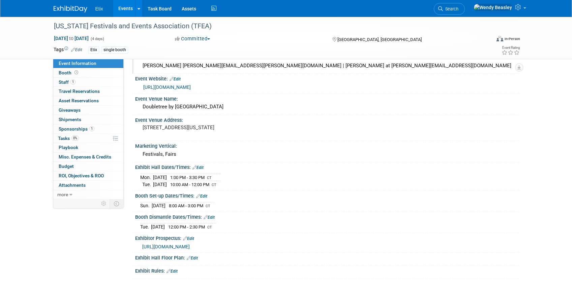
scroll to position [102, 0]
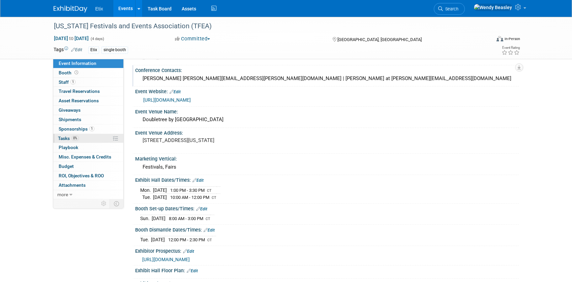
click at [65, 139] on span "Tasks 0%" at bounding box center [68, 138] width 21 height 5
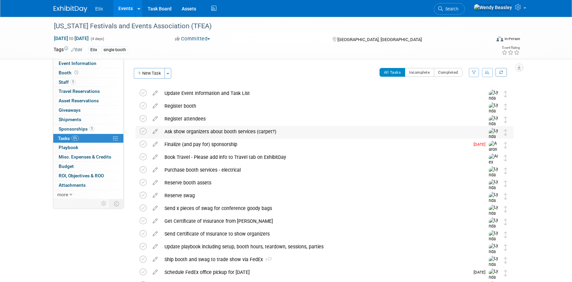
click at [255, 130] on div "Ask show organizers about booth services (carpet?)" at bounding box center [318, 131] width 314 height 11
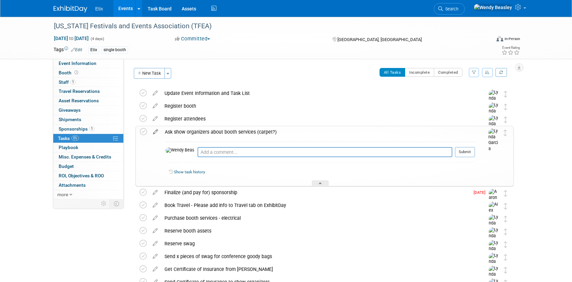
click at [155, 132] on icon at bounding box center [156, 130] width 12 height 8
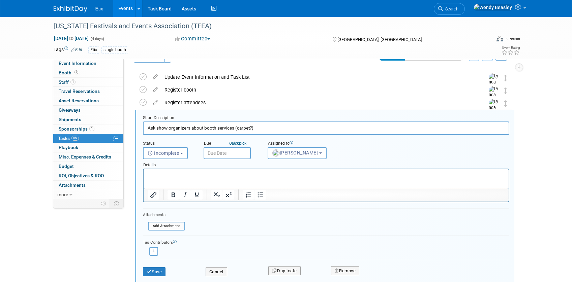
scroll to position [28, 0]
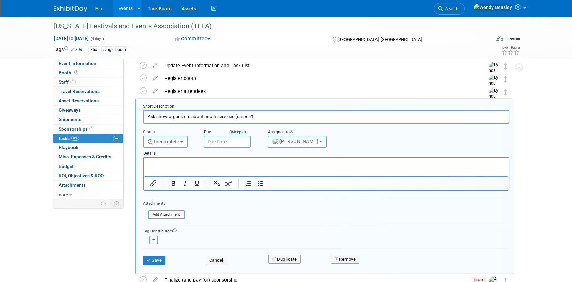
drag, startPoint x: 235, startPoint y: 117, endPoint x: 323, endPoint y: 124, distance: 87.9
click at [323, 124] on form "Short Description Ask show organizers about booth services (carpet?) Status <i …" at bounding box center [326, 188] width 376 height 168
type input "Ask show organizers about booth services (exhibitor kit)"
click at [155, 260] on button "Save" at bounding box center [154, 260] width 23 height 9
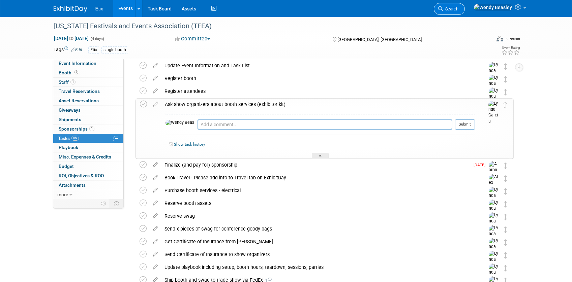
click at [458, 9] on span "Search" at bounding box center [451, 8] width 16 height 5
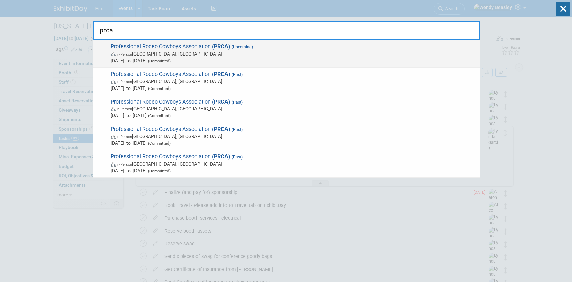
type input "prca"
click at [167, 54] on span "In-Person Las Vegas, NV" at bounding box center [294, 54] width 366 height 7
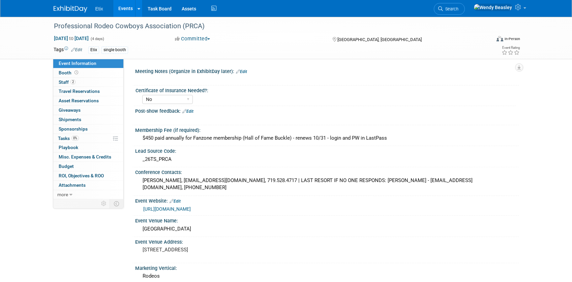
select select "No"
click at [70, 139] on span "Tasks 0%" at bounding box center [68, 138] width 21 height 5
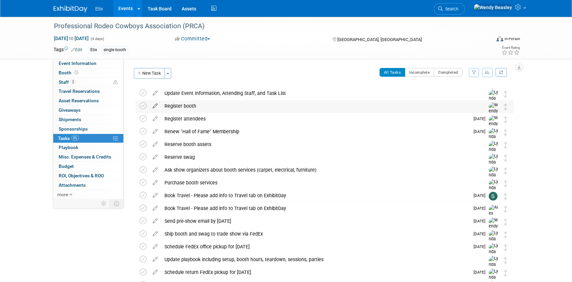
click at [160, 106] on icon at bounding box center [155, 104] width 12 height 8
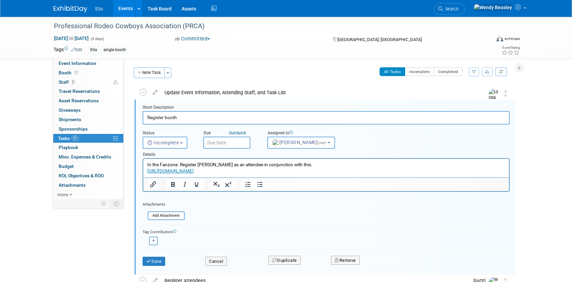
scroll to position [2, 0]
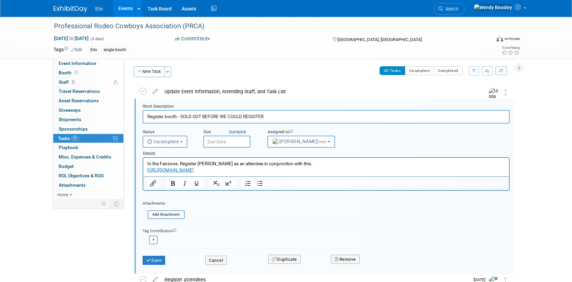
drag, startPoint x: 153, startPoint y: 118, endPoint x: 164, endPoint y: 119, distance: 10.9
click at [164, 119] on input "Register booth - SOLD OUT BEFORE WE COULD REGISTER" at bounding box center [326, 116] width 367 height 13
type input "Reserve booth - SOLD OUT BEFORE WE COULD REGISTER"
click at [156, 262] on button "Save" at bounding box center [154, 260] width 23 height 9
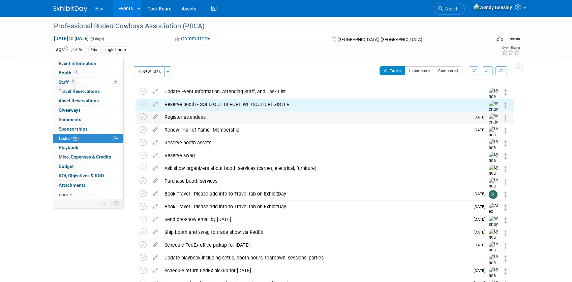
click at [180, 118] on div "Register attendees" at bounding box center [315, 117] width 308 height 11
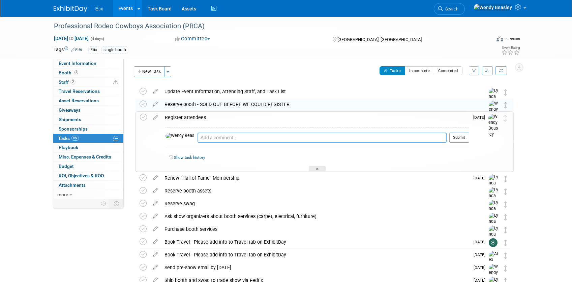
click at [204, 139] on textarea at bounding box center [322, 138] width 249 height 10
click at [155, 116] on icon at bounding box center [156, 116] width 12 height 8
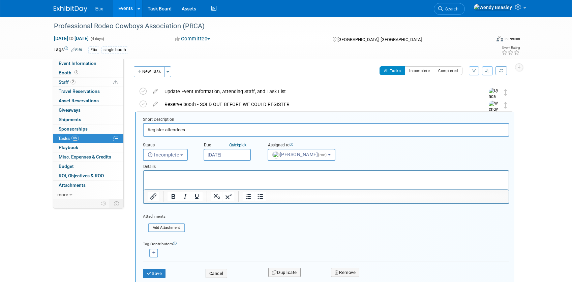
scroll to position [15, 0]
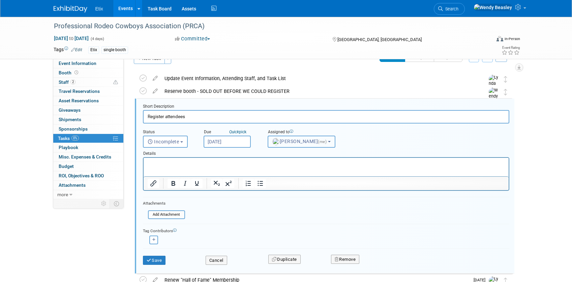
click at [287, 144] on span "[PERSON_NAME] (me)" at bounding box center [300, 141] width 56 height 5
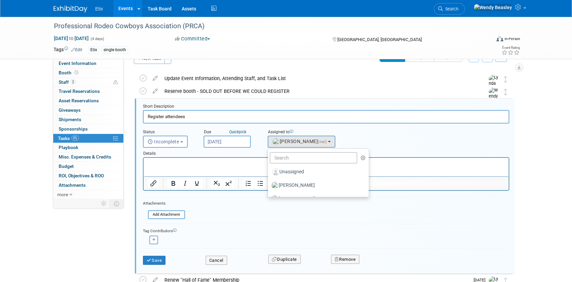
click at [188, 161] on p "Rich Text Area. Press ALT-0 for help." at bounding box center [325, 164] width 357 height 6
click at [199, 111] on input "Register attendees" at bounding box center [326, 116] width 366 height 13
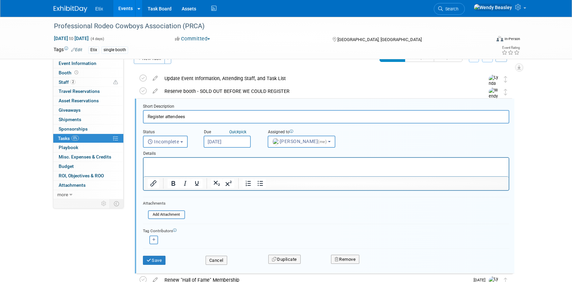
click at [199, 116] on input "Register attendees" at bounding box center [326, 116] width 366 height 13
type input "Register attendees [PERSON_NAME]"
click at [176, 160] on html at bounding box center [325, 162] width 365 height 9
paste body "Rich Text Area. Press ALT-0 for help."
click at [154, 259] on button "Save" at bounding box center [154, 260] width 23 height 9
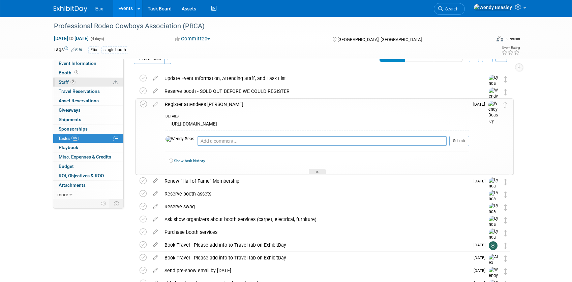
click at [87, 84] on link "2 Staff 2" at bounding box center [88, 82] width 70 height 9
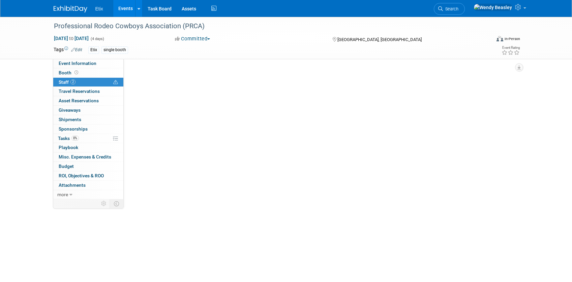
scroll to position [0, 0]
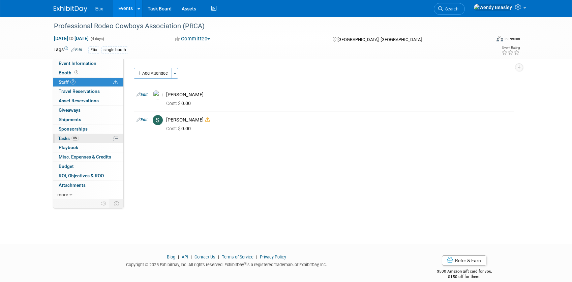
click at [71, 139] on span "Tasks 0%" at bounding box center [68, 138] width 21 height 5
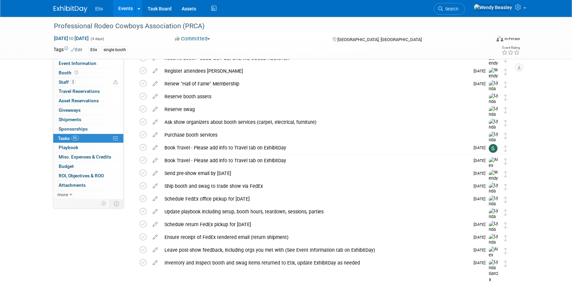
scroll to position [37, 0]
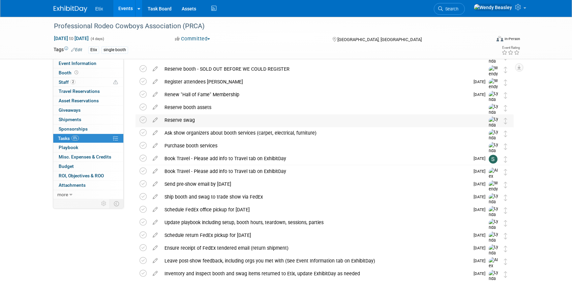
click at [185, 120] on div "Reserve swag" at bounding box center [318, 120] width 314 height 11
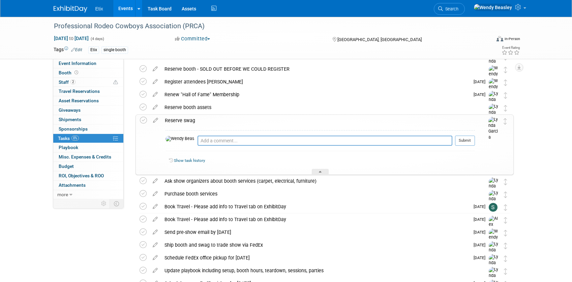
click at [193, 115] on div "Reserve swag" at bounding box center [317, 120] width 313 height 11
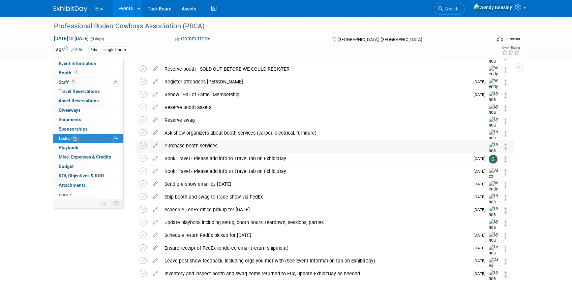
click at [205, 145] on div "Purchase booth services" at bounding box center [318, 145] width 314 height 11
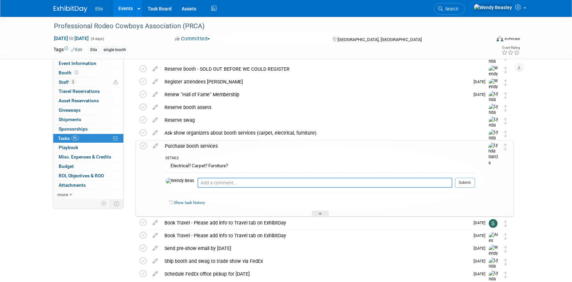
click at [206, 145] on div "Purchase booth services" at bounding box center [317, 146] width 313 height 11
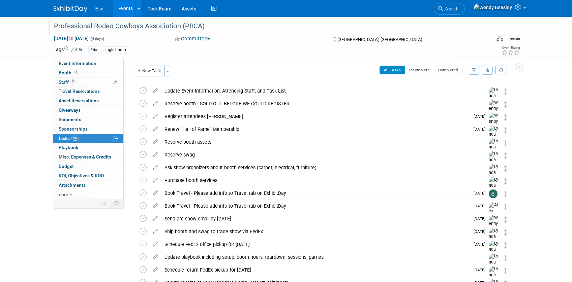
scroll to position [0, 0]
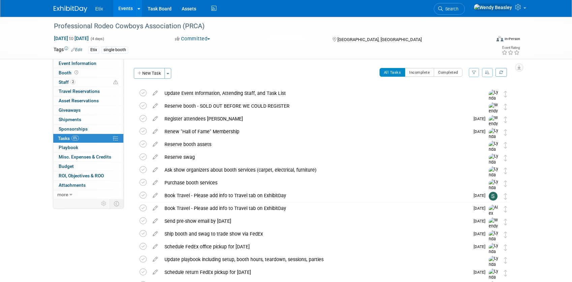
click at [132, 10] on link "Events" at bounding box center [125, 8] width 25 height 17
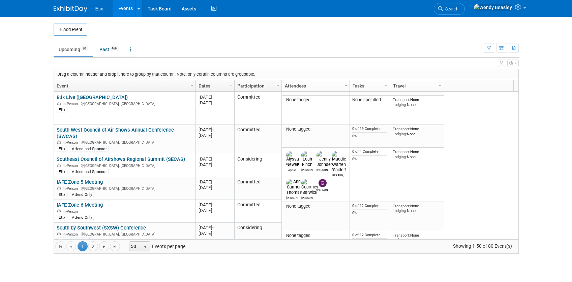
scroll to position [1083, 0]
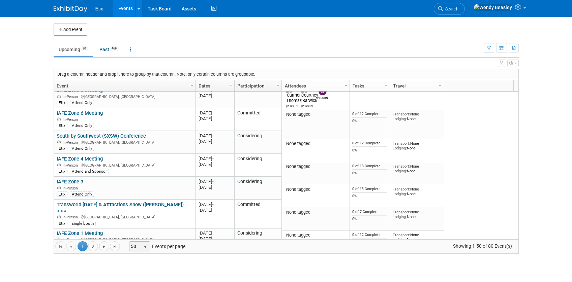
click at [140, 248] on span "50" at bounding box center [134, 246] width 11 height 9
click at [142, 236] on li "100" at bounding box center [139, 236] width 19 height 9
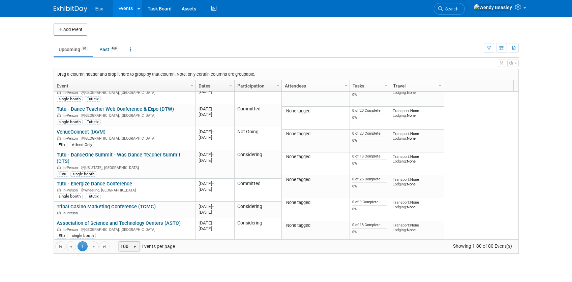
scroll to position [0, 0]
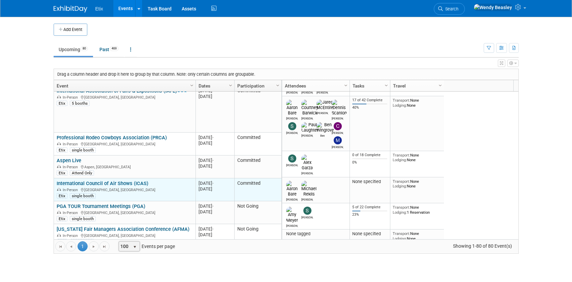
click at [121, 181] on link "International Council of Air Shows (ICAS)" at bounding box center [103, 184] width 92 height 6
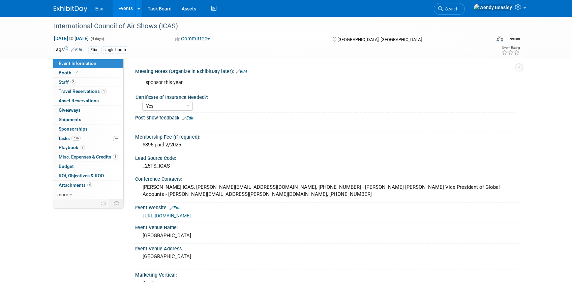
select select "Yes"
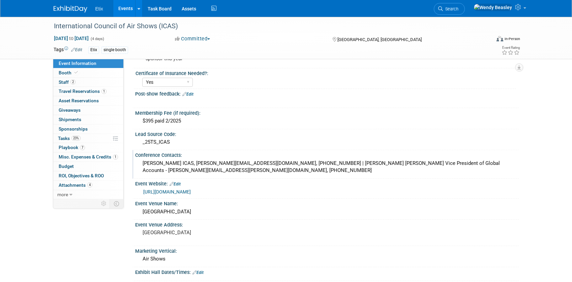
scroll to position [43, 0]
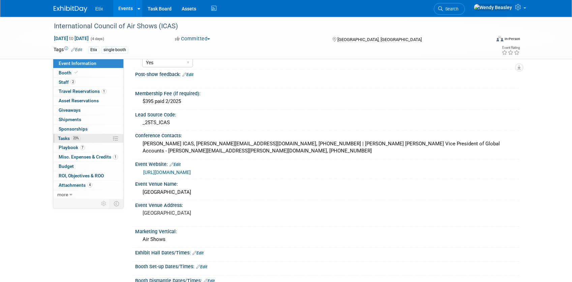
click at [65, 136] on span "Tasks 23%" at bounding box center [69, 138] width 23 height 5
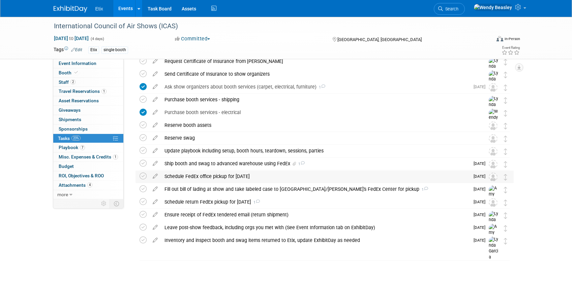
scroll to position [128, 0]
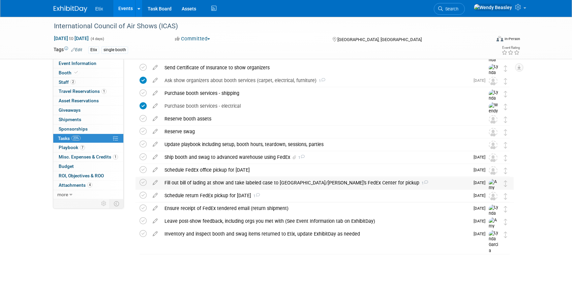
click at [275, 184] on div "Fill out bill of lading at show and take labeled case to Paris/Bally's FedEx Ce…" at bounding box center [315, 182] width 308 height 11
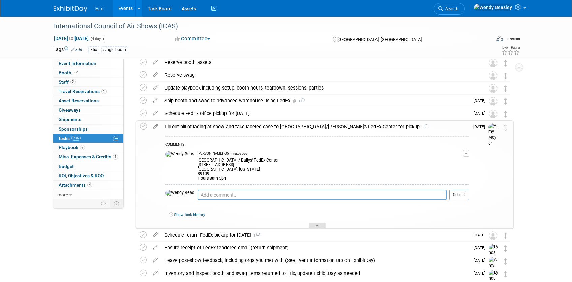
click at [318, 226] on div at bounding box center [317, 226] width 17 height 6
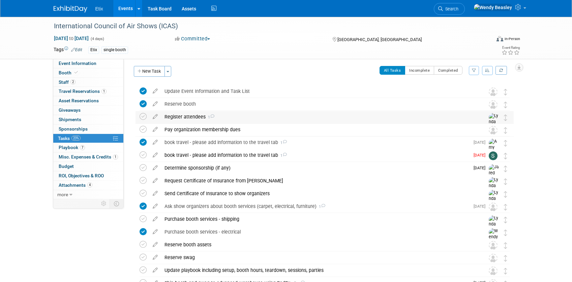
scroll to position [0, 0]
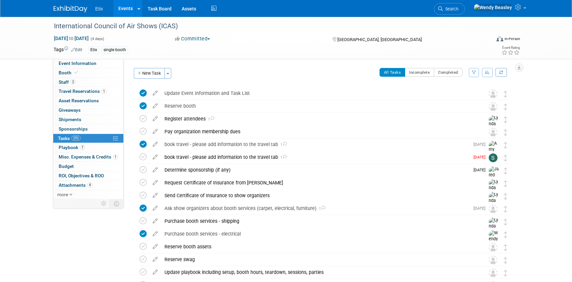
click at [122, 9] on link "Events" at bounding box center [125, 8] width 25 height 17
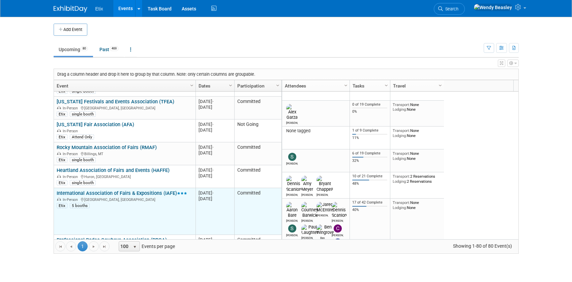
scroll to position [221, 0]
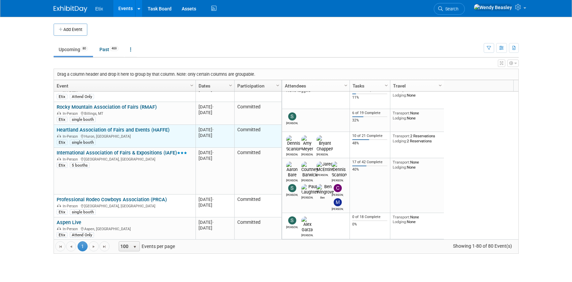
click at [128, 127] on link "Heartland Association of Fairs and Events (HAFFE)" at bounding box center [113, 130] width 113 height 6
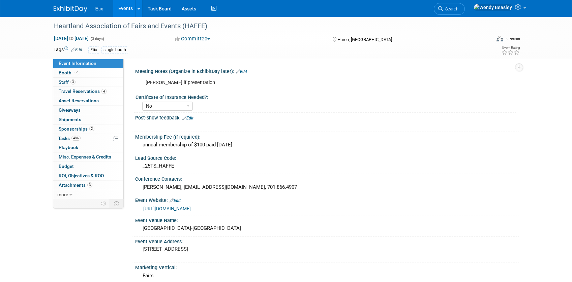
select select "No"
click at [65, 138] on span "Tasks 48%" at bounding box center [69, 138] width 23 height 5
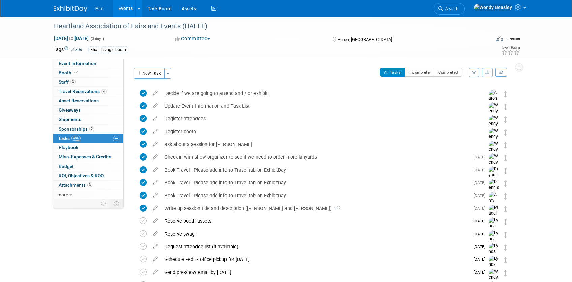
click at [128, 10] on link "Events" at bounding box center [125, 8] width 25 height 17
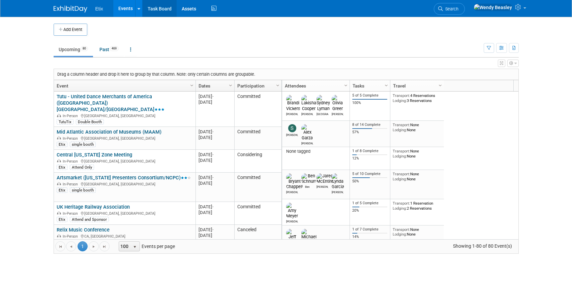
click at [164, 9] on link "Task Board" at bounding box center [160, 8] width 34 height 17
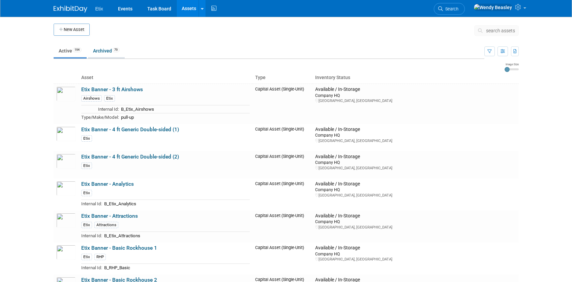
click at [109, 51] on link "Archived 79" at bounding box center [106, 50] width 37 height 13
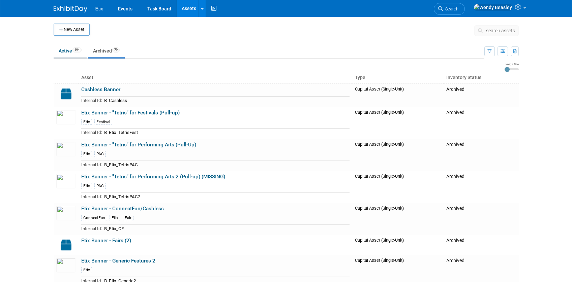
click at [66, 52] on link "Active 194" at bounding box center [70, 50] width 33 height 13
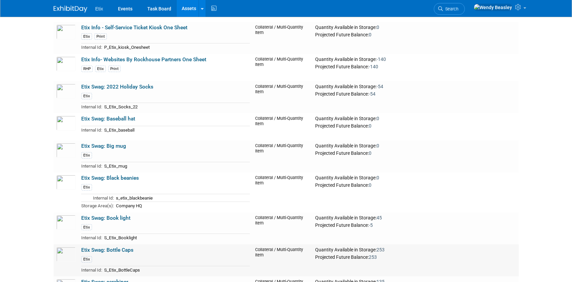
scroll to position [2409, 0]
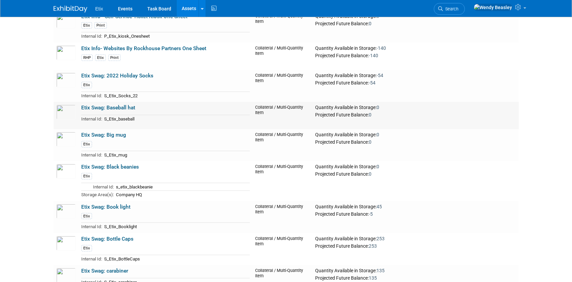
click at [125, 105] on link "Etix Swag: Baseball hat" at bounding box center [108, 108] width 54 height 6
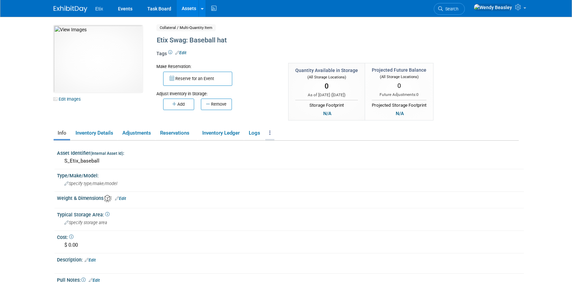
click at [271, 134] on icon at bounding box center [269, 132] width 1 height 5
click at [288, 156] on link "Archive Asset" at bounding box center [294, 157] width 59 height 11
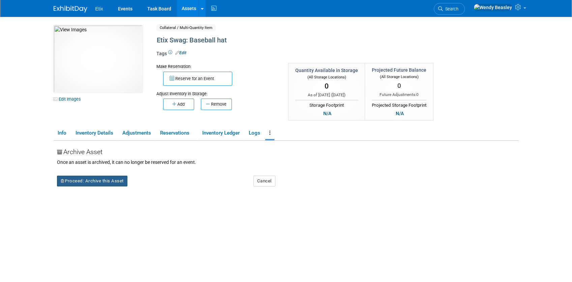
click at [110, 180] on button "Proceed: Archive this Asset" at bounding box center [92, 181] width 70 height 11
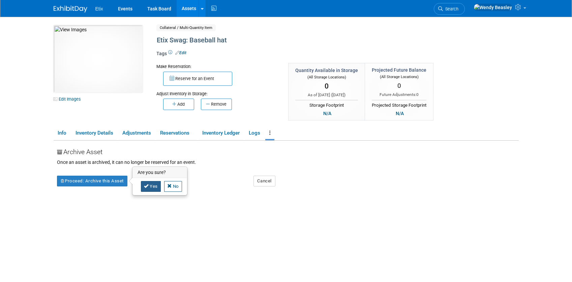
click at [155, 189] on link "Yes" at bounding box center [151, 186] width 20 height 11
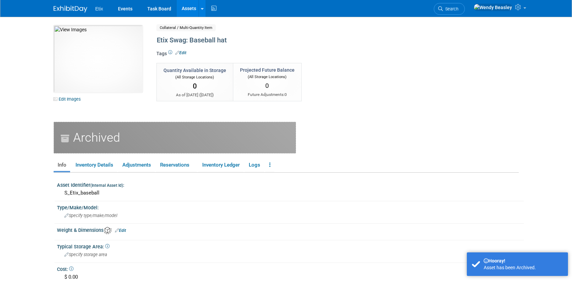
click at [184, 6] on link "Assets" at bounding box center [189, 8] width 25 height 17
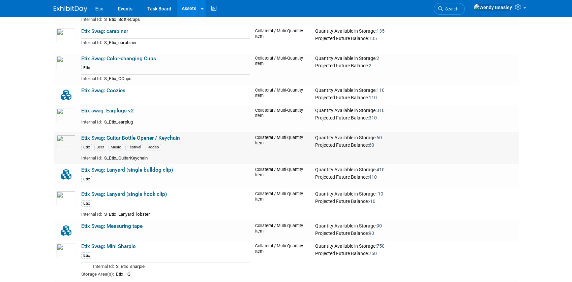
scroll to position [2626, 0]
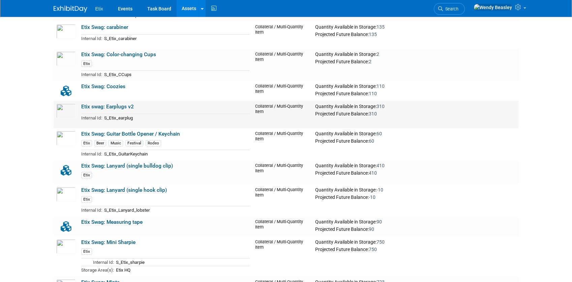
click at [111, 105] on link "Etix swag: Earplugs v2" at bounding box center [107, 107] width 53 height 6
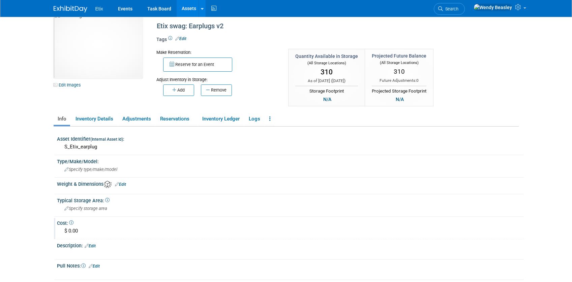
scroll to position [13, 0]
click at [185, 38] on link "Edit" at bounding box center [180, 39] width 11 height 5
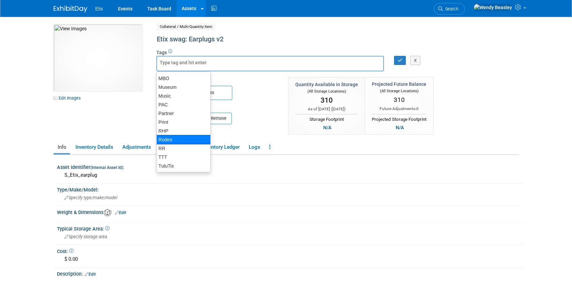
scroll to position [1, 0]
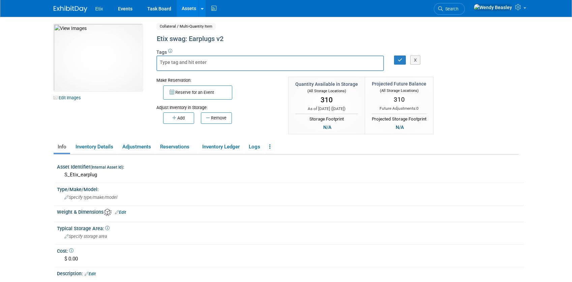
click at [279, 101] on div "Make Reservation: Reserve for an Event Adjust Inventory in Storage: Add" at bounding box center [217, 101] width 132 height 48
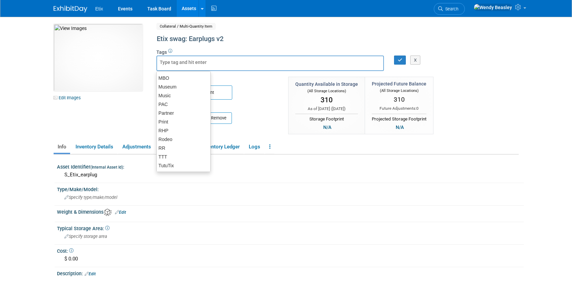
click at [199, 65] on input "text" at bounding box center [187, 62] width 54 height 7
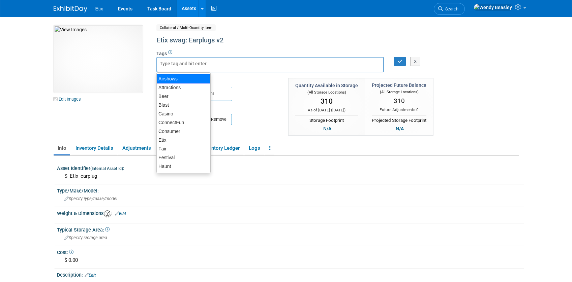
click at [206, 62] on input "text" at bounding box center [187, 63] width 54 height 7
click at [205, 64] on input "text" at bounding box center [187, 63] width 54 height 7
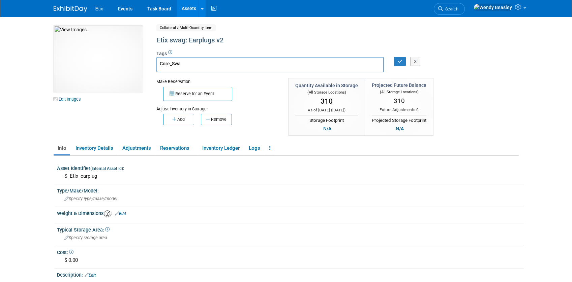
type input "Core_Swag"
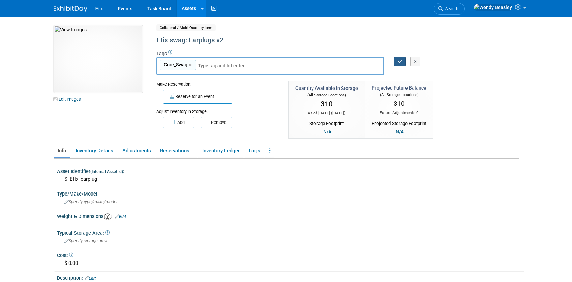
drag, startPoint x: 400, startPoint y: 63, endPoint x: 263, endPoint y: 70, distance: 137.4
click at [272, 70] on div "Core_Swag Core_Swag × X" at bounding box center [309, 66] width 317 height 19
click at [250, 67] on input "text" at bounding box center [245, 65] width 94 height 7
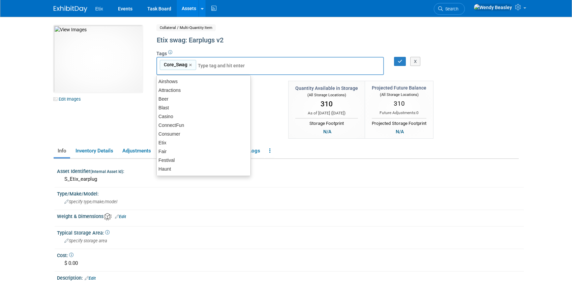
click at [253, 65] on input "text" at bounding box center [245, 65] width 94 height 7
click at [227, 64] on input "text" at bounding box center [245, 65] width 94 height 7
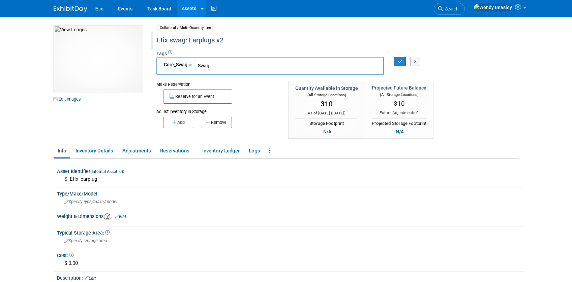
type input "Swag"
drag, startPoint x: 159, startPoint y: 40, endPoint x: 189, endPoint y: 42, distance: 29.4
click at [189, 42] on div "Etix swag: Earplugs v2" at bounding box center [308, 40] width 309 height 12
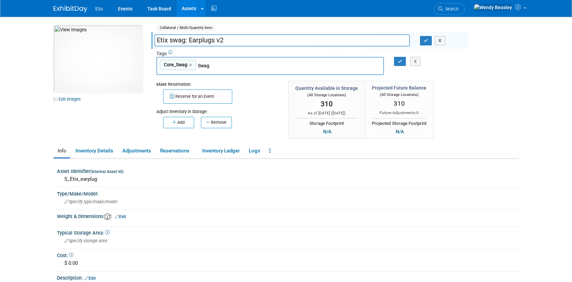
drag, startPoint x: 190, startPoint y: 41, endPoint x: 156, endPoint y: 41, distance: 33.4
click at [156, 41] on input "Etix swag: Earplugs v2" at bounding box center [281, 40] width 255 height 12
click at [225, 66] on input "Swag" at bounding box center [245, 65] width 94 height 7
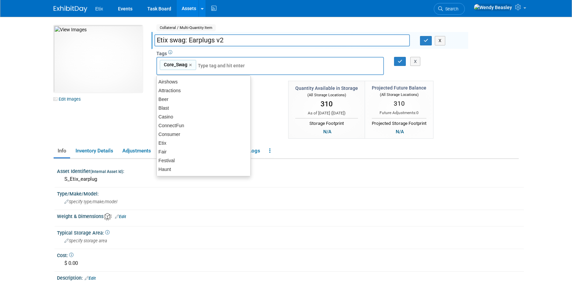
click at [206, 69] on div "Core_Swag Core_Swag ×" at bounding box center [270, 66] width 228 height 19
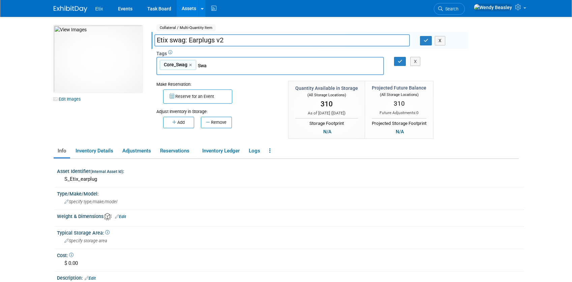
type input "Swag"
type input "Core_Swag, Swag"
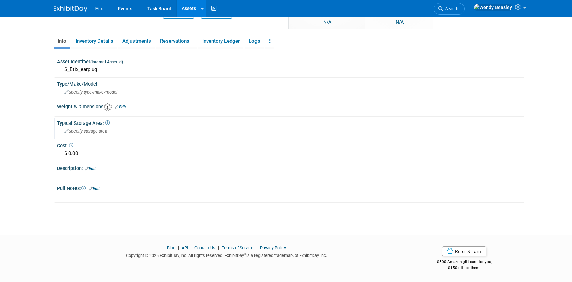
scroll to position [98, 0]
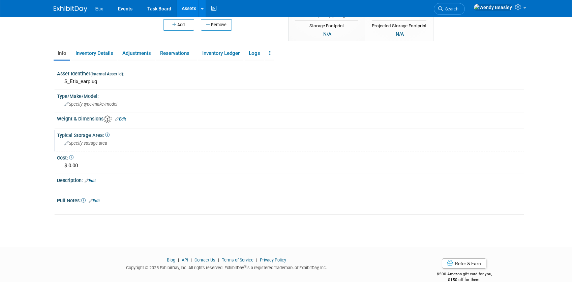
click at [107, 136] on icon at bounding box center [107, 135] width 4 height 4
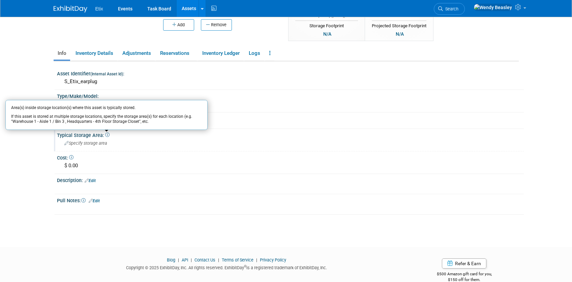
click at [96, 134] on span "Typical Storage Area: Area(s) inside storage location(s) where this asset is ty…" at bounding box center [83, 135] width 53 height 5
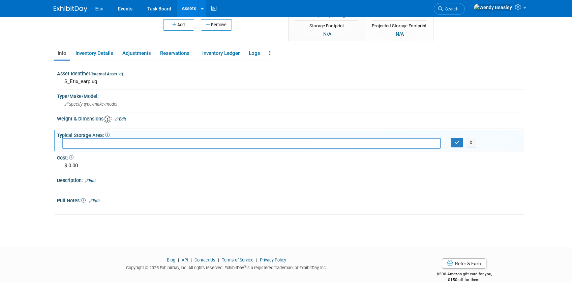
click at [234, 146] on input "text" at bounding box center [251, 143] width 379 height 10
click at [242, 126] on div at bounding box center [292, 125] width 454 height 2
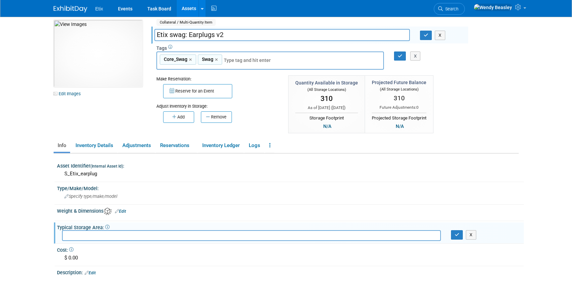
scroll to position [0, 0]
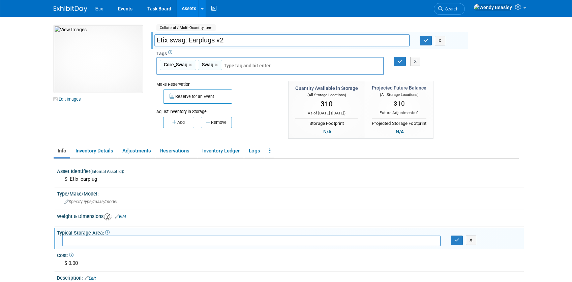
click at [252, 106] on div "Adjust Inventory in Storage:" at bounding box center [217, 109] width 122 height 11
click at [401, 61] on icon "button" at bounding box center [400, 61] width 5 height 4
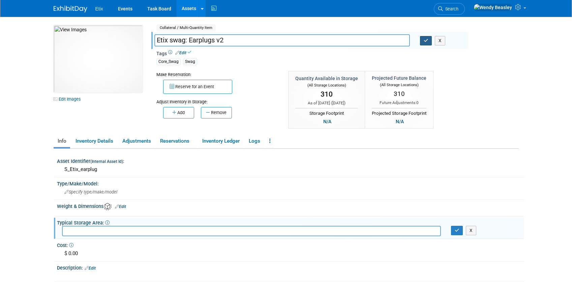
click at [426, 39] on icon "button" at bounding box center [426, 40] width 5 height 4
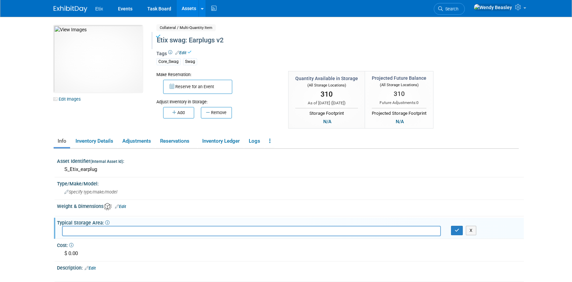
click at [189, 11] on link "Assets" at bounding box center [189, 8] width 25 height 17
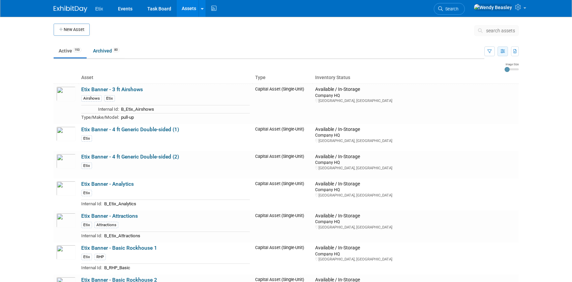
click at [501, 52] on icon "button" at bounding box center [503, 52] width 4 height 4
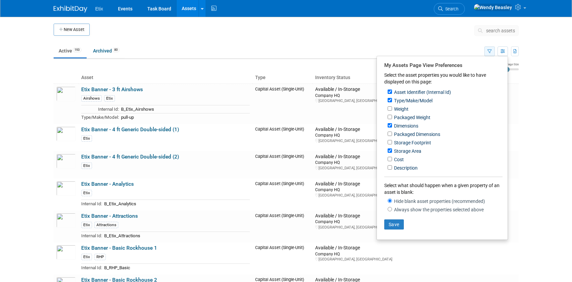
click at [485, 51] on button "button" at bounding box center [489, 52] width 10 height 10
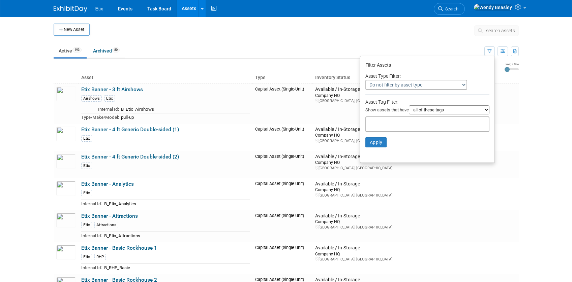
click at [465, 110] on select "all of these tags any one of these tags only and exactly these specific tags" at bounding box center [449, 109] width 81 height 9
select select "any"
click at [409, 105] on select "all of these tags any one of these tags only and exactly these specific tags" at bounding box center [449, 109] width 81 height 9
click at [401, 123] on input "text" at bounding box center [396, 123] width 54 height 7
type input "swag"
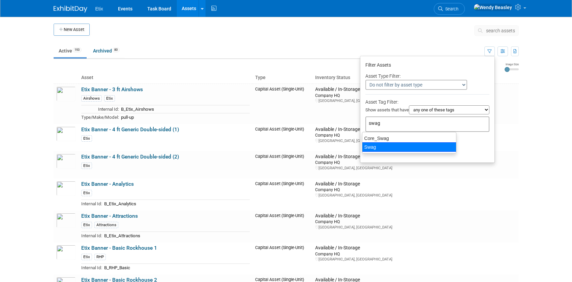
click at [382, 145] on div "Swag" at bounding box center [409, 147] width 94 height 9
type input "Swag"
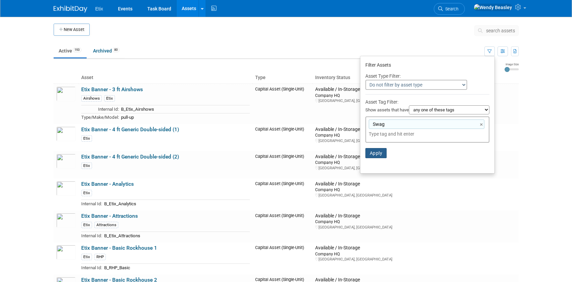
click at [375, 156] on button "Apply" at bounding box center [376, 153] width 22 height 10
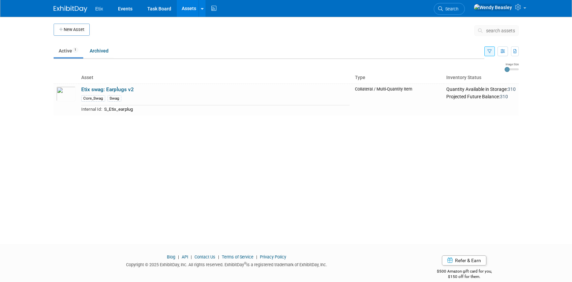
click at [488, 52] on icon "button" at bounding box center [489, 52] width 4 height 4
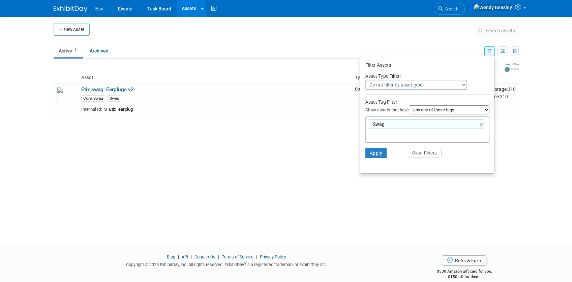
drag, startPoint x: 134, startPoint y: 58, endPoint x: 225, endPoint y: 61, distance: 91.4
click at [134, 58] on ul "Active 1 Archived" at bounding box center [269, 51] width 431 height 15
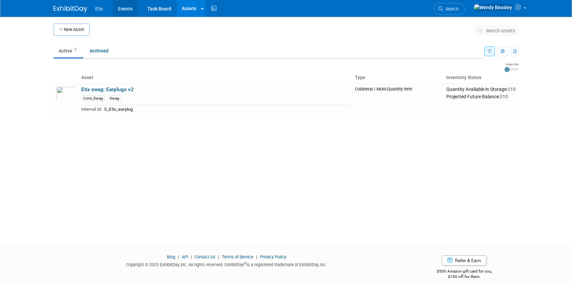
click at [125, 9] on link "Events" at bounding box center [125, 8] width 25 height 17
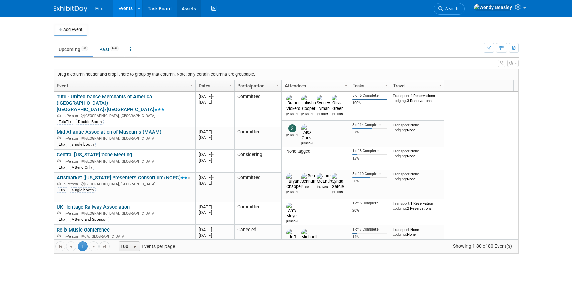
click at [190, 8] on link "Assets" at bounding box center [189, 8] width 25 height 17
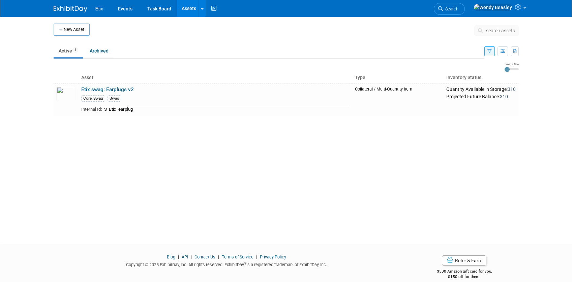
click at [488, 50] on icon "button" at bounding box center [489, 52] width 4 height 4
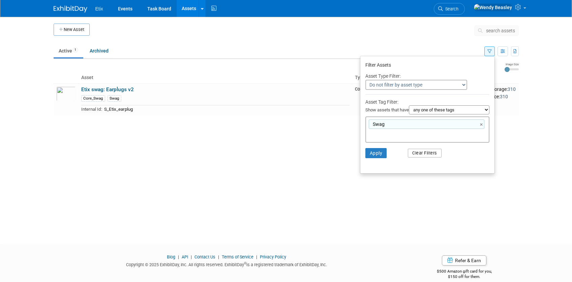
click at [425, 155] on button "Clear Filters" at bounding box center [425, 153] width 34 height 9
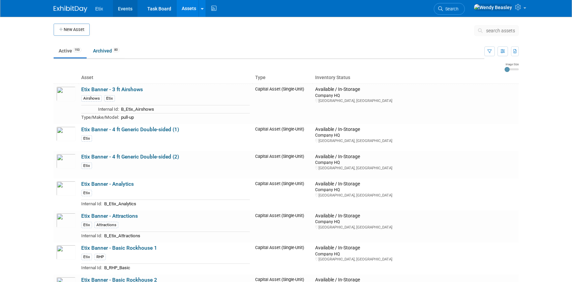
click at [127, 9] on link "Events" at bounding box center [125, 8] width 25 height 17
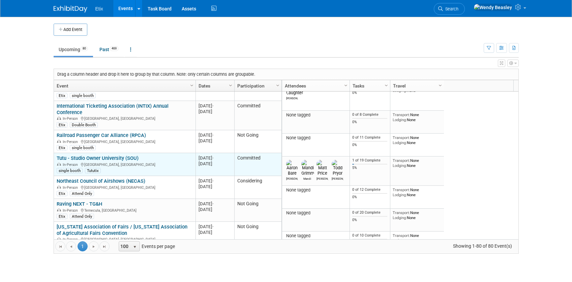
click at [178, 167] on div "single booth Tututix" at bounding box center [125, 170] width 136 height 6
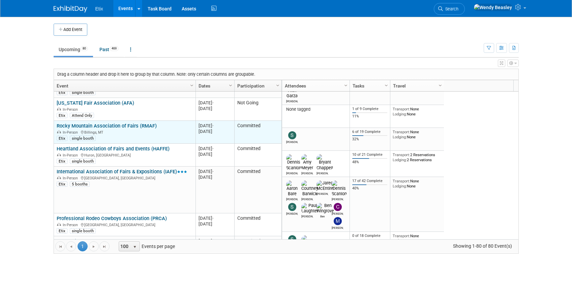
click at [113, 123] on link "Rocky Mountain Association of Fairs (RMAF)" at bounding box center [107, 126] width 100 height 6
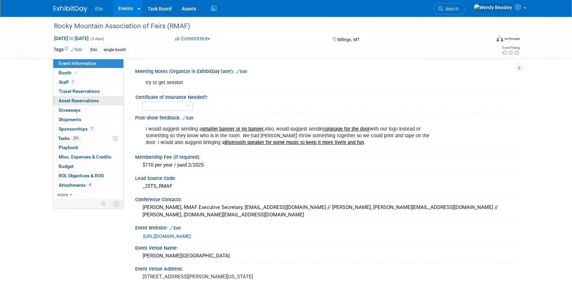
click at [74, 100] on span "Asset Reservations 0" at bounding box center [79, 100] width 40 height 5
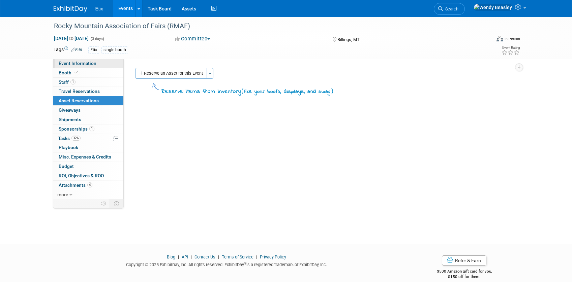
click at [71, 62] on span "Event Information" at bounding box center [78, 63] width 38 height 5
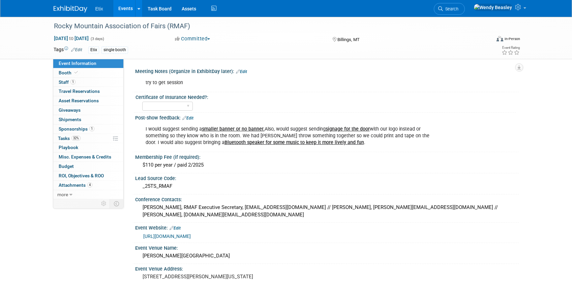
drag, startPoint x: 329, startPoint y: 143, endPoint x: 328, endPoint y: 131, distance: 11.8
click at [328, 131] on div "I would suggest sending a smaller banner or no banner. Also, would suggest send…" at bounding box center [293, 136] width 304 height 27
click at [237, 146] on div "I would suggest sending a smaller banner or no banner. Also, would suggest send…" at bounding box center [293, 136] width 304 height 27
click at [336, 129] on u "signage for the door" at bounding box center [348, 129] width 44 height 6
click at [67, 138] on span "Tasks 32%" at bounding box center [69, 138] width 23 height 5
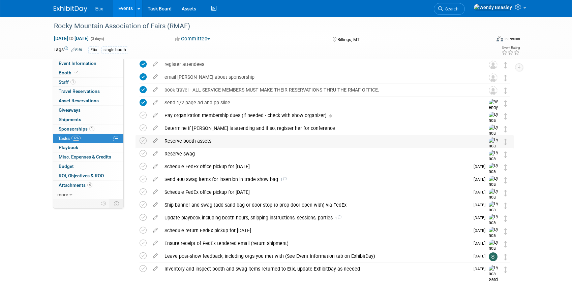
scroll to position [55, 0]
click at [93, 62] on span "Event Information" at bounding box center [78, 63] width 38 height 5
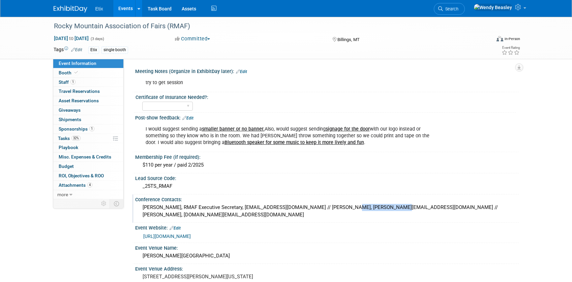
drag, startPoint x: 230, startPoint y: 207, endPoint x: 276, endPoint y: 209, distance: 46.6
click at [276, 209] on div "[PERSON_NAME], RMAF Executive Secretary, [EMAIL_ADDRESS][DOMAIN_NAME] // [PERSO…" at bounding box center [326, 212] width 373 height 18
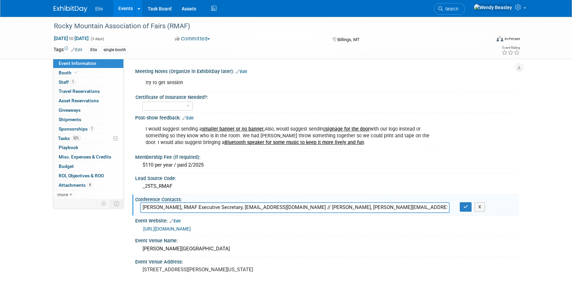
drag, startPoint x: 230, startPoint y: 208, endPoint x: 276, endPoint y: 210, distance: 46.2
click at [276, 210] on input "[PERSON_NAME], RMAF Executive Secretary, [EMAIL_ADDRESS][DOMAIN_NAME] // [PERSO…" at bounding box center [294, 208] width 309 height 10
click at [468, 208] on icon "button" at bounding box center [465, 207] width 5 height 4
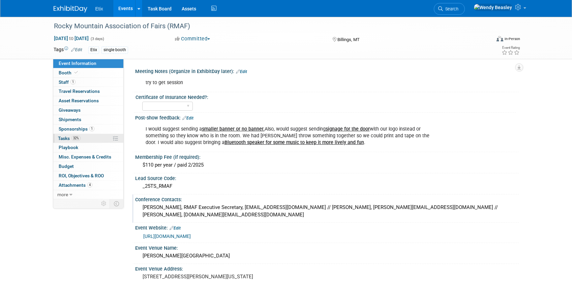
click at [66, 136] on span "Tasks 32%" at bounding box center [69, 138] width 23 height 5
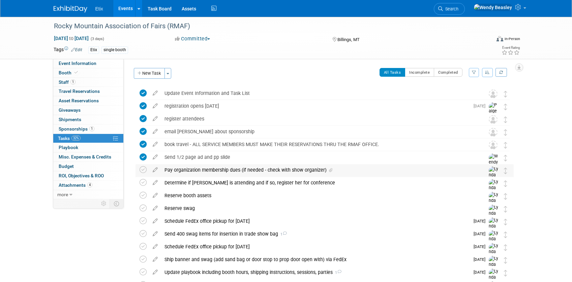
click at [204, 167] on div "Pay organization membership dues (if needed - check with show organizer)" at bounding box center [318, 169] width 314 height 11
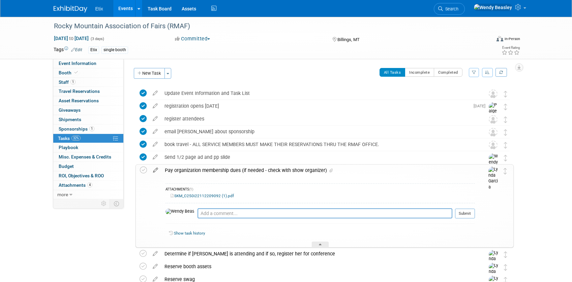
click at [155, 170] on icon at bounding box center [156, 169] width 12 height 8
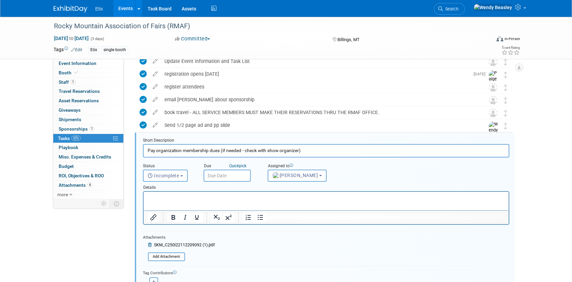
scroll to position [66, 0]
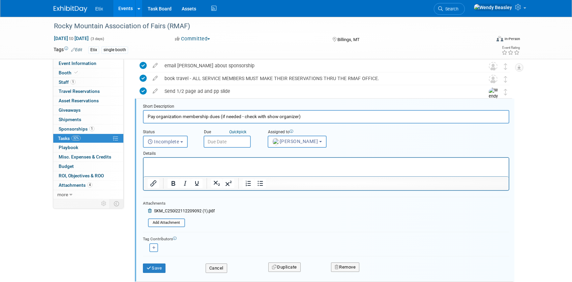
click at [228, 141] on input "text" at bounding box center [227, 142] width 47 height 12
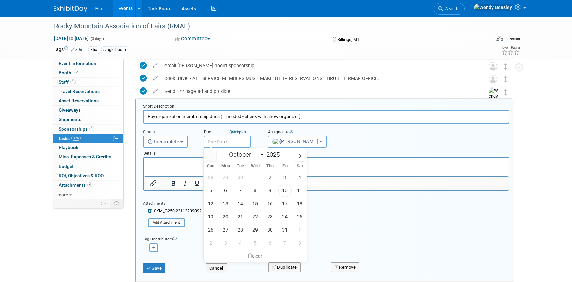
click at [214, 156] on span at bounding box center [211, 155] width 12 height 11
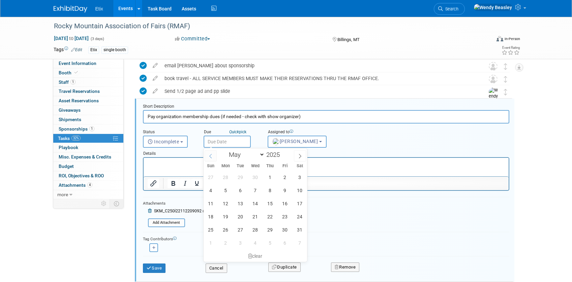
click at [214, 156] on span at bounding box center [211, 155] width 12 height 11
select select "1"
click at [228, 190] on span "3" at bounding box center [225, 190] width 13 height 13
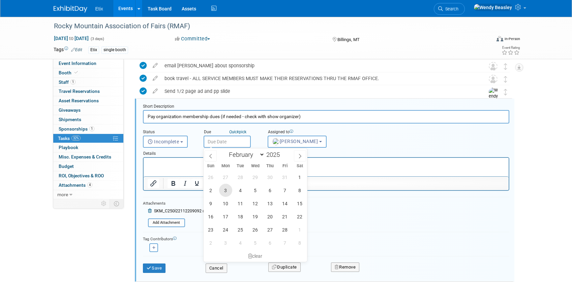
type input "[DATE]"
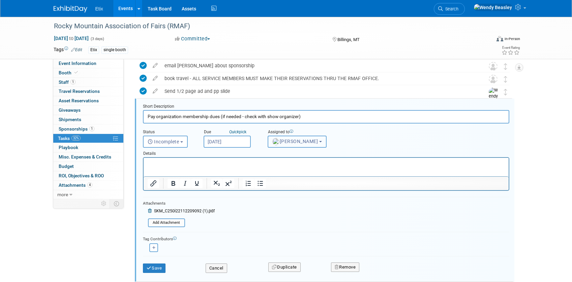
click at [303, 143] on span "[PERSON_NAME]" at bounding box center [295, 141] width 46 height 5
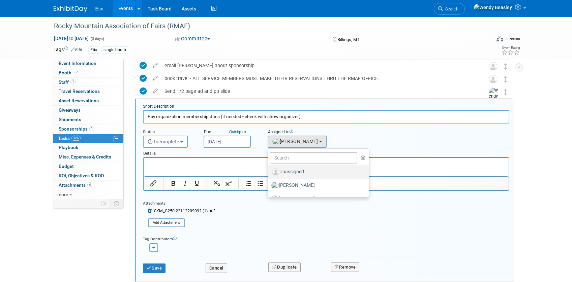
click at [298, 173] on label "Unassigned" at bounding box center [316, 172] width 91 height 11
click at [269, 173] on input "Unassigned" at bounding box center [267, 171] width 4 height 4
select select
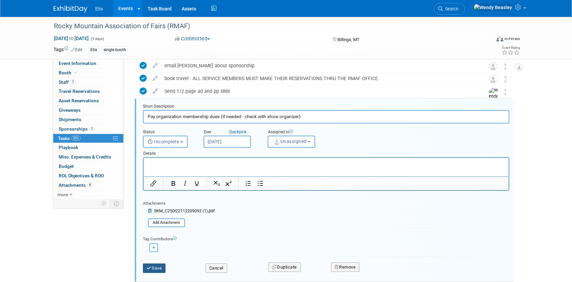
click at [154, 268] on button "Save" at bounding box center [154, 268] width 23 height 9
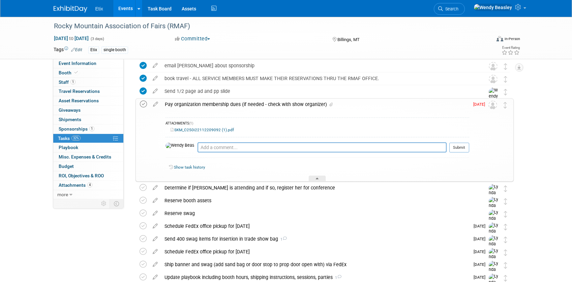
click at [142, 105] on icon at bounding box center [143, 104] width 7 height 7
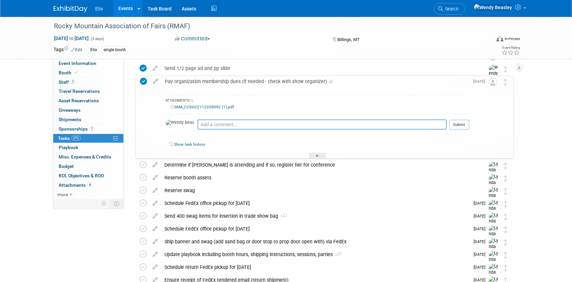
scroll to position [140, 0]
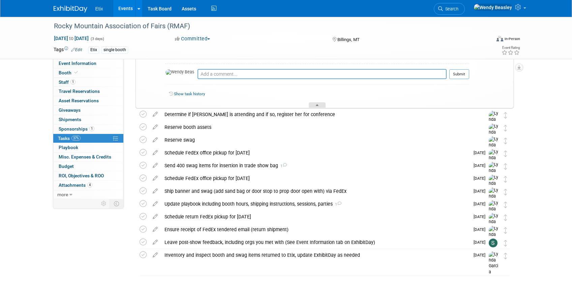
click at [321, 105] on div at bounding box center [317, 105] width 17 height 6
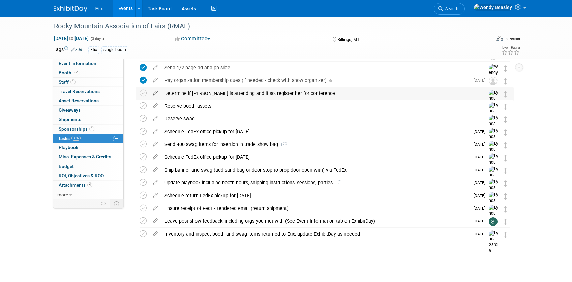
click at [155, 91] on icon at bounding box center [155, 92] width 12 height 8
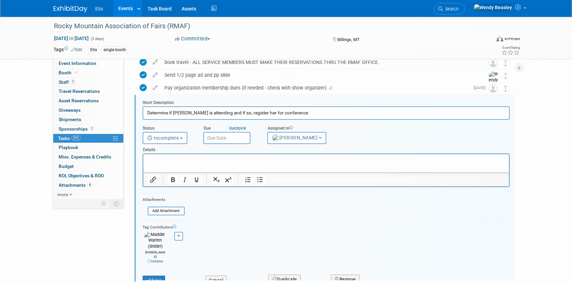
scroll to position [79, 0]
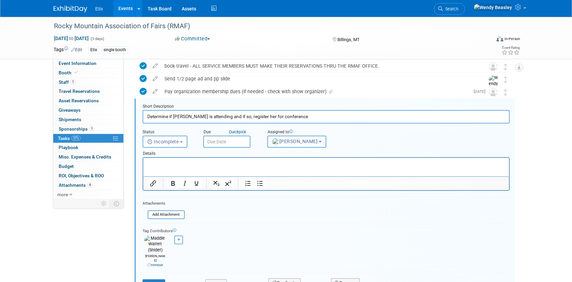
click at [296, 139] on span "[PERSON_NAME]" at bounding box center [295, 141] width 46 height 5
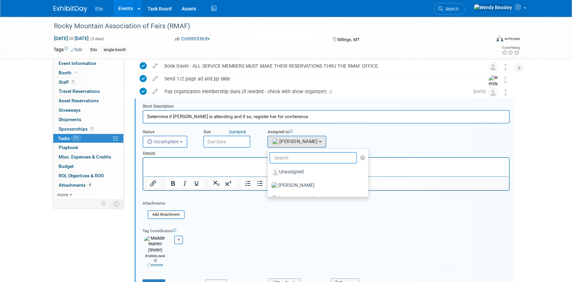
click at [295, 154] on input "text" at bounding box center [313, 157] width 88 height 11
type input "we"
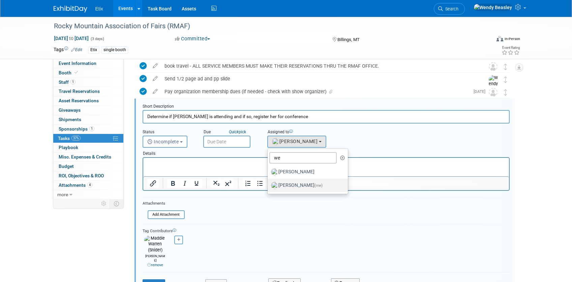
click at [295, 187] on label "[PERSON_NAME] (me)" at bounding box center [306, 185] width 70 height 11
click at [269, 187] on input "[PERSON_NAME] (me)" at bounding box center [266, 185] width 4 height 4
select select "67d77b69-99bf-450c-bf82-adffa46a8a34"
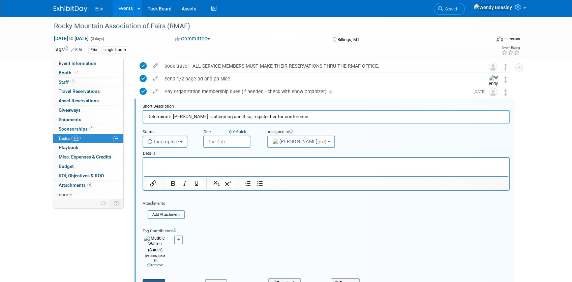
click at [161, 280] on button "Save" at bounding box center [154, 284] width 23 height 9
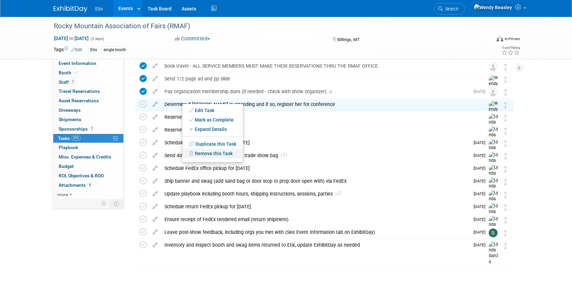
click at [209, 152] on link "Remove this Task" at bounding box center [212, 153] width 61 height 9
click at [266, 159] on link "Yes" at bounding box center [269, 159] width 20 height 11
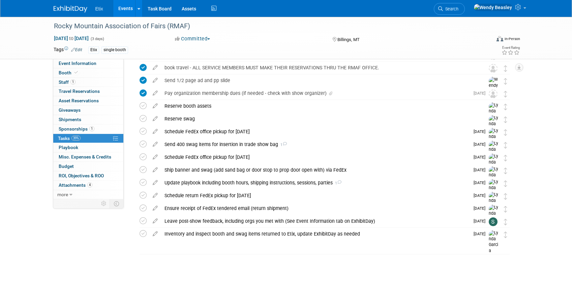
scroll to position [77, 0]
